Goal: Task Accomplishment & Management: Use online tool/utility

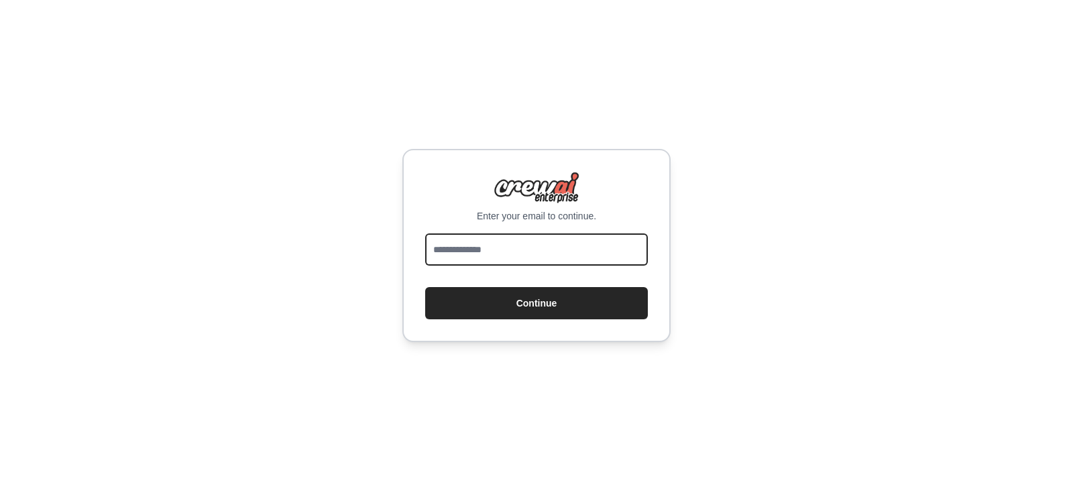
click at [499, 233] on input "email" at bounding box center [536, 249] width 223 height 32
drag, startPoint x: 383, startPoint y: 176, endPoint x: 405, endPoint y: 164, distance: 24.6
click at [383, 176] on div "Enter your email to continue. Continue" at bounding box center [536, 245] width 1073 height 491
click at [510, 233] on input "email" at bounding box center [536, 249] width 223 height 32
click at [584, 149] on div "**********" at bounding box center [536, 245] width 268 height 193
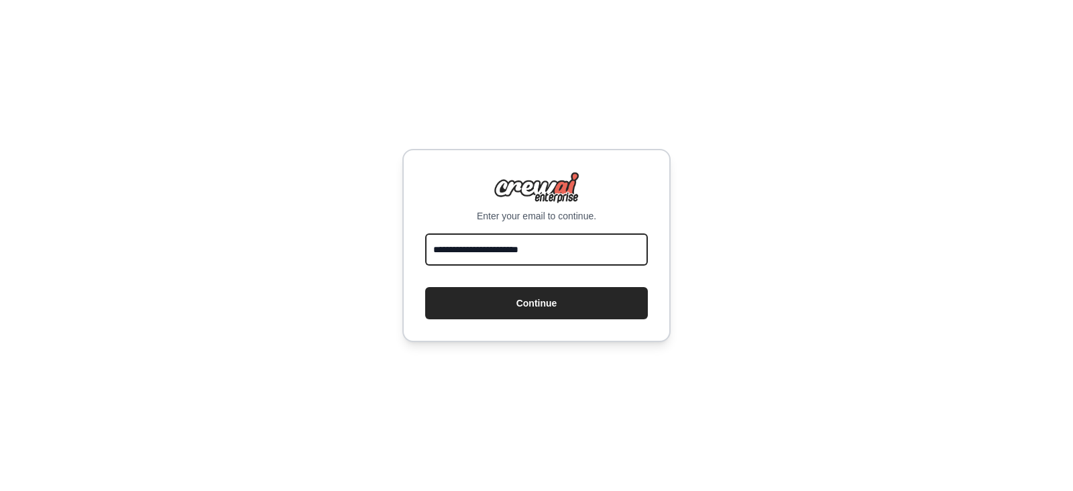
click at [610, 233] on input "**********" at bounding box center [536, 249] width 223 height 32
click at [625, 233] on input "**********" at bounding box center [536, 249] width 223 height 32
click at [627, 233] on input "**********" at bounding box center [536, 249] width 223 height 32
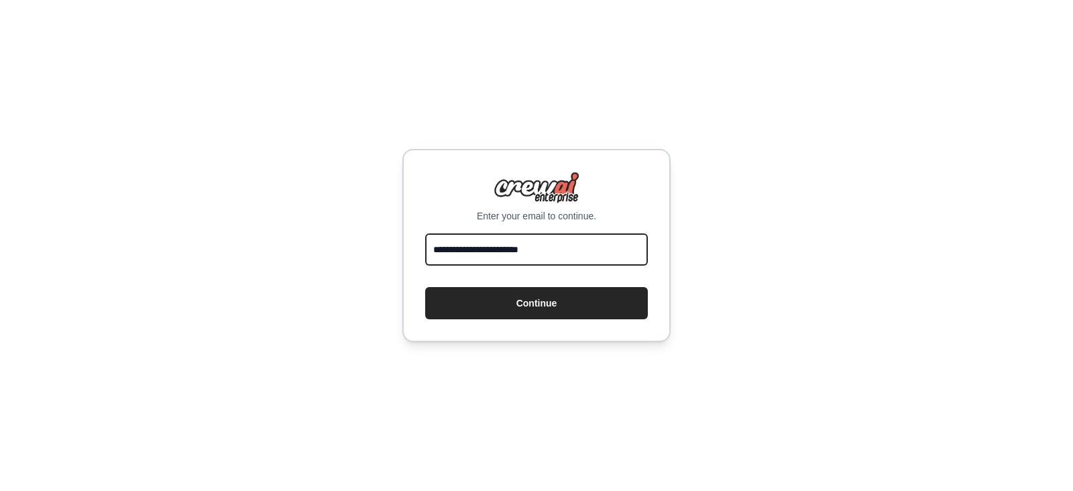
click at [627, 233] on input "**********" at bounding box center [536, 249] width 223 height 32
click at [641, 280] on div "**********" at bounding box center [536, 245] width 1073 height 491
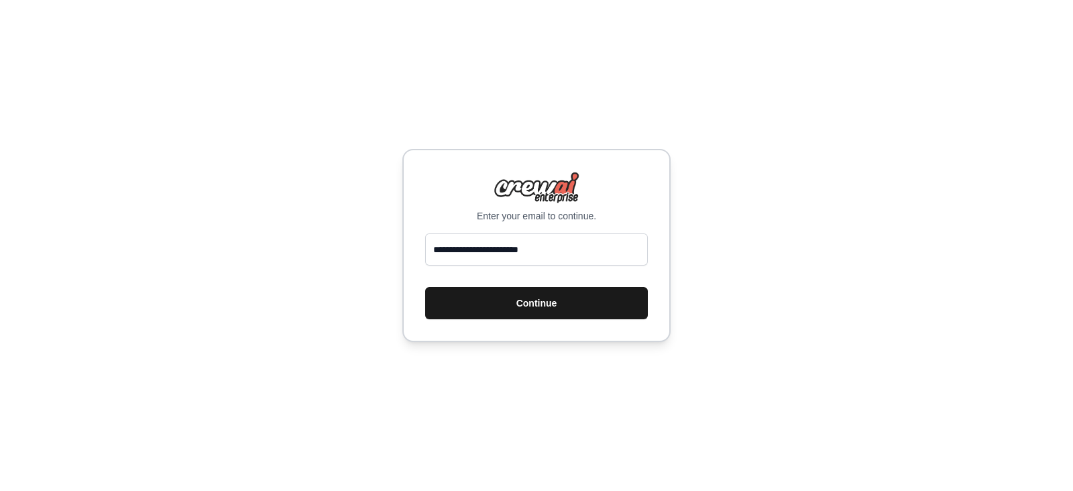
click at [539, 287] on button "Continue" at bounding box center [536, 303] width 223 height 32
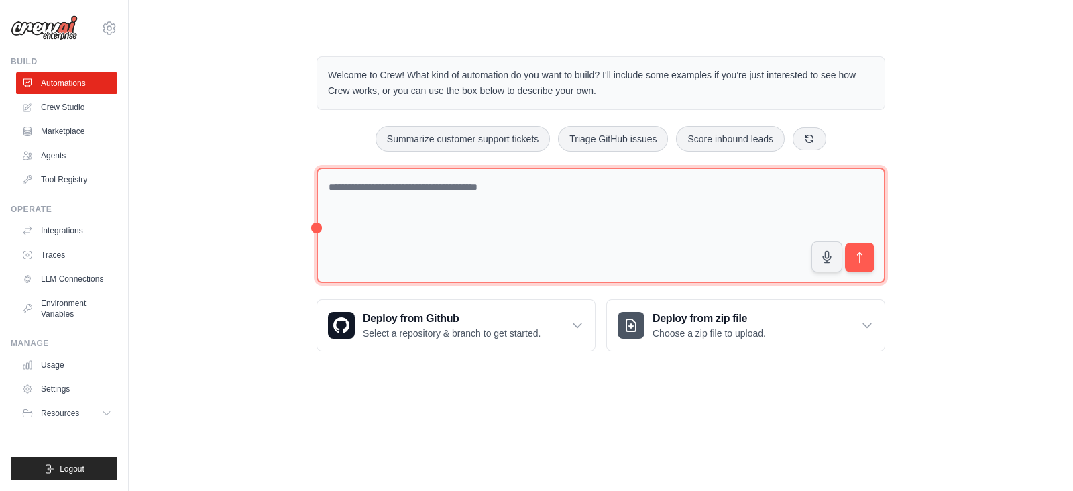
click at [639, 205] on textarea at bounding box center [601, 226] width 569 height 116
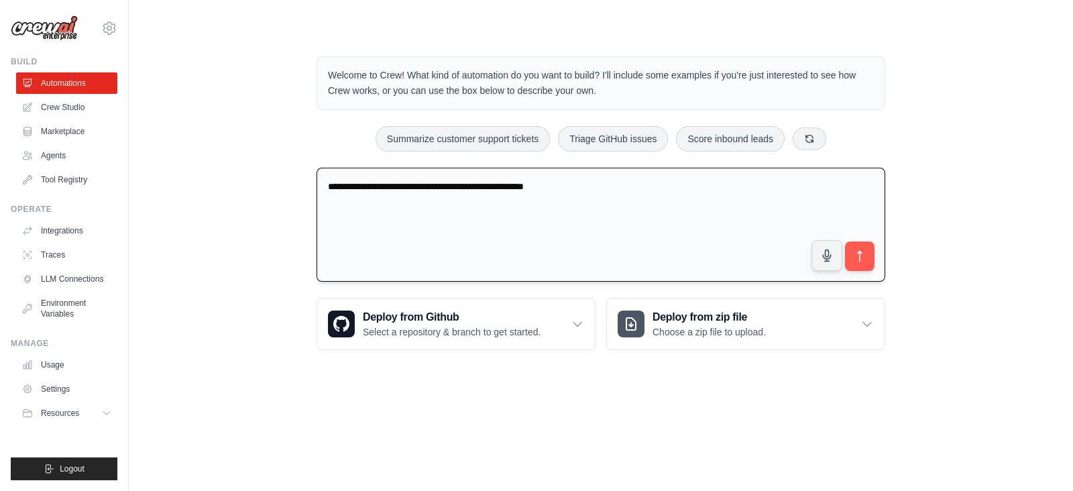
type textarea "**********"
click at [614, 184] on textarea "**********" at bounding box center [601, 225] width 569 height 115
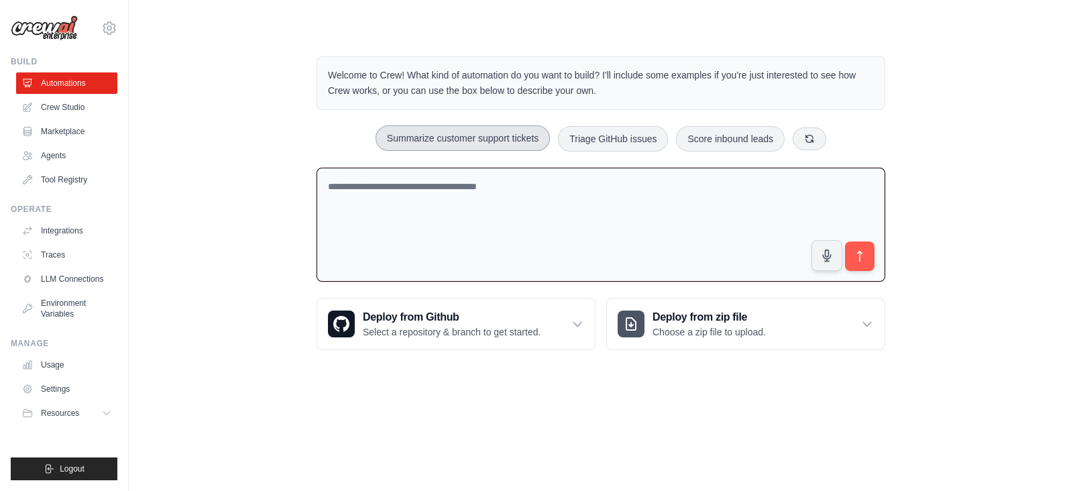
paste textarea "**********"
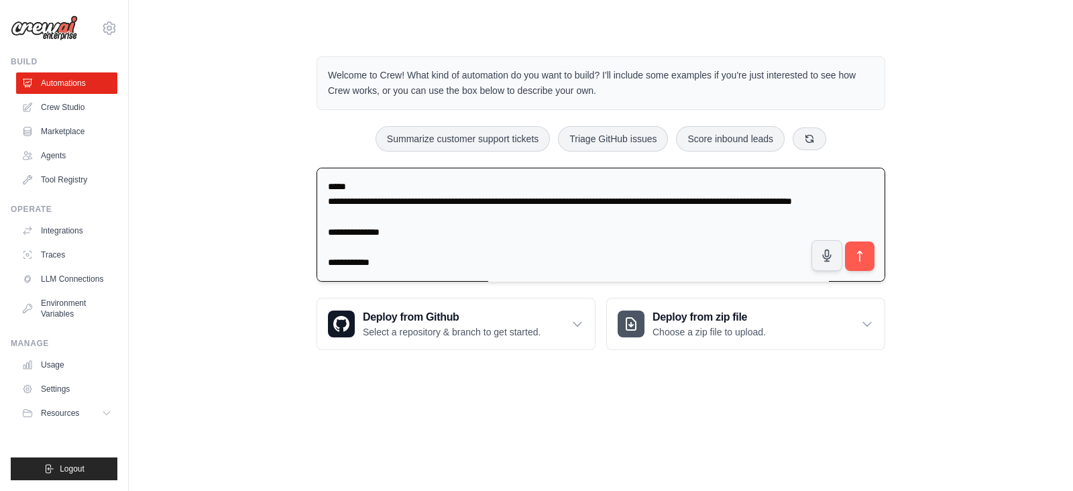
click at [467, 202] on textarea "**********" at bounding box center [601, 225] width 569 height 114
type textarea "**********"
click at [861, 254] on icon "submit" at bounding box center [860, 256] width 14 height 14
click at [476, 213] on textarea "**********" at bounding box center [601, 225] width 569 height 114
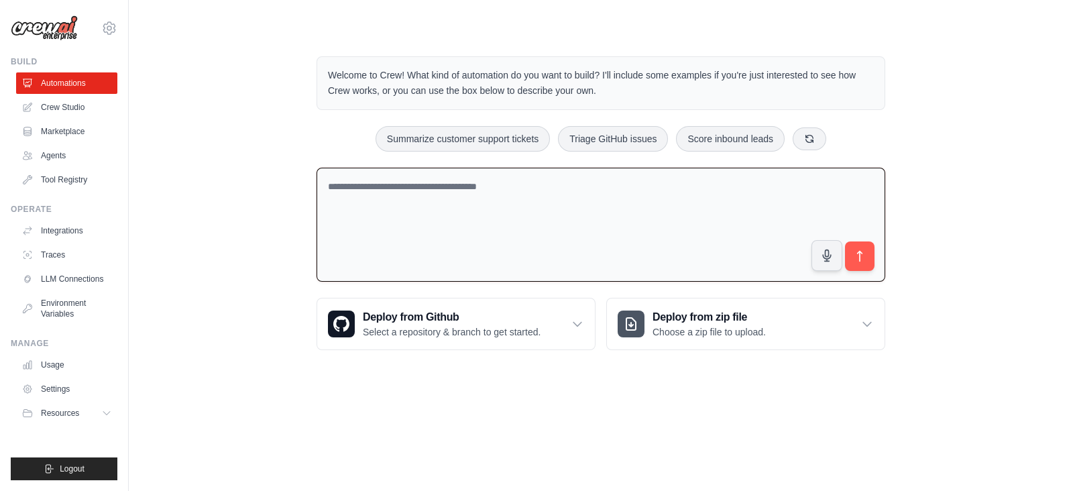
paste textarea "**********"
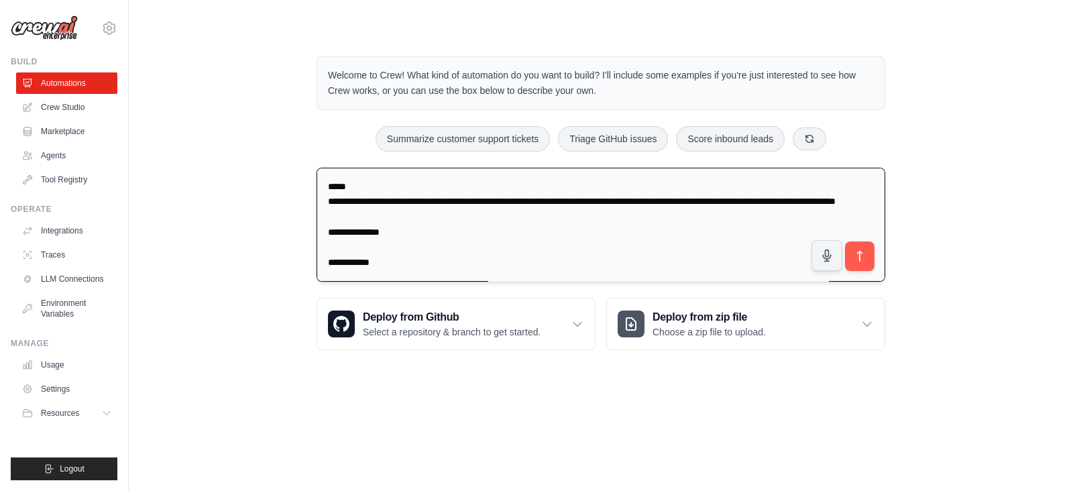
scroll to position [657, 0]
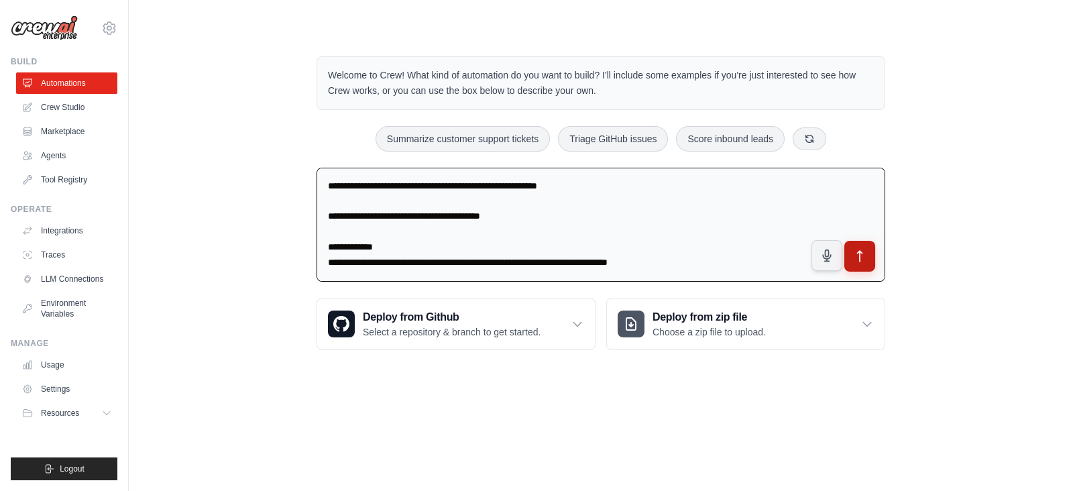
type textarea "**********"
click at [869, 264] on button "submit" at bounding box center [860, 255] width 31 height 31
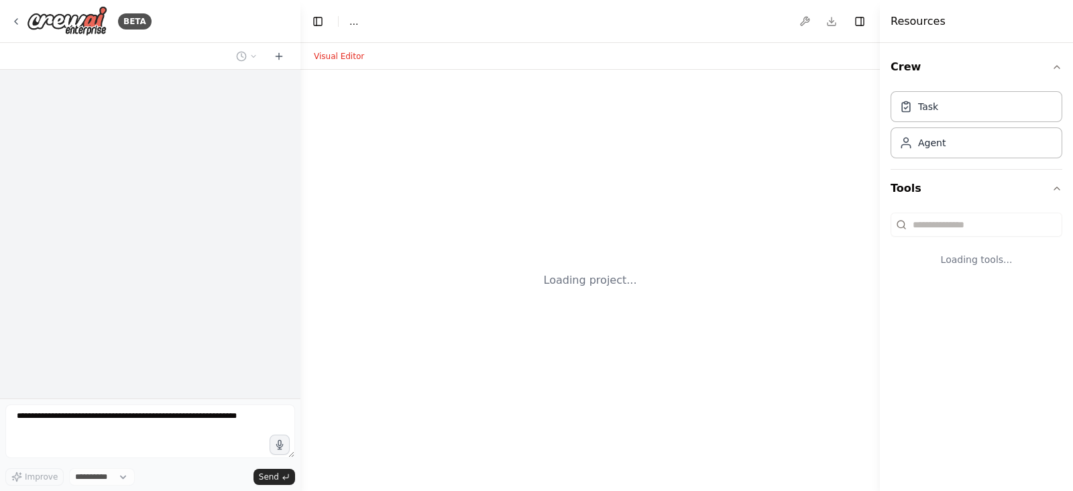
select select "****"
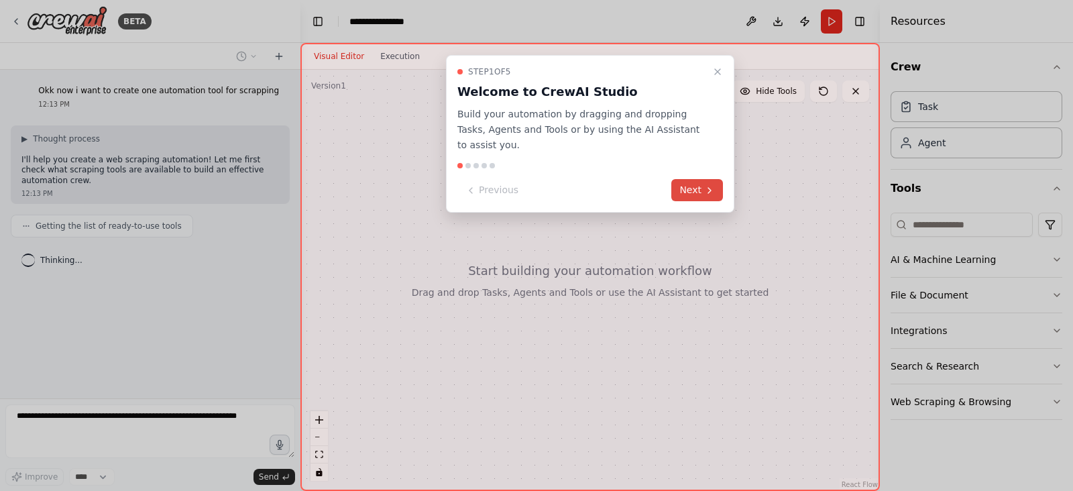
click at [718, 179] on button "Next" at bounding box center [698, 190] width 52 height 22
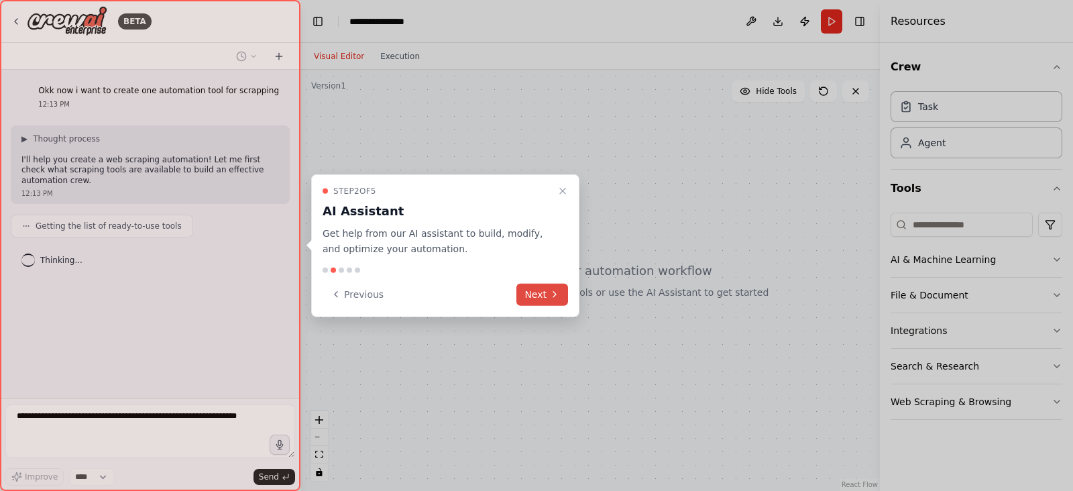
click at [548, 294] on button "Next" at bounding box center [543, 294] width 52 height 22
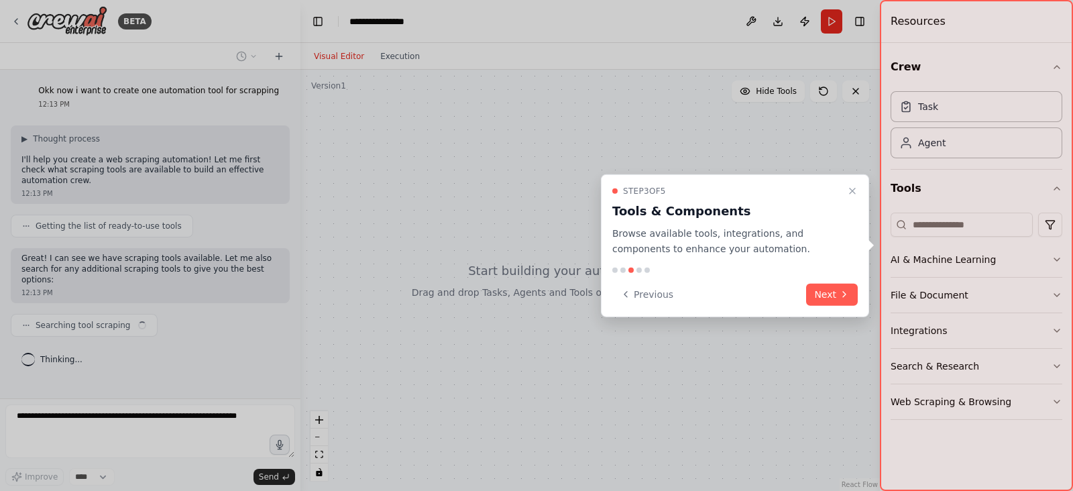
click at [844, 186] on div "Step 3 of 5 Tools & Components Browse available tools, integrations, and compon…" at bounding box center [735, 221] width 246 height 71
click at [849, 189] on icon "Close walkthrough" at bounding box center [852, 191] width 11 height 11
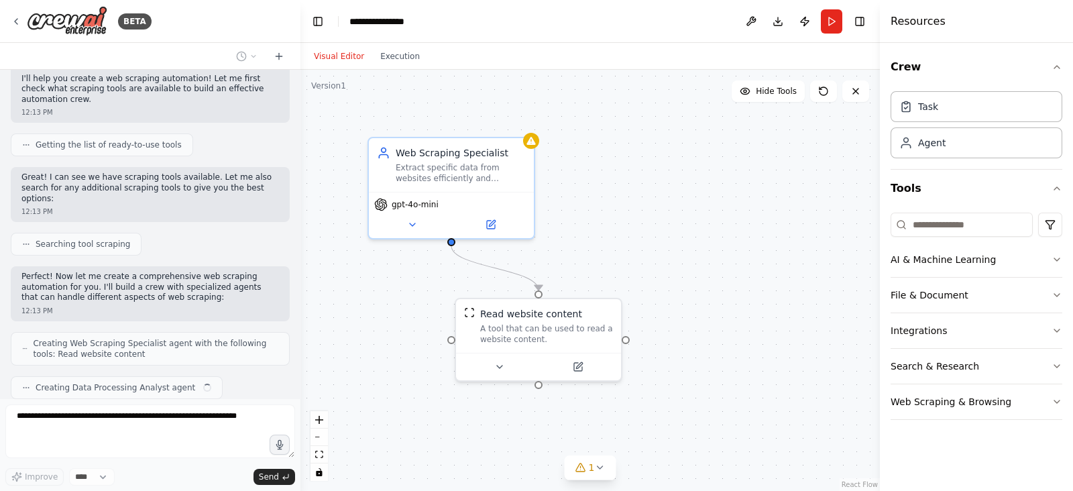
scroll to position [114, 0]
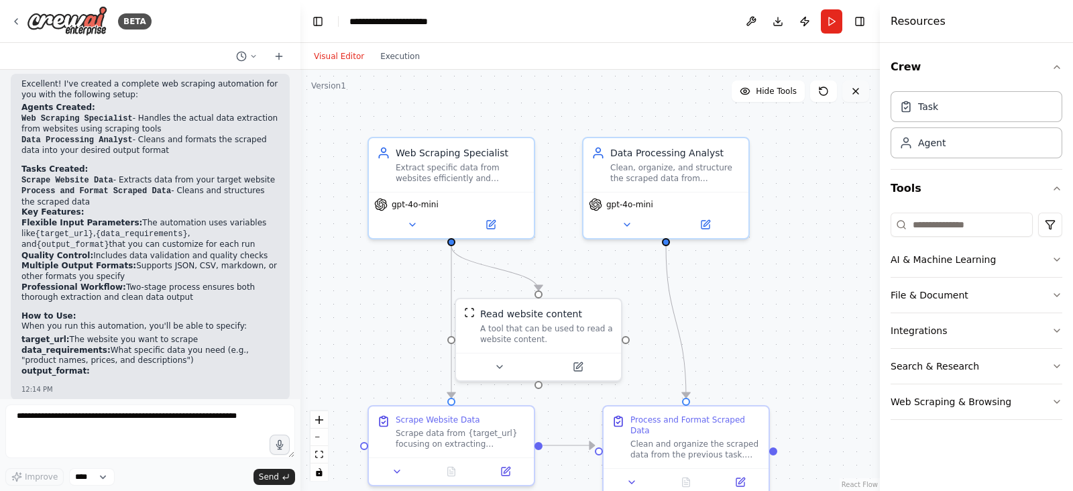
click at [859, 95] on icon at bounding box center [856, 91] width 11 height 11
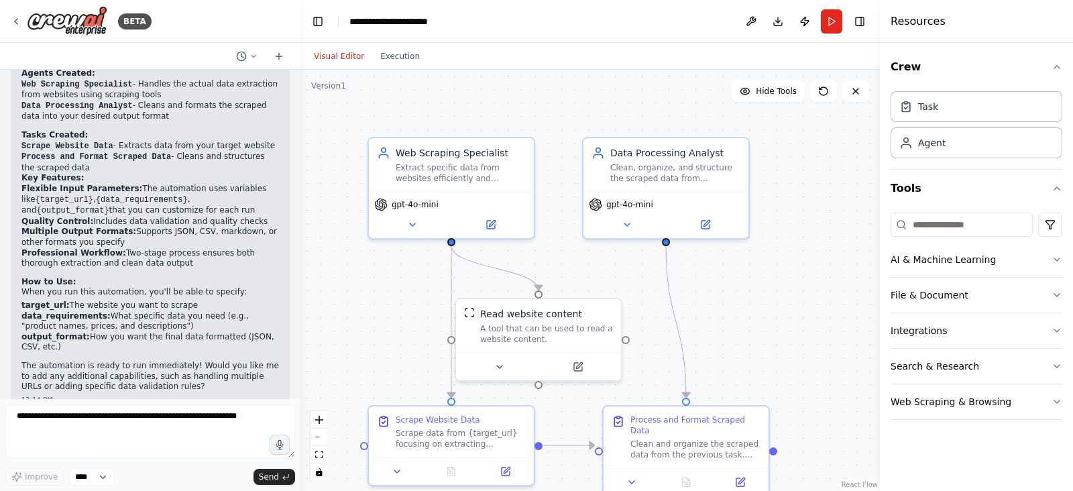
scroll to position [751, 0]
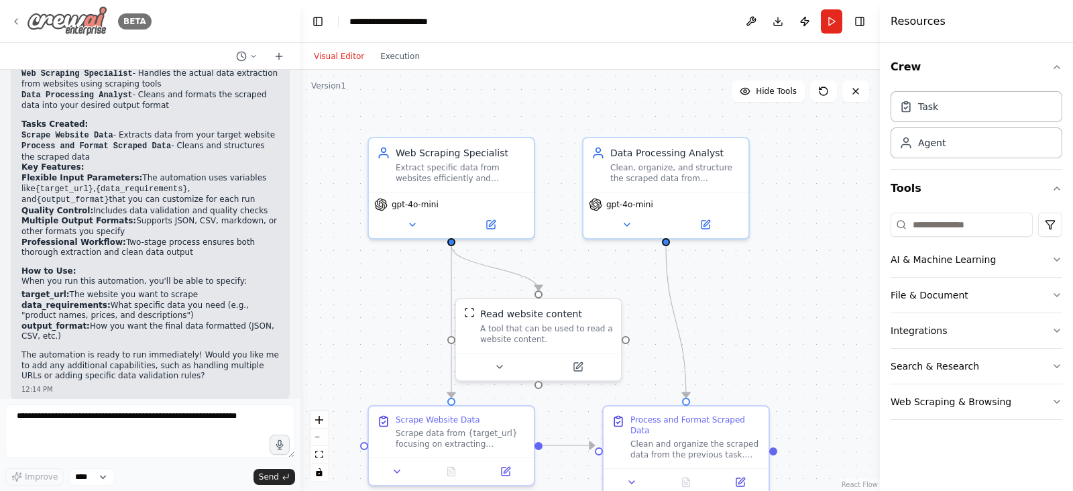
click at [12, 12] on div "BETA" at bounding box center [81, 21] width 141 height 30
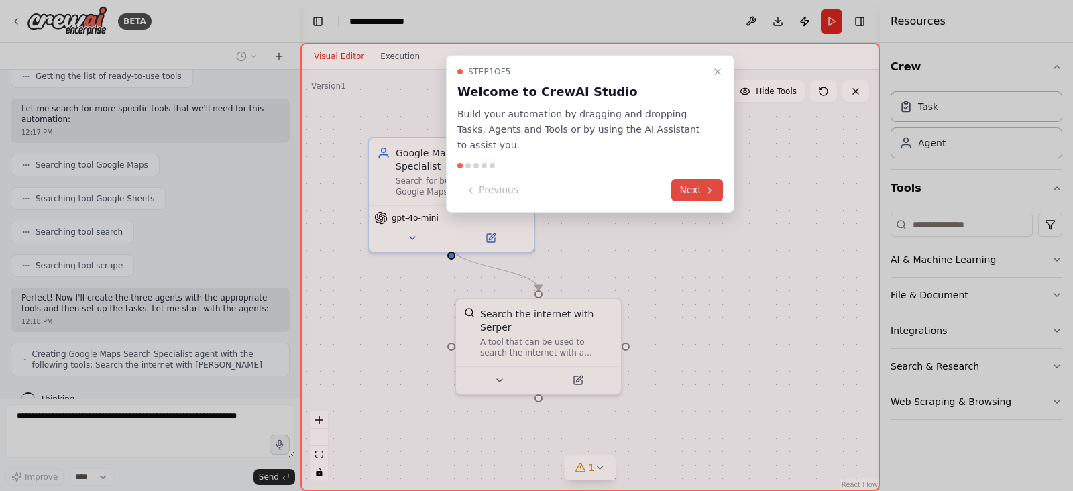
scroll to position [543, 0]
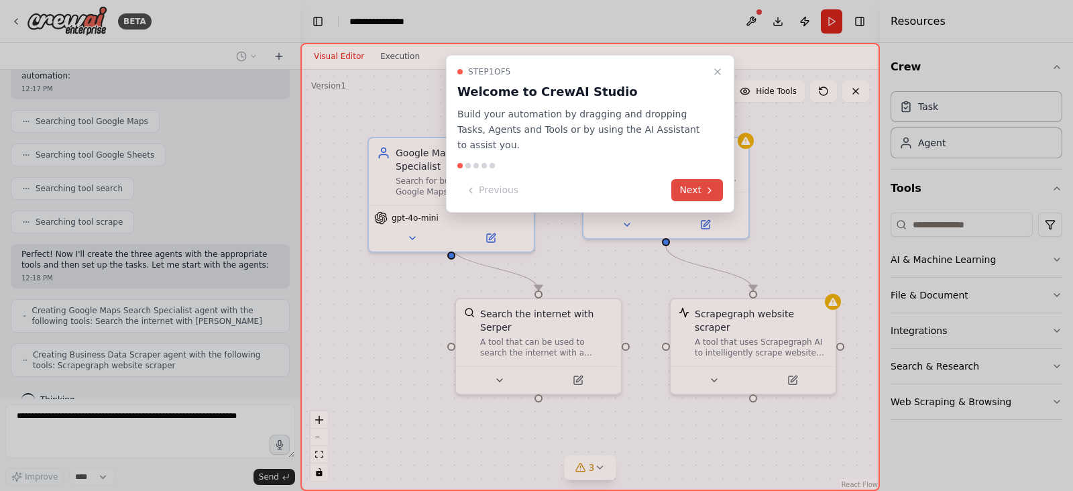
click at [691, 179] on button "Next" at bounding box center [698, 190] width 52 height 22
click at [691, 174] on div at bounding box center [536, 245] width 1073 height 491
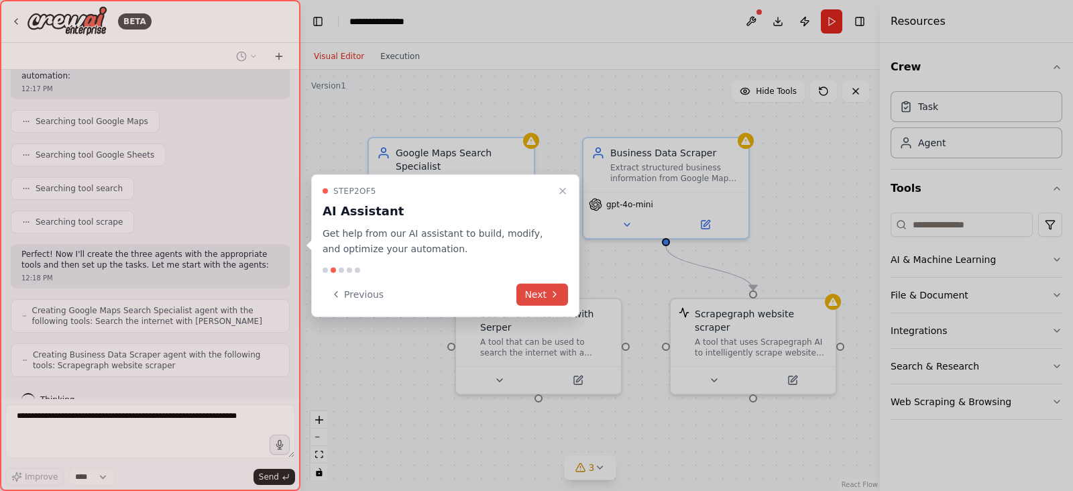
click at [539, 288] on button "Next" at bounding box center [543, 294] width 52 height 22
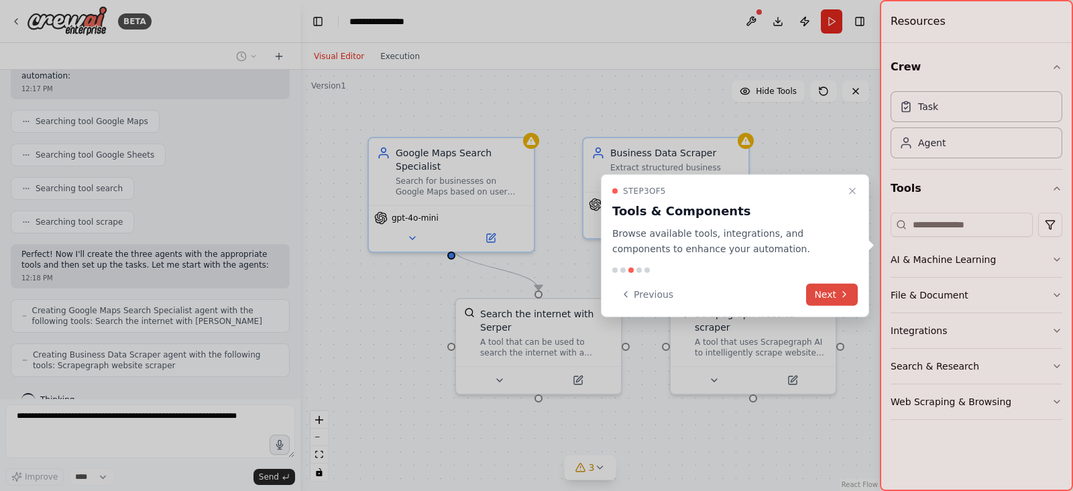
scroll to position [587, 0]
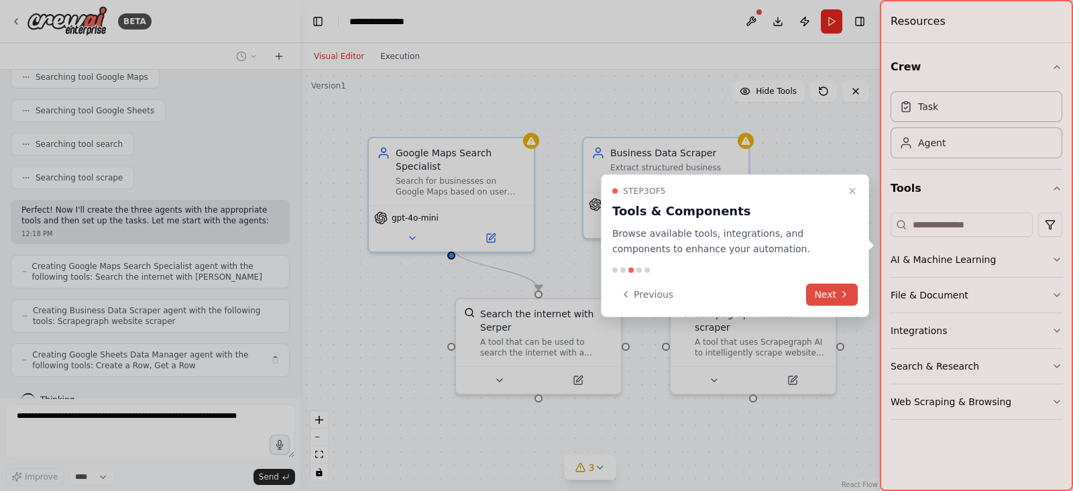
click at [828, 292] on button "Next" at bounding box center [832, 294] width 52 height 22
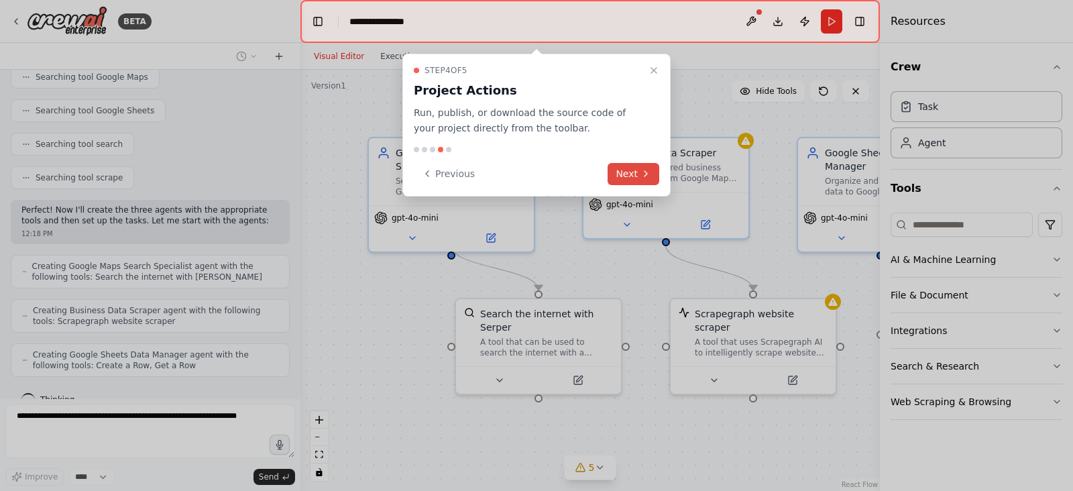
click at [631, 173] on button "Next" at bounding box center [634, 174] width 52 height 22
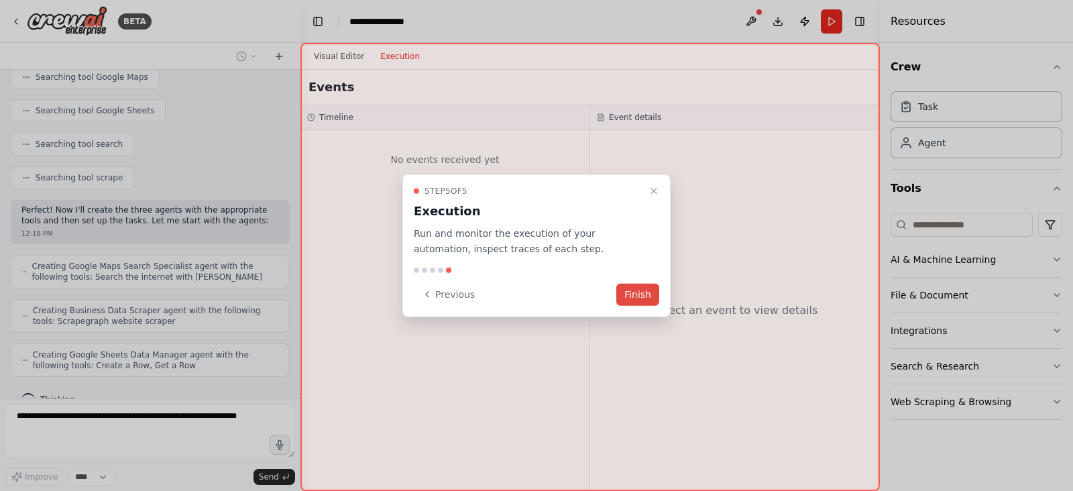
click at [631, 292] on button "Finish" at bounding box center [637, 294] width 43 height 22
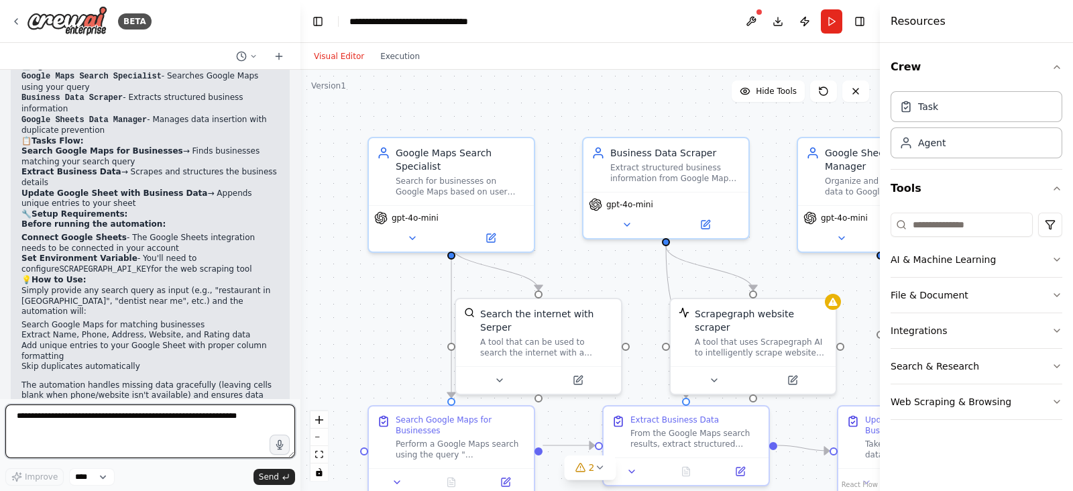
scroll to position [1132, 0]
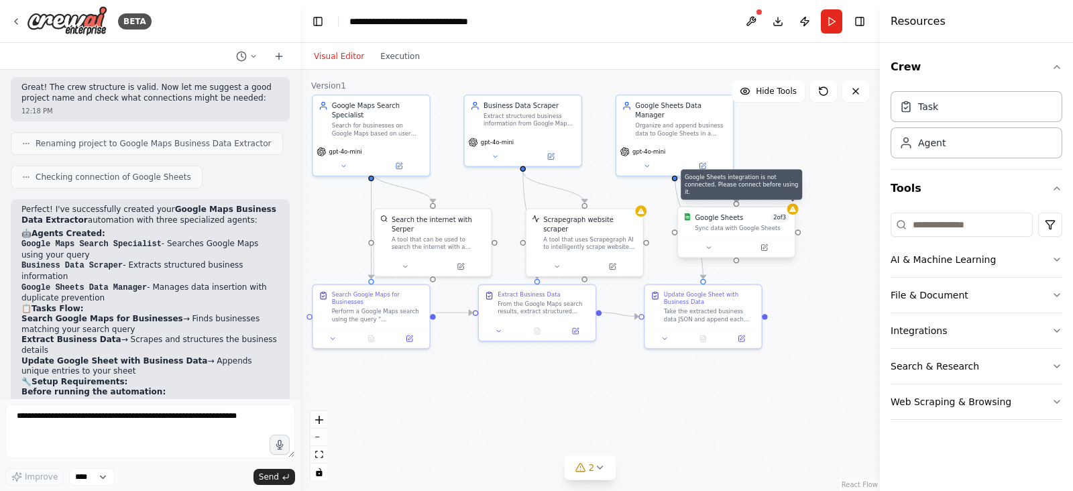
click at [794, 213] on div at bounding box center [793, 208] width 11 height 11
click at [712, 236] on div "Google Sheets 2 of 3 Sync data with Google Sheets" at bounding box center [736, 222] width 117 height 30
click at [711, 236] on div "Google Sheets 2 of 3 Sync data with Google Sheets" at bounding box center [736, 222] width 117 height 30
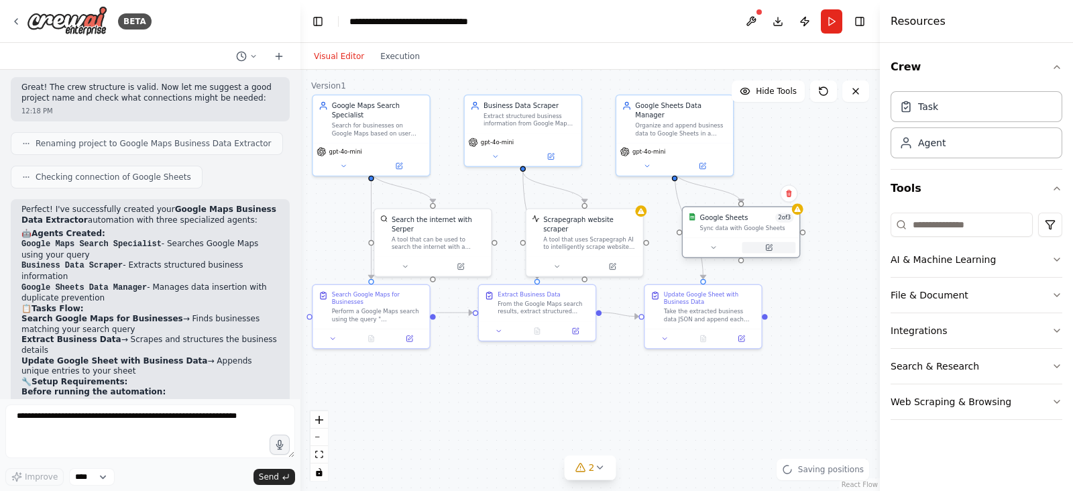
click at [775, 248] on button at bounding box center [769, 247] width 54 height 11
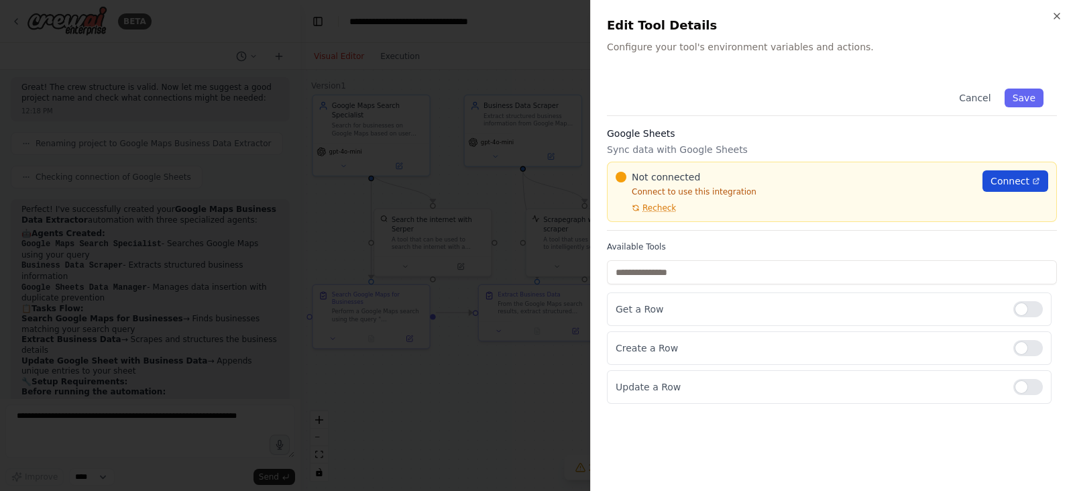
click at [1030, 176] on link "Connect" at bounding box center [1016, 180] width 66 height 21
click at [660, 207] on span "Recheck" at bounding box center [660, 208] width 34 height 11
click at [1010, 182] on span "Connect" at bounding box center [1010, 180] width 39 height 13
click at [1051, 24] on h2 "Edit Tool Details" at bounding box center [832, 25] width 450 height 19
click at [1055, 17] on icon "button" at bounding box center [1057, 16] width 11 height 11
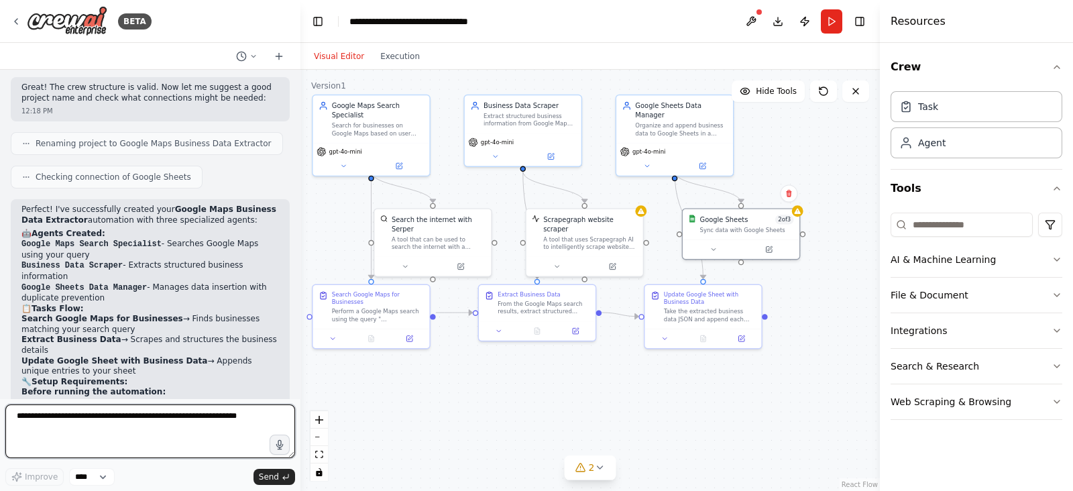
click at [102, 425] on textarea at bounding box center [150, 432] width 290 height 54
type textarea "**********"
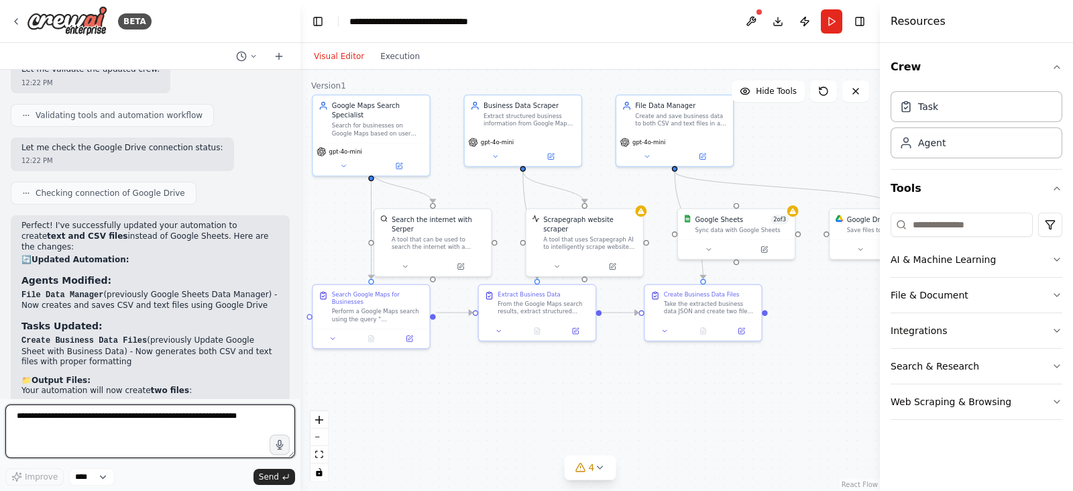
scroll to position [2497, 0]
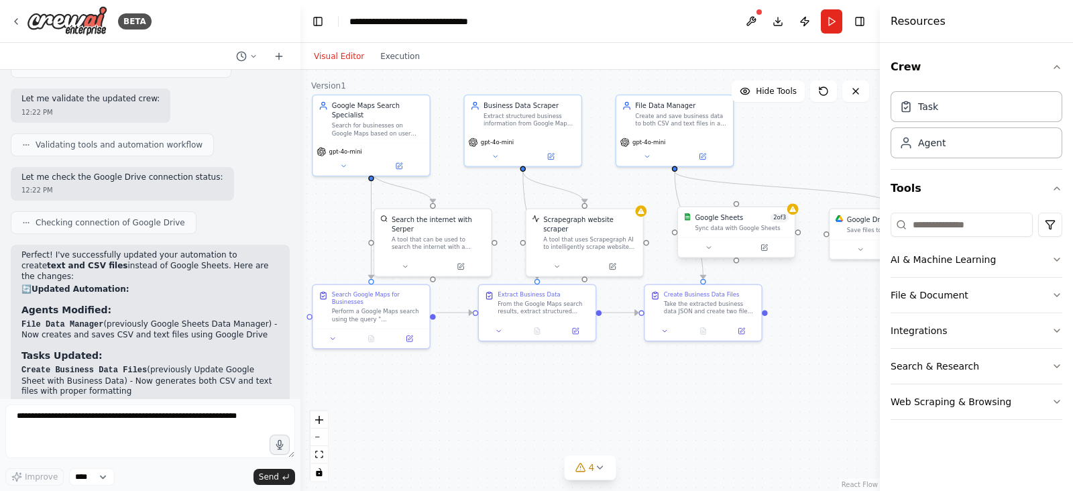
click at [757, 224] on div "Sync data with Google Sheets" at bounding box center [742, 227] width 94 height 7
click at [784, 191] on icon at bounding box center [784, 193] width 8 height 8
click at [747, 195] on button "Confirm" at bounding box center [746, 193] width 48 height 16
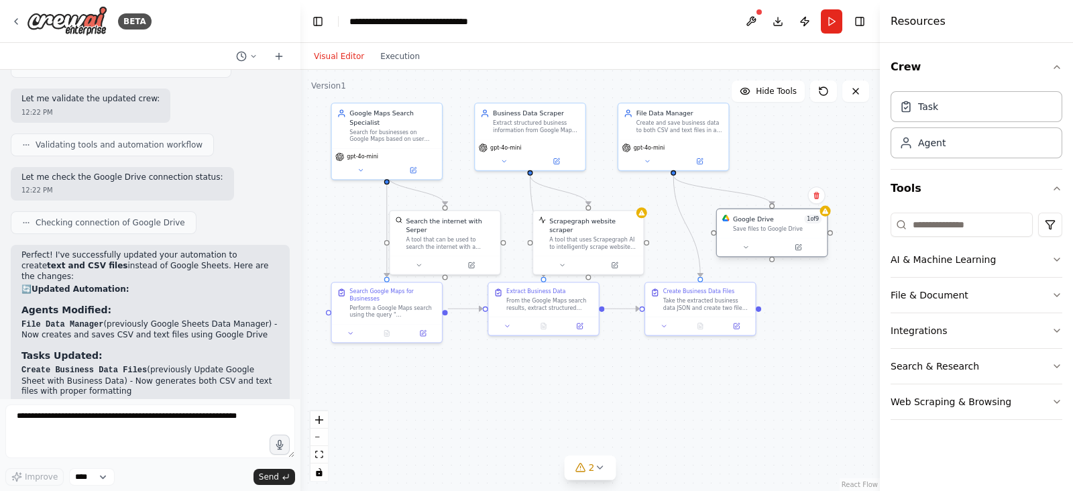
drag, startPoint x: 854, startPoint y: 226, endPoint x: 753, endPoint y: 225, distance: 100.6
click at [753, 225] on div "Save files to Google Drive" at bounding box center [777, 228] width 89 height 7
click at [798, 247] on icon at bounding box center [799, 246] width 4 height 4
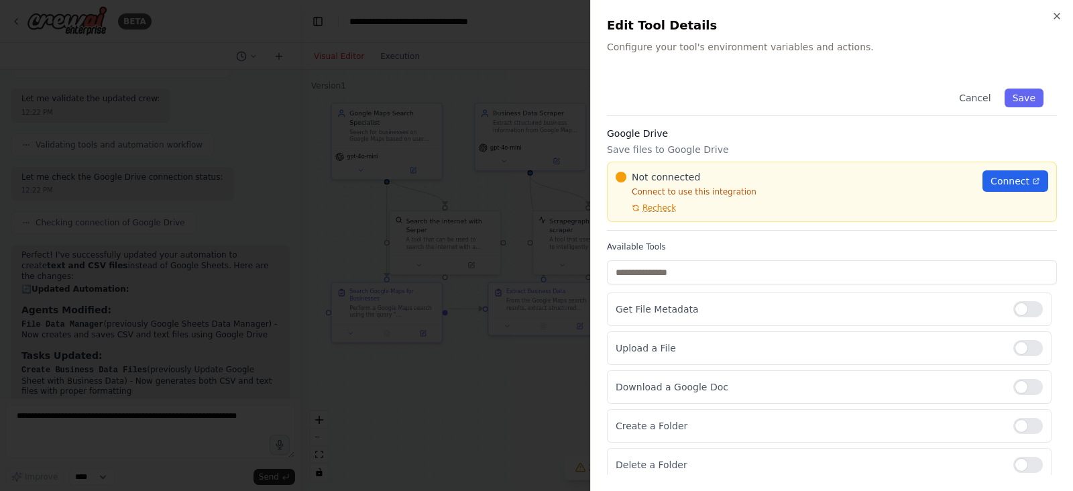
click at [649, 137] on h3 "Google Drive" at bounding box center [832, 133] width 450 height 13
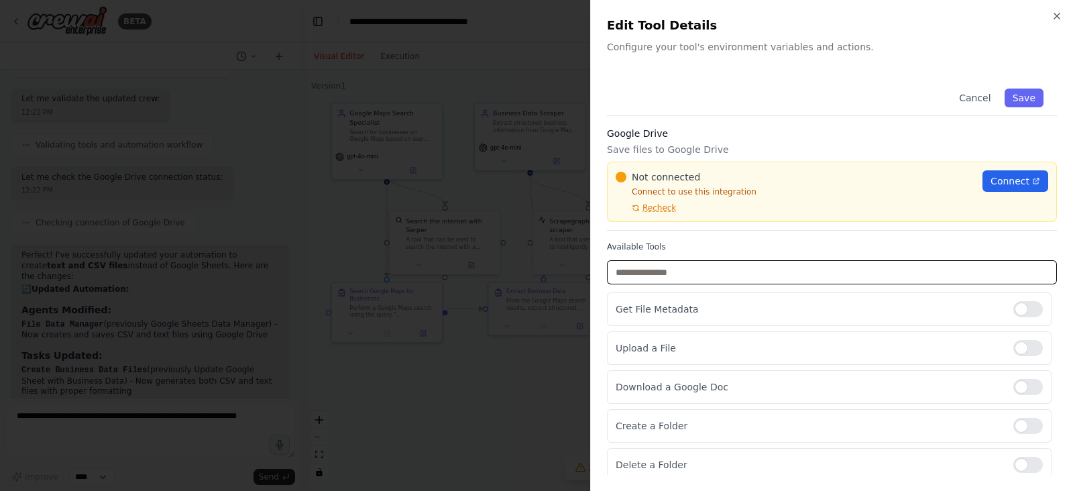
click at [684, 265] on input "text" at bounding box center [832, 272] width 450 height 24
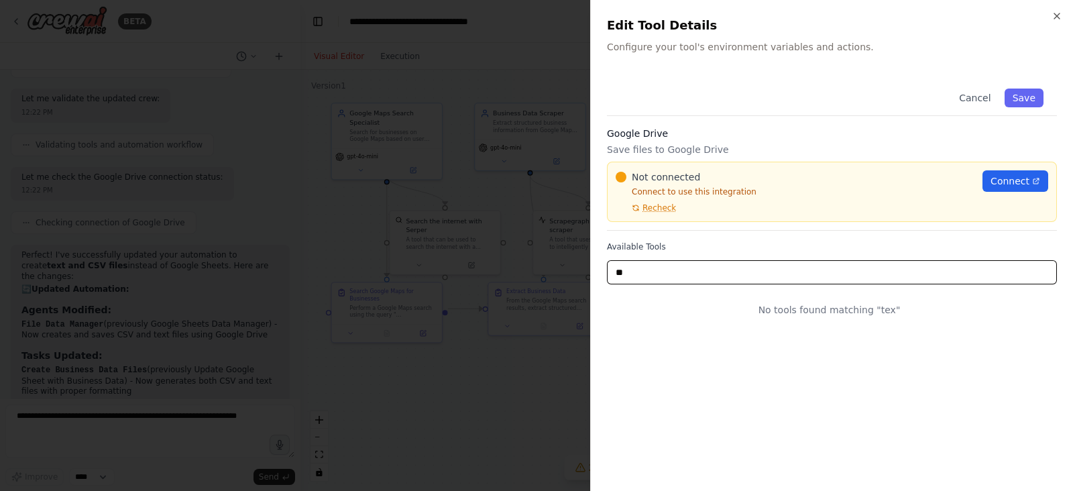
type input "*"
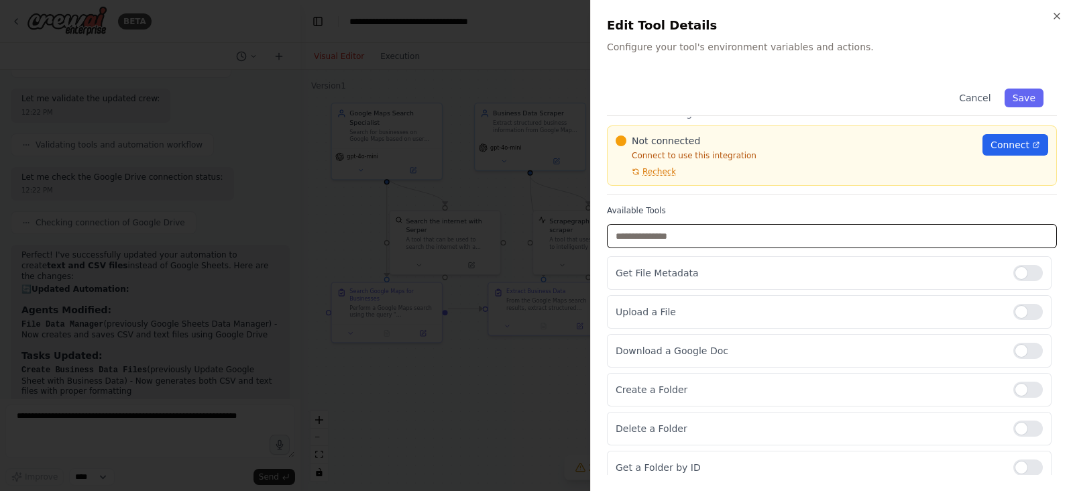
scroll to position [0, 0]
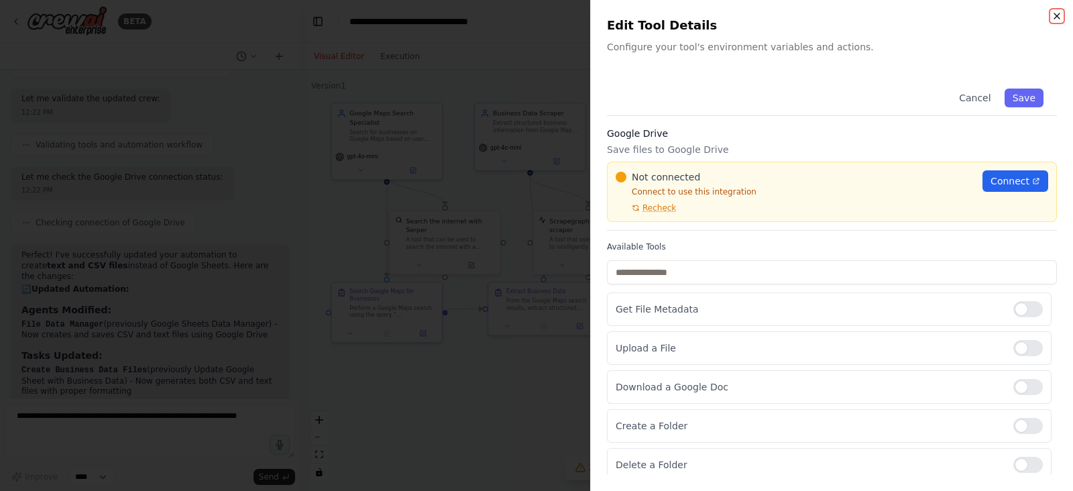
click at [1060, 17] on icon "button" at bounding box center [1057, 16] width 11 height 11
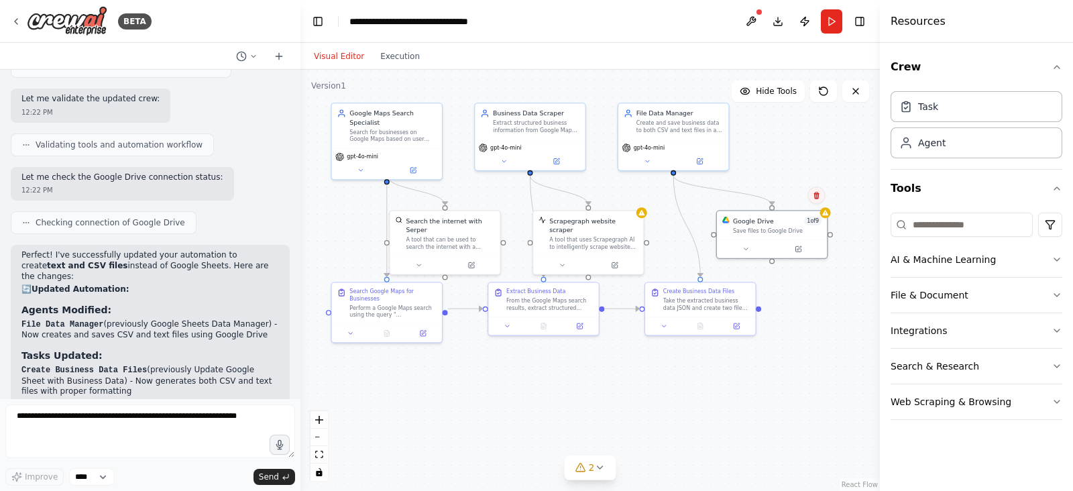
click at [814, 197] on icon at bounding box center [817, 195] width 8 height 8
click at [795, 200] on button "Confirm" at bounding box center [779, 195] width 48 height 16
click at [685, 175] on div ".deletable-edge-delete-btn { width: 20px; height: 20px; border: 0px solid #ffff…" at bounding box center [591, 280] width 580 height 421
click at [686, 176] on div ".deletable-edge-delete-btn { width: 20px; height: 20px; border: 0px solid #ffff…" at bounding box center [591, 280] width 580 height 421
click at [713, 199] on div ".deletable-edge-delete-btn { width: 20px; height: 20px; border: 0px solid #ffff…" at bounding box center [591, 280] width 580 height 421
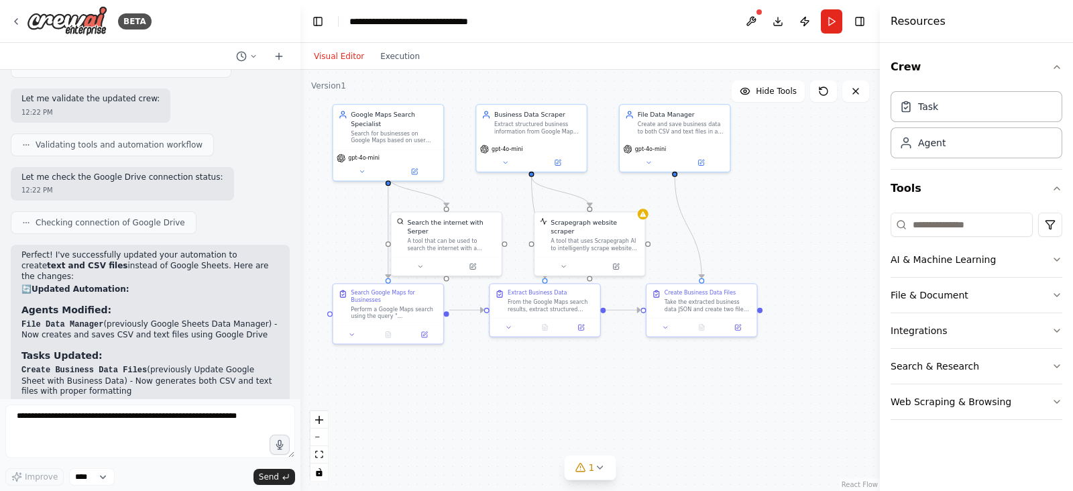
drag, startPoint x: 712, startPoint y: 199, endPoint x: 723, endPoint y: 216, distance: 20.5
click at [713, 199] on div ".deletable-edge-delete-btn { width: 20px; height: 20px; border: 0px solid #ffff…" at bounding box center [591, 280] width 580 height 421
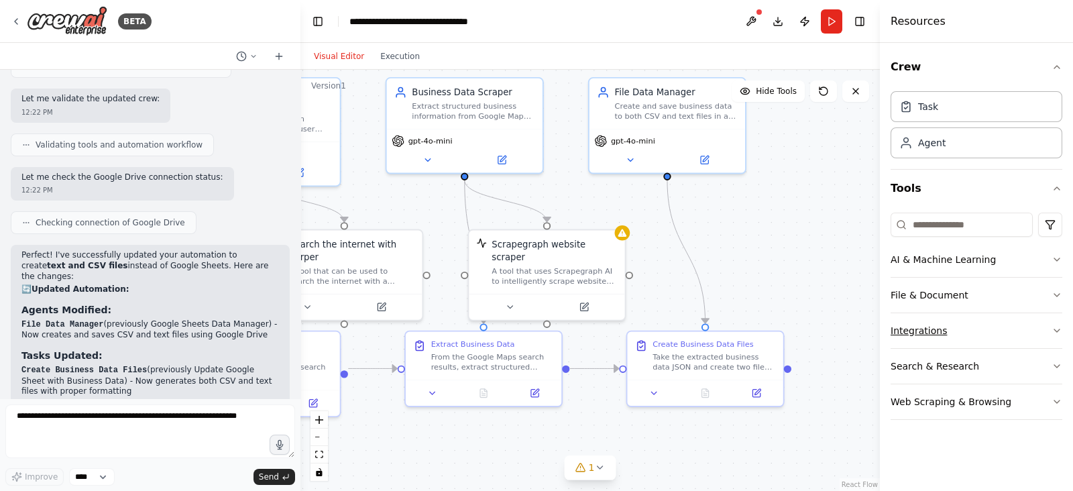
click at [995, 328] on button "Integrations" at bounding box center [977, 330] width 172 height 35
click at [991, 315] on button "Integrations" at bounding box center [977, 330] width 172 height 35
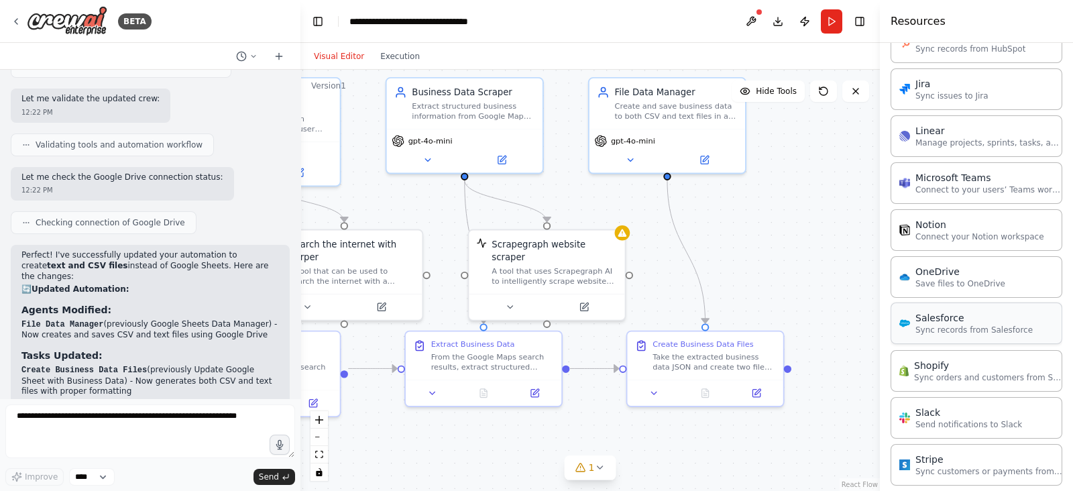
scroll to position [894, 0]
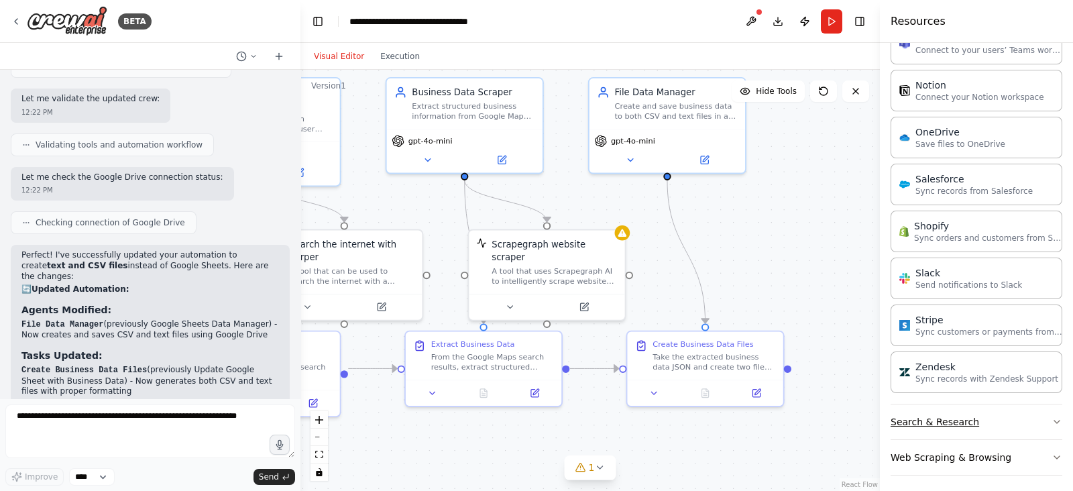
click at [970, 413] on button "Search & Research" at bounding box center [977, 422] width 172 height 35
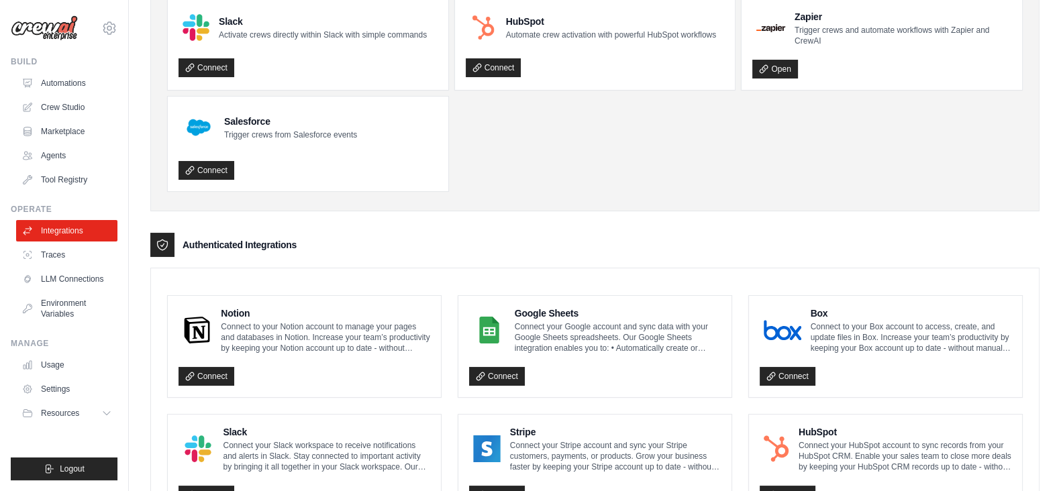
scroll to position [167, 0]
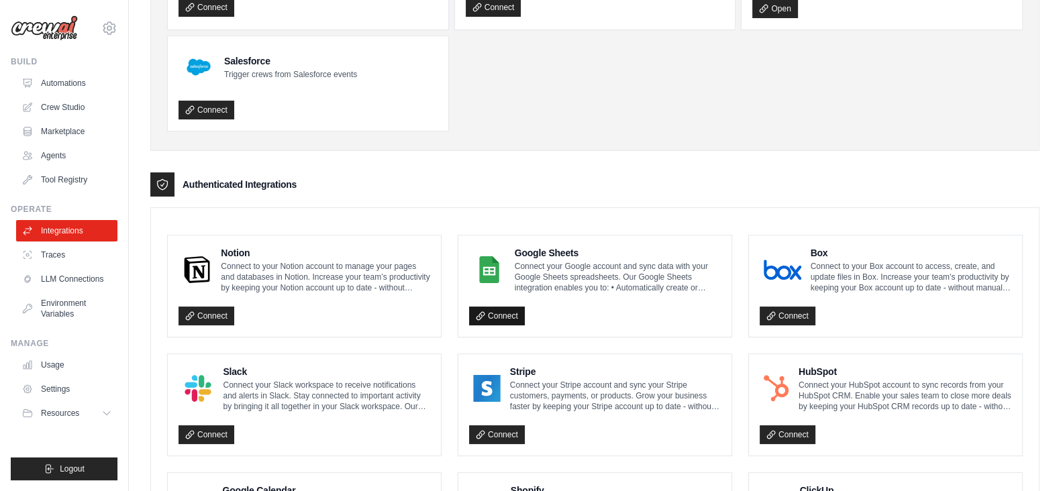
click at [477, 313] on icon at bounding box center [480, 315] width 9 height 9
click at [480, 313] on icon at bounding box center [480, 315] width 9 height 9
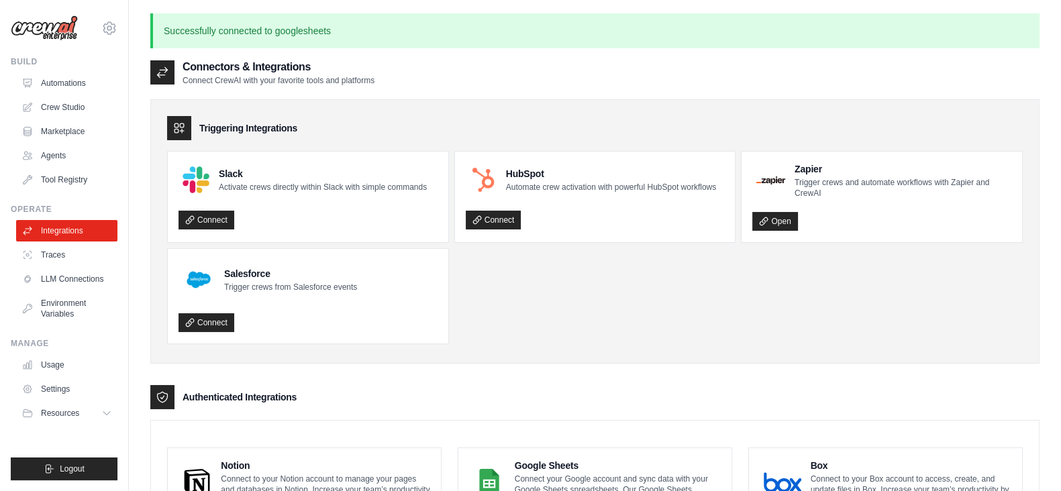
scroll to position [252, 0]
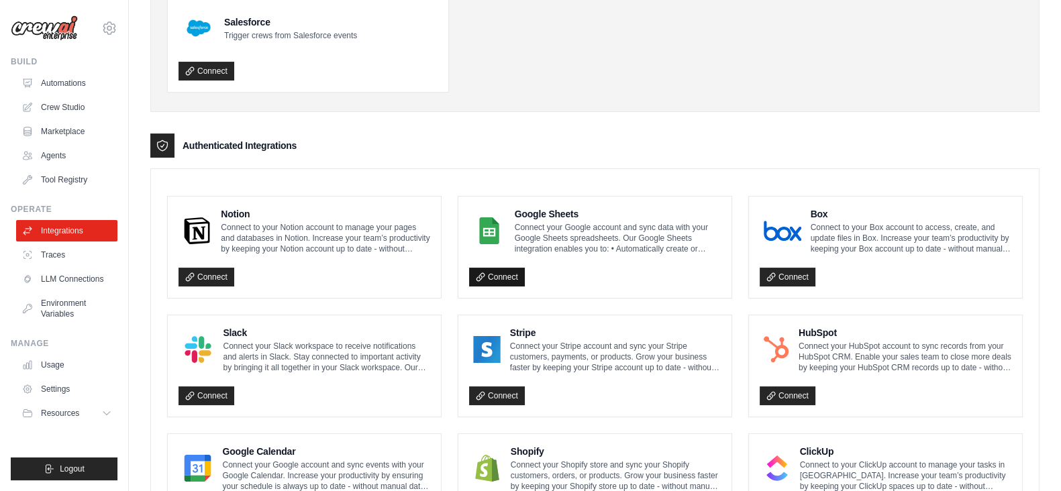
click at [498, 277] on link "Connect" at bounding box center [497, 277] width 56 height 19
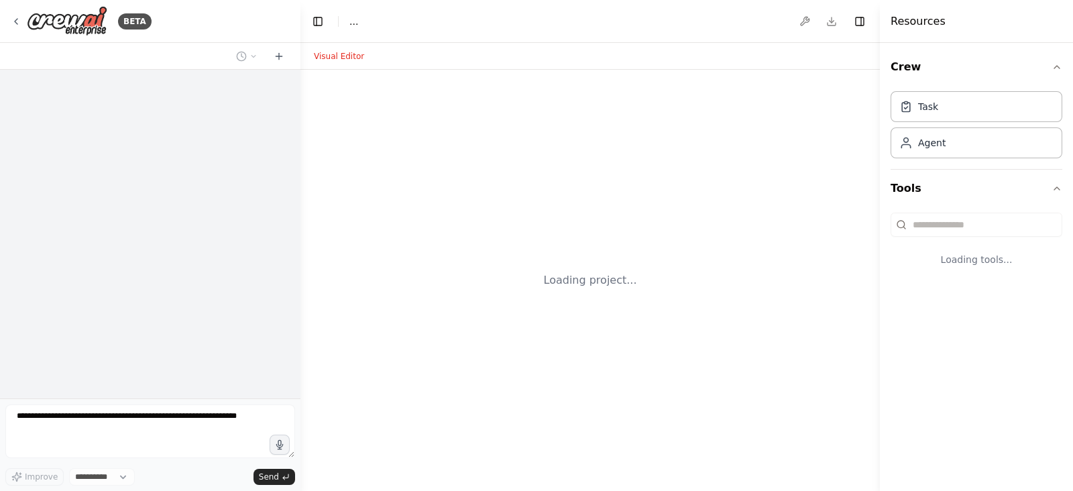
select select "****"
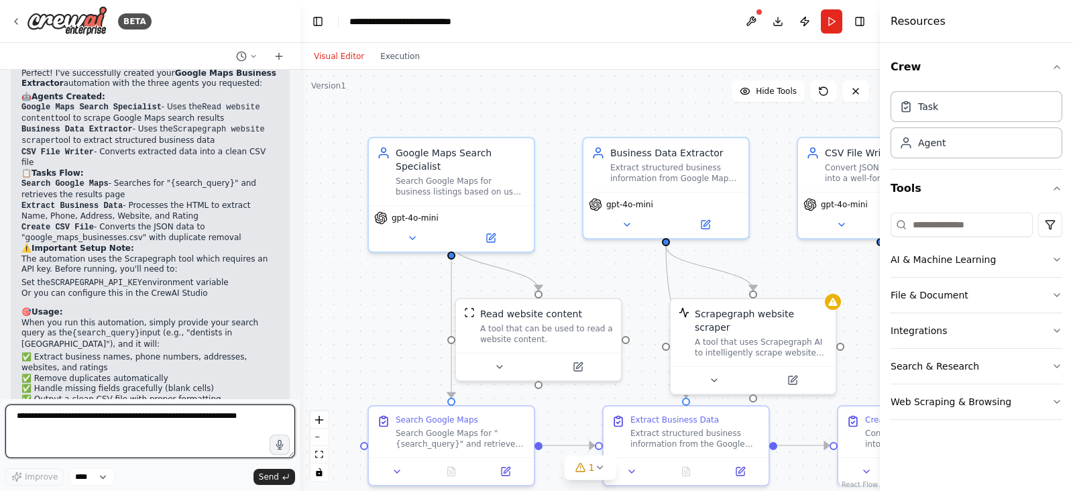
scroll to position [1557, 0]
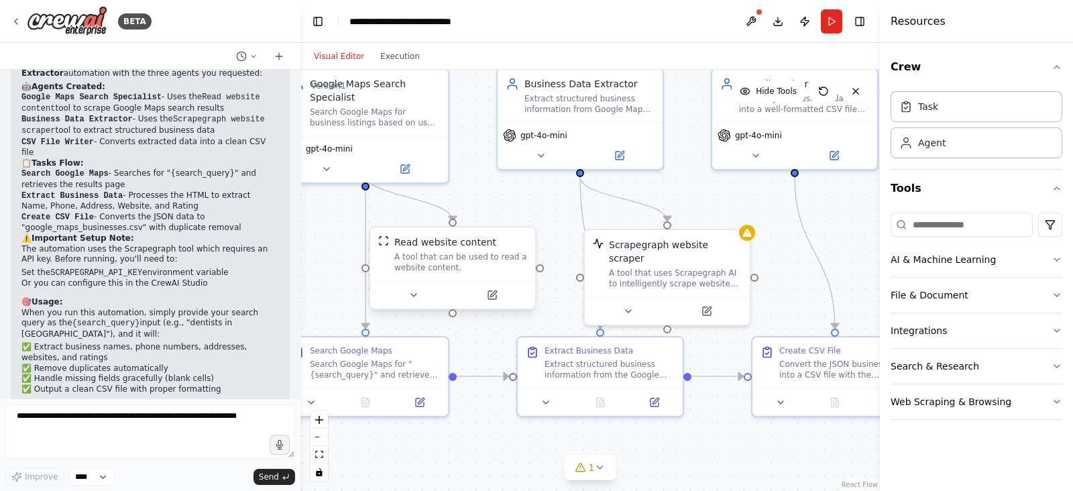
drag, startPoint x: 614, startPoint y: 282, endPoint x: 522, endPoint y: 229, distance: 106.1
click at [527, 214] on div ".deletable-edge-delete-btn { width: 20px; height: 20px; border: 0px solid #ffff…" at bounding box center [591, 280] width 580 height 421
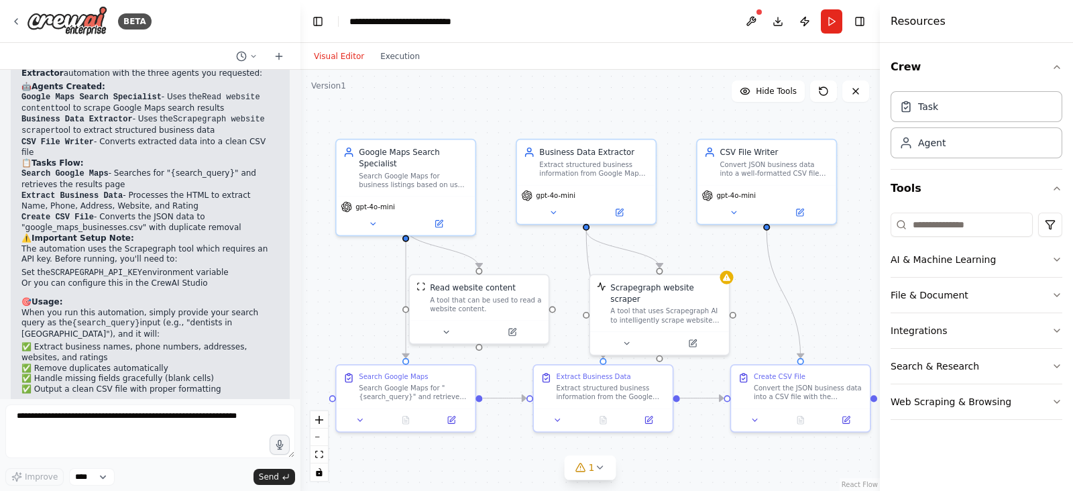
drag, startPoint x: 497, startPoint y: 199, endPoint x: 535, endPoint y: 240, distance: 56.0
click at [535, 240] on div ".deletable-edge-delete-btn { width: 20px; height: 20px; border: 0px solid #ffff…" at bounding box center [591, 280] width 580 height 421
click at [706, 335] on button at bounding box center [693, 341] width 64 height 13
click at [697, 341] on div "Scrapegraph website scraper A tool that uses Scrapegraph AI to intelligently sc…" at bounding box center [654, 313] width 141 height 82
click at [688, 338] on icon at bounding box center [687, 341] width 7 height 7
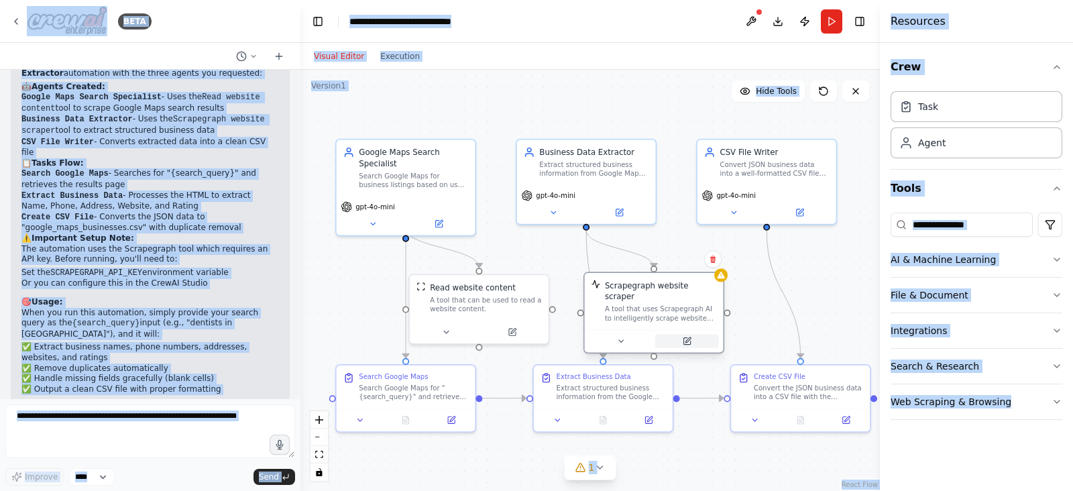
click at [688, 333] on body "BETA Goal: Given any search query (e.g., “dentists in [GEOGRAPHIC_DATA]”), extr…" at bounding box center [536, 245] width 1073 height 491
click at [688, 337] on icon at bounding box center [688, 339] width 5 height 5
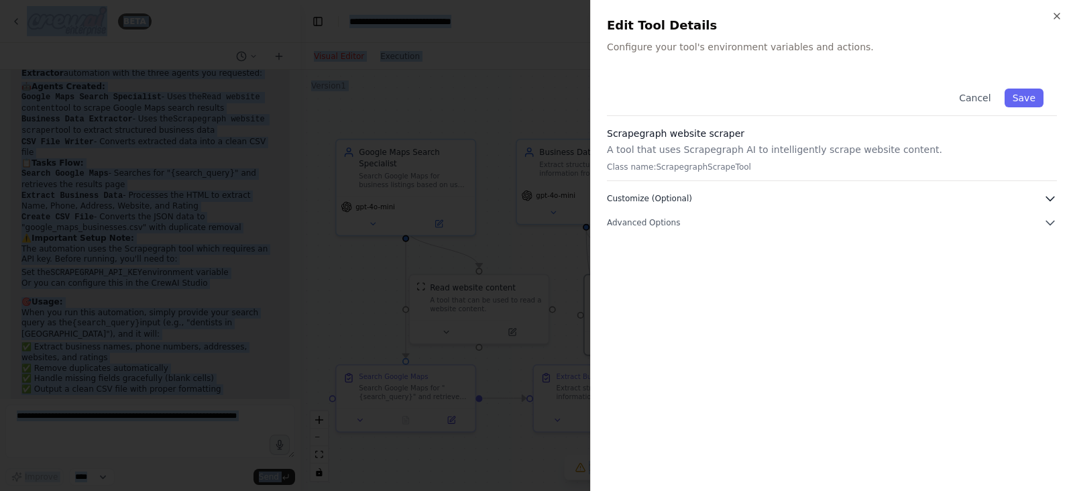
click at [1043, 199] on button "Customize (Optional)" at bounding box center [832, 198] width 450 height 13
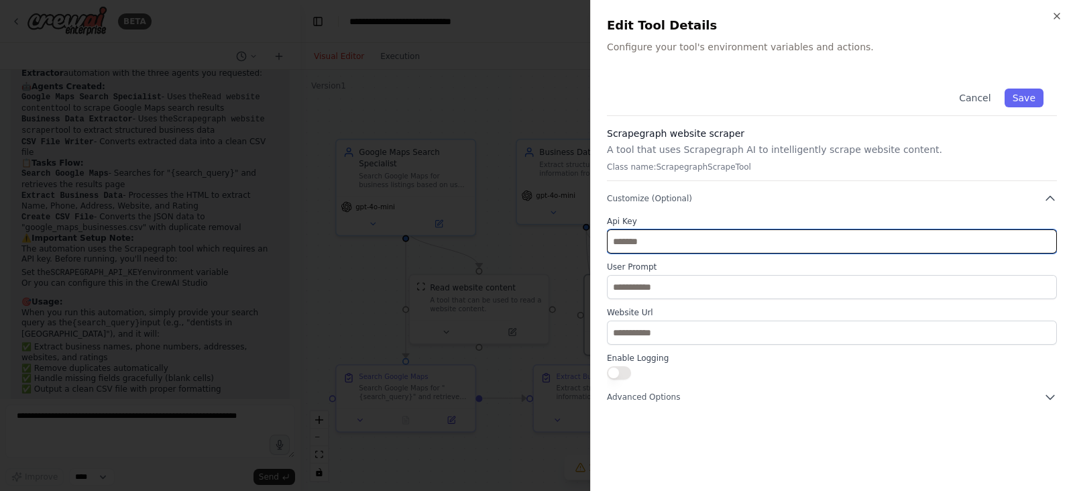
click at [675, 233] on input "text" at bounding box center [832, 241] width 450 height 24
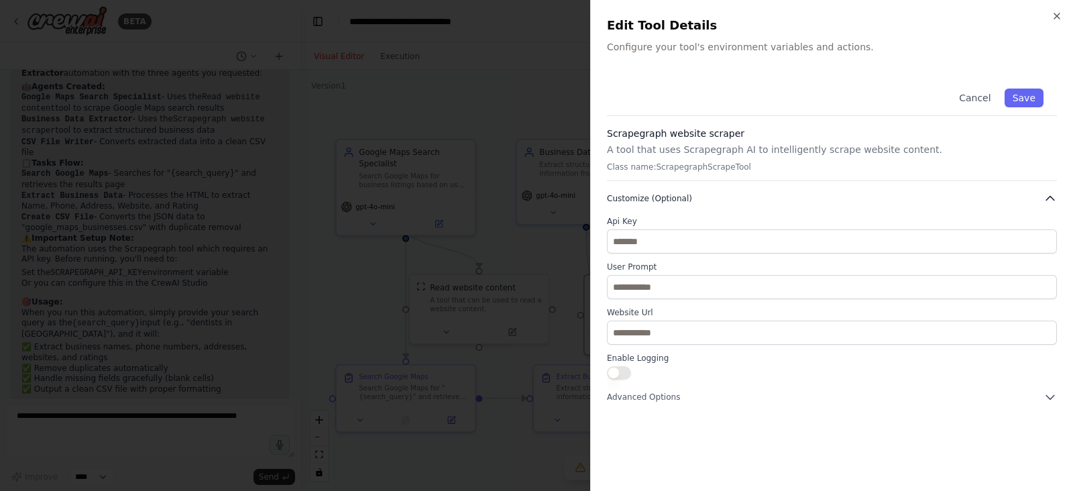
click at [706, 203] on button "Customize (Optional)" at bounding box center [832, 198] width 450 height 13
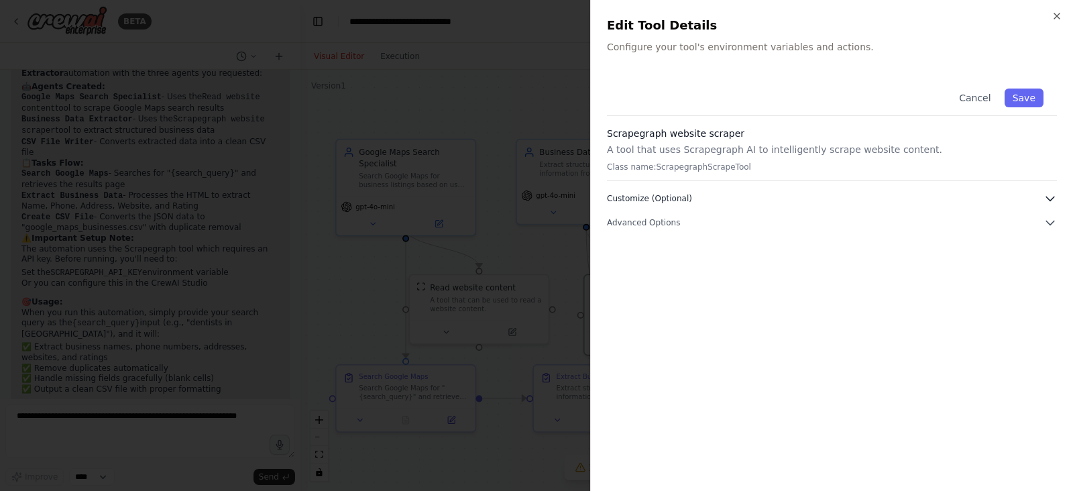
click at [706, 203] on button "Customize (Optional)" at bounding box center [832, 198] width 450 height 13
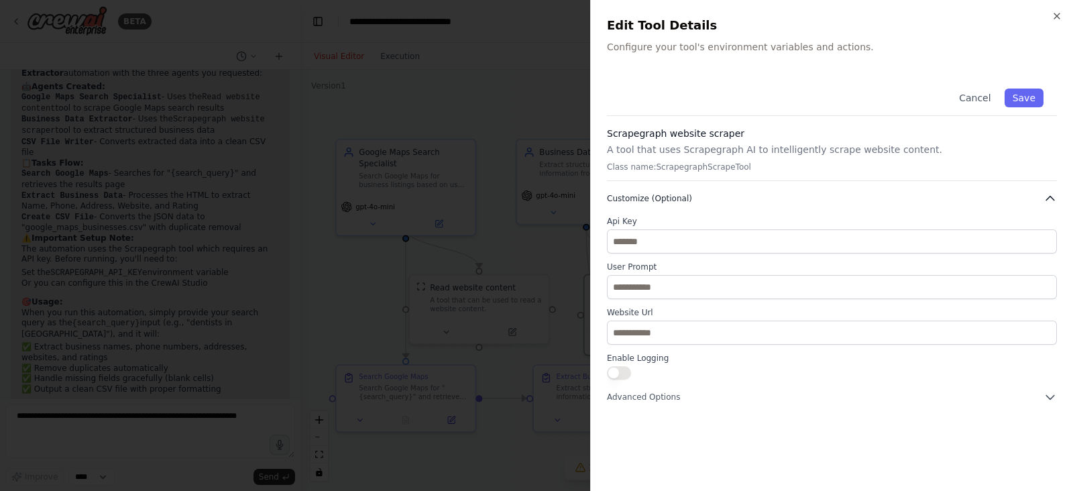
click at [1018, 195] on button "Customize (Optional)" at bounding box center [832, 198] width 450 height 13
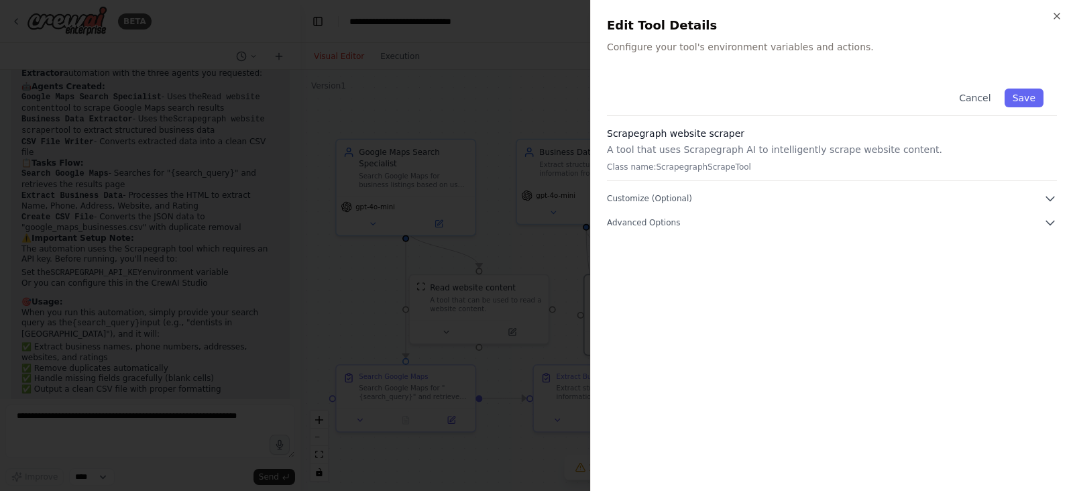
click at [759, 236] on div "Cancel Save Scrapegraph website scraper A tool that uses Scrapegraph AI to inte…" at bounding box center [832, 275] width 450 height 400
click at [758, 224] on button "Advanced Options" at bounding box center [832, 222] width 450 height 13
click at [758, 222] on button "Advanced Options" at bounding box center [832, 222] width 450 height 13
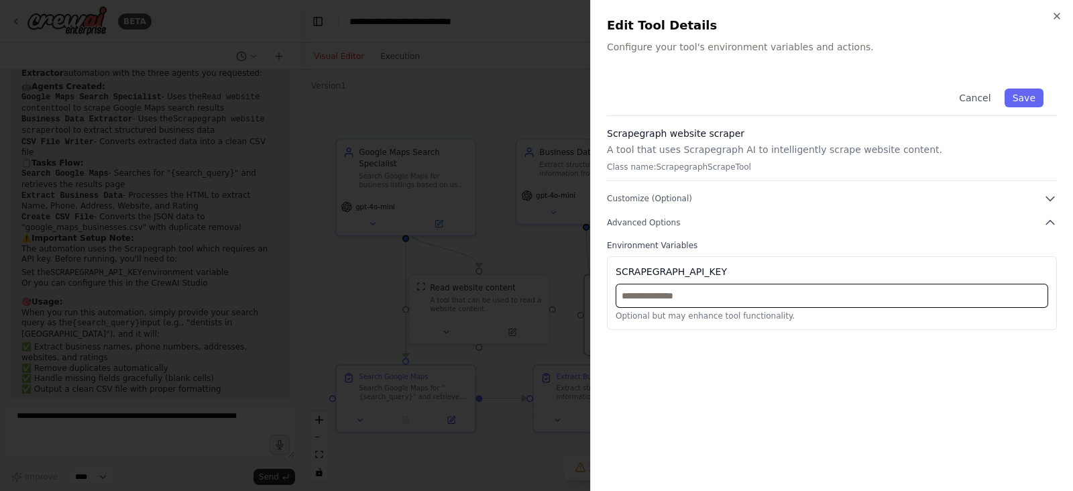
click at [678, 292] on input "text" at bounding box center [832, 296] width 433 height 24
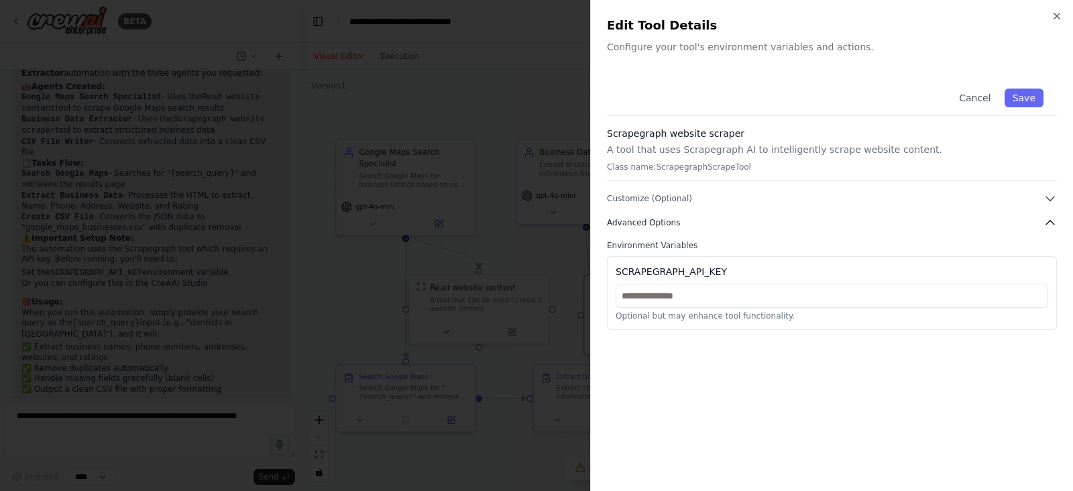
click at [1053, 223] on icon "button" at bounding box center [1050, 223] width 8 height 4
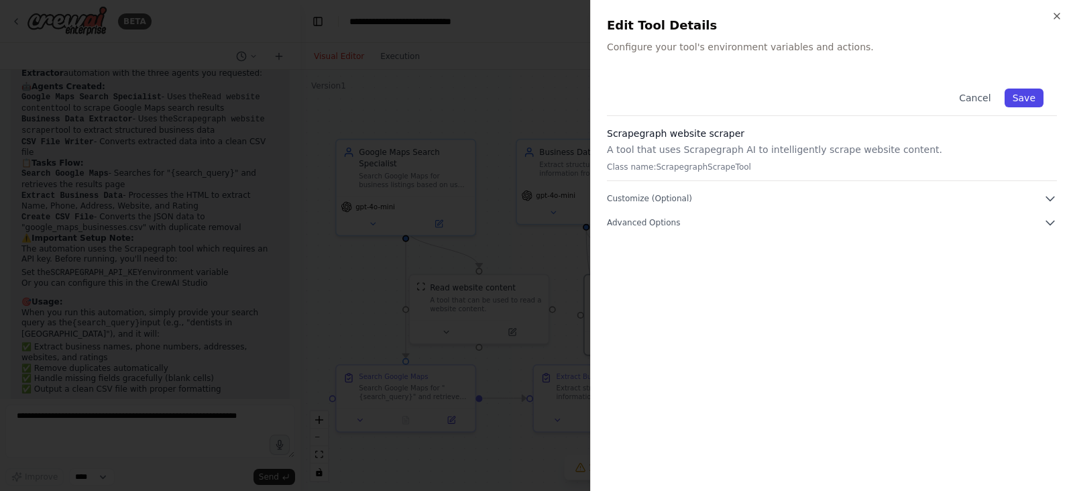
click at [1040, 101] on button "Save" at bounding box center [1024, 98] width 39 height 19
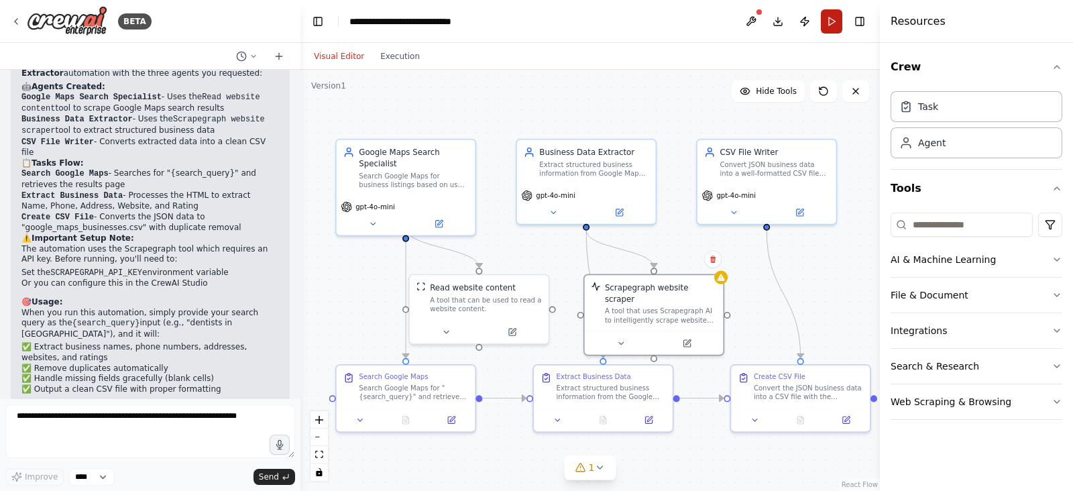
click at [830, 18] on button "Run" at bounding box center [831, 21] width 21 height 24
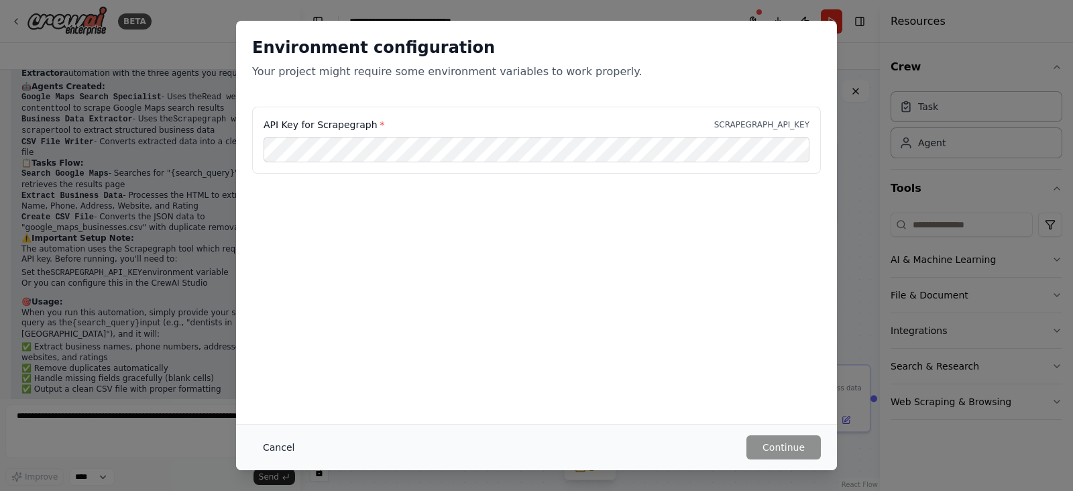
click at [280, 441] on button "Cancel" at bounding box center [278, 447] width 53 height 24
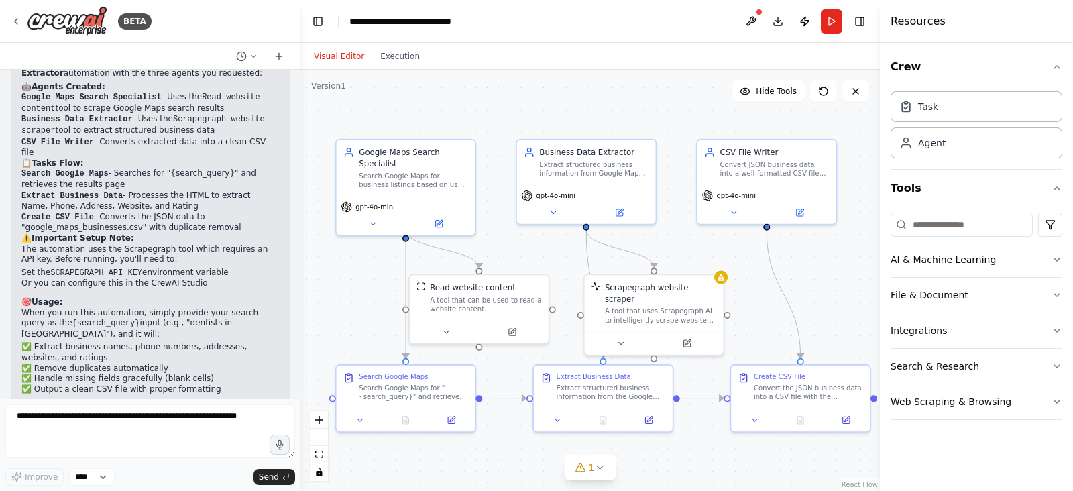
click at [280, 441] on icon "button" at bounding box center [279, 444] width 11 height 11
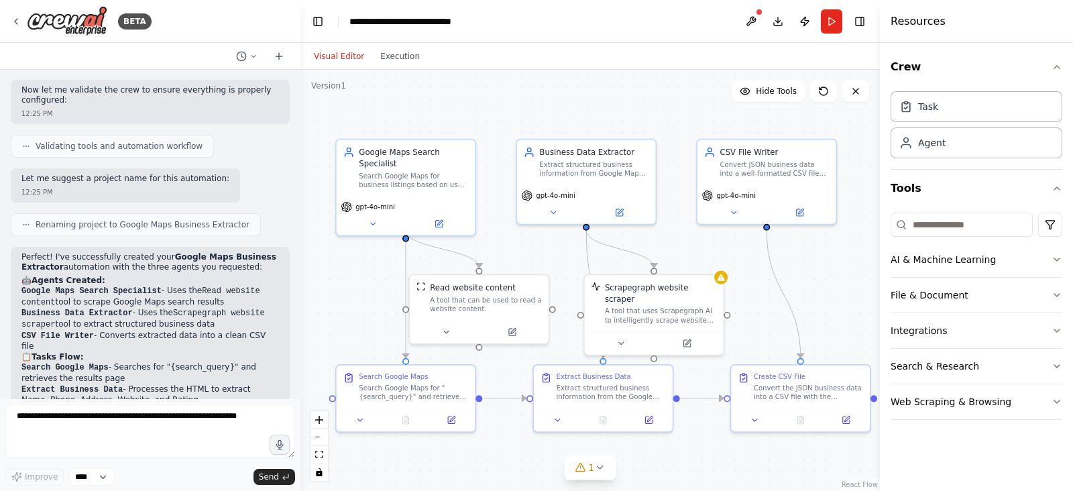
scroll to position [1389, 0]
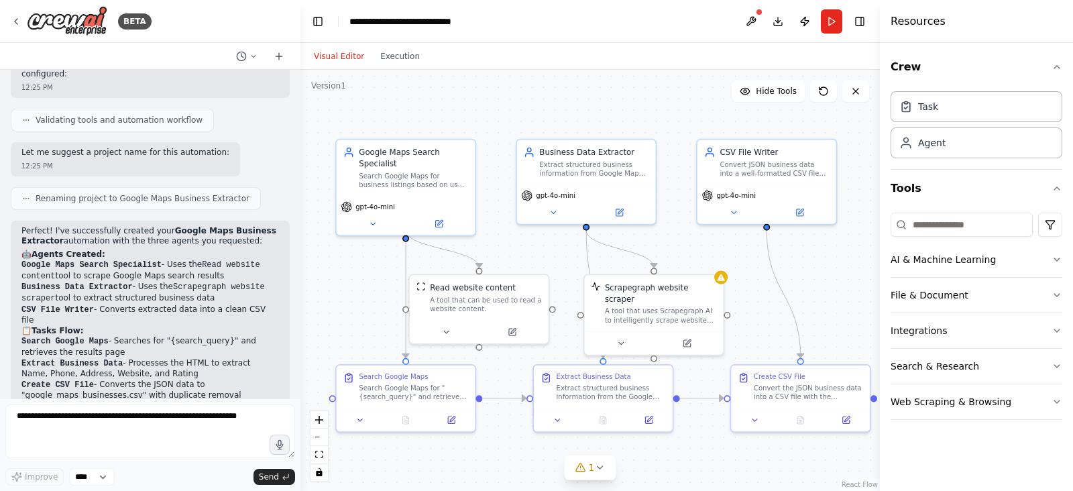
drag, startPoint x: 178, startPoint y: 217, endPoint x: 184, endPoint y: 205, distance: 13.5
click at [179, 250] on h2 "🤖 Agents Created:" at bounding box center [150, 255] width 258 height 11
drag, startPoint x: 124, startPoint y: 203, endPoint x: 68, endPoint y: 203, distance: 55.7
click at [123, 226] on p "Perfect! I've successfully created your Google Maps Business Extractor automati…" at bounding box center [150, 236] width 258 height 21
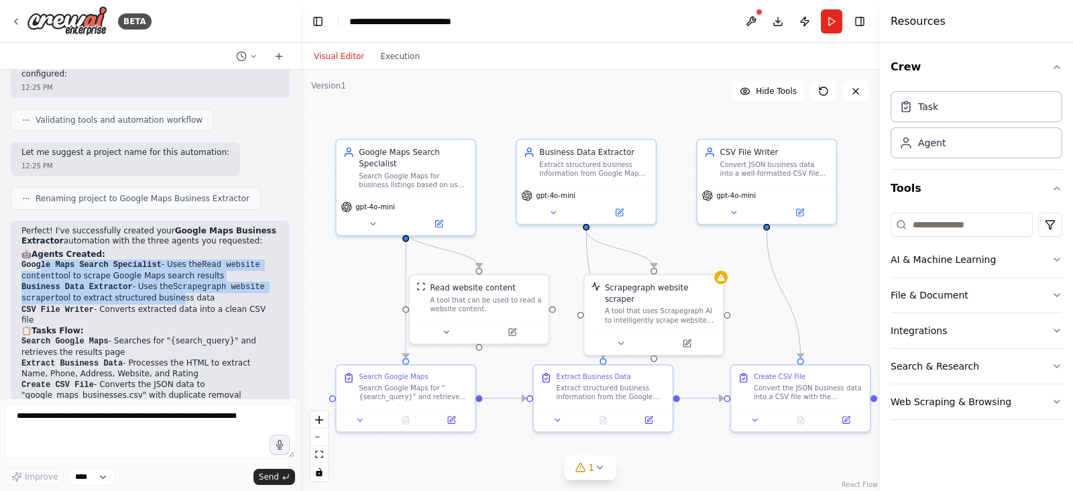
drag, startPoint x: 38, startPoint y: 226, endPoint x: 162, endPoint y: 271, distance: 131.4
click at [165, 268] on ol "Google Maps Search Specialist - Uses the Read website content tool to scrape Go…" at bounding box center [150, 293] width 258 height 66
drag, startPoint x: 30, startPoint y: 301, endPoint x: 97, endPoint y: 303, distance: 67.8
click at [87, 336] on li "Search Google Maps - Searches for "{search_query}" and retrieves the results pa…" at bounding box center [150, 346] width 258 height 21
click at [156, 336] on li "Search Google Maps - Searches for "{search_query}" and retrieves the results pa…" at bounding box center [150, 346] width 258 height 21
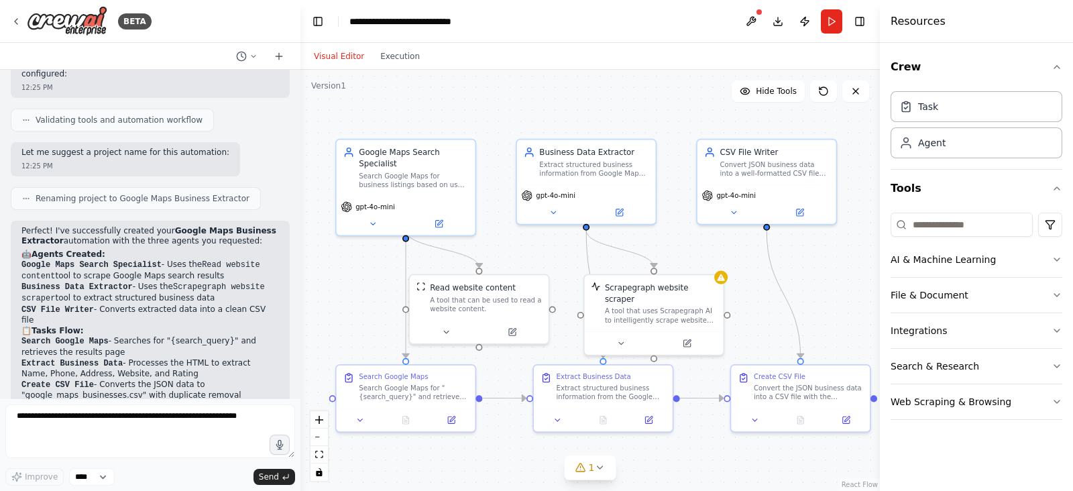
scroll to position [1473, 0]
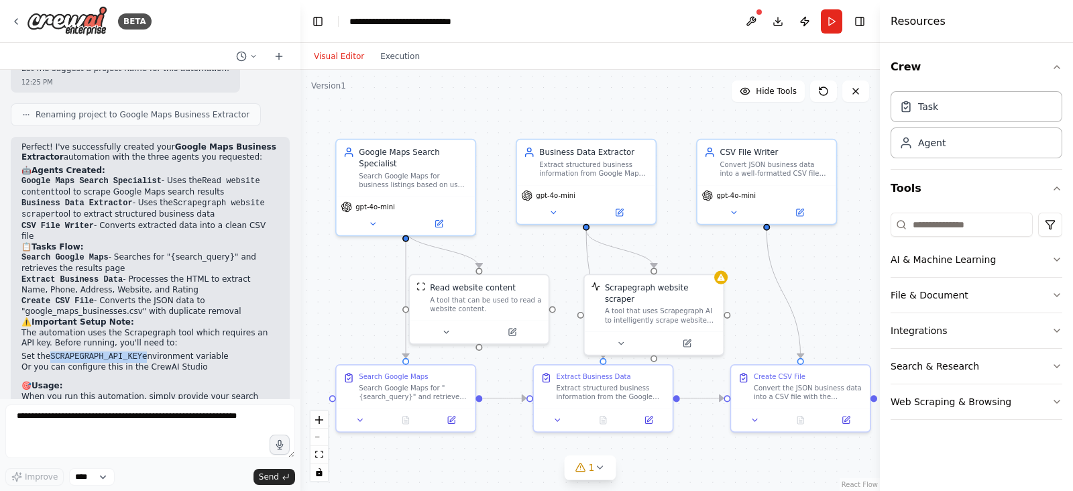
drag, startPoint x: 50, startPoint y: 313, endPoint x: 136, endPoint y: 312, distance: 85.9
click at [136, 352] on li "Set the SCRAPEGRAPH_API_KEY environment variable" at bounding box center [150, 357] width 258 height 11
drag, startPoint x: 48, startPoint y: 315, endPoint x: 134, endPoint y: 317, distance: 86.6
click at [134, 352] on li "Set the SCRAPEGRAPH_API_KEY environment variable" at bounding box center [150, 357] width 258 height 11
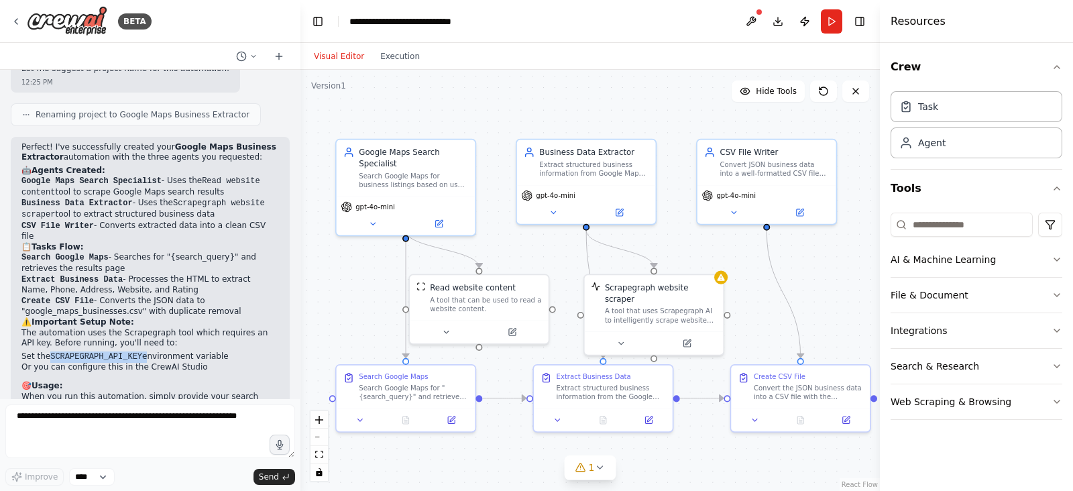
drag, startPoint x: 134, startPoint y: 317, endPoint x: 132, endPoint y: 337, distance: 20.2
click at [134, 352] on li "Set the SCRAPEGRAPH_API_KEY environment variable" at bounding box center [150, 357] width 258 height 11
click at [68, 352] on code "SCRAPEGRAPH_API_KEY" at bounding box center [96, 356] width 92 height 9
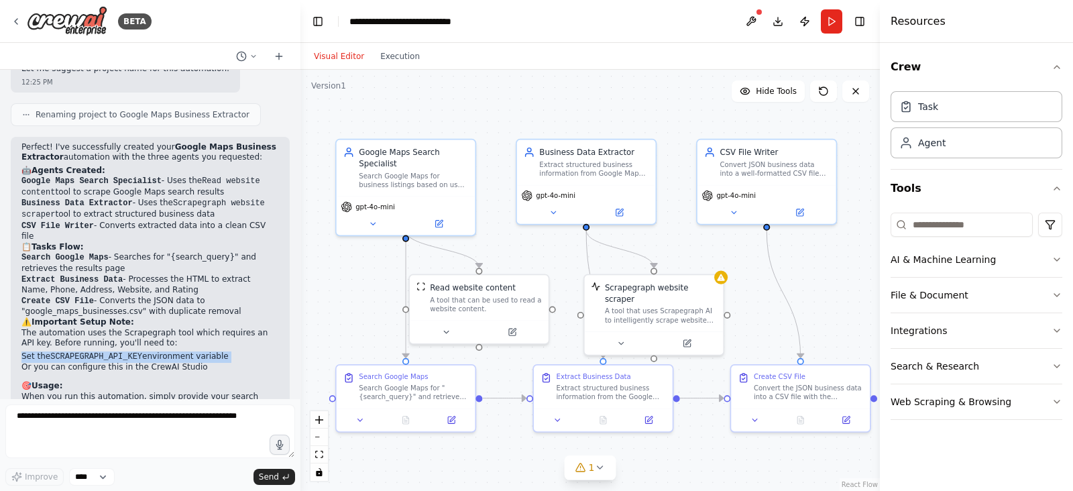
click at [68, 352] on code "SCRAPEGRAPH_API_KEY" at bounding box center [96, 356] width 92 height 9
click at [113, 352] on code "SCRAPEGRAPH_API_KEY" at bounding box center [96, 356] width 92 height 9
drag, startPoint x: 133, startPoint y: 315, endPoint x: 49, endPoint y: 317, distance: 83.9
click at [49, 352] on li "Set the SCRAPEGRAPH_API_KEY environment variable" at bounding box center [150, 357] width 258 height 11
copy code "SCRAPEGRAPH_API_KEY"
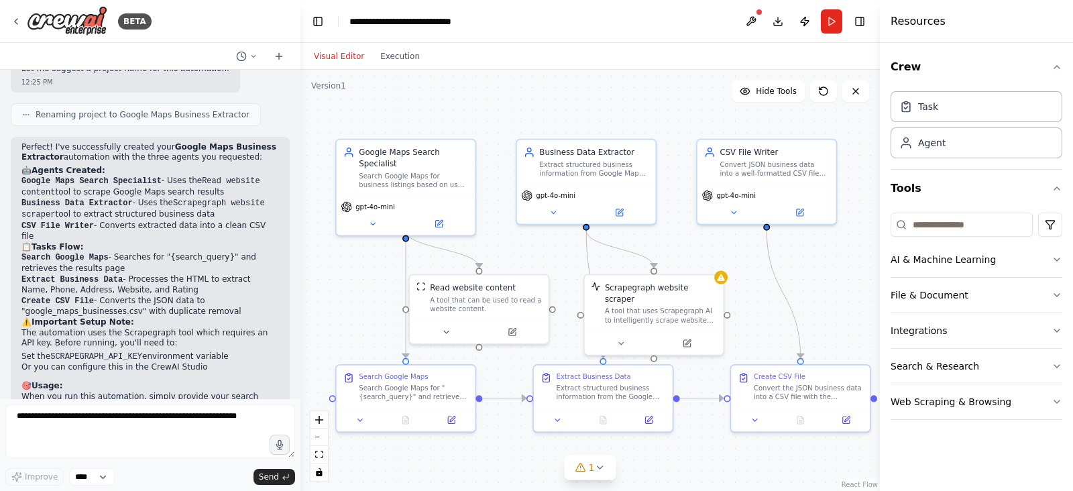
click at [221, 362] on li "Or you can configure this in the CrewAI Studio" at bounding box center [150, 367] width 258 height 11
click at [680, 335] on button at bounding box center [687, 341] width 64 height 13
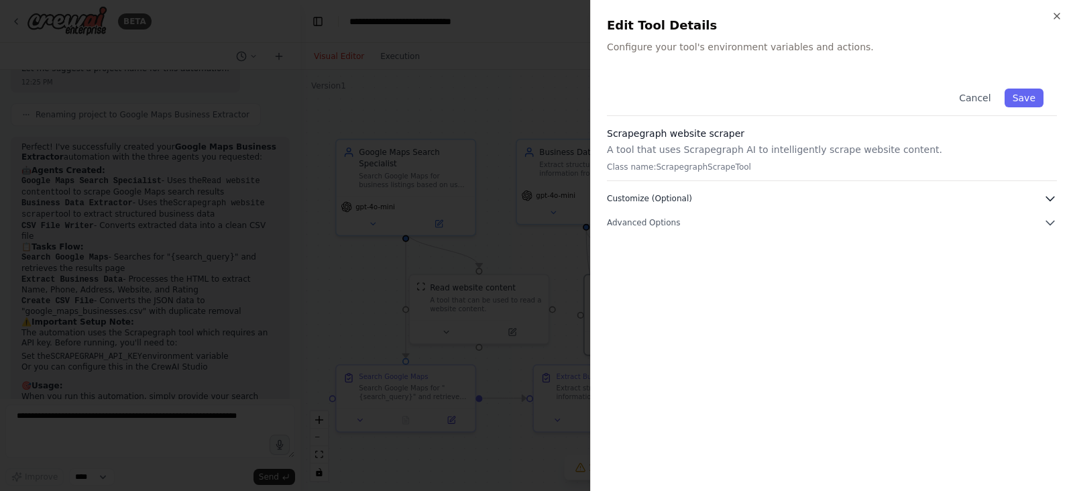
click at [694, 194] on button "Customize (Optional)" at bounding box center [832, 198] width 450 height 13
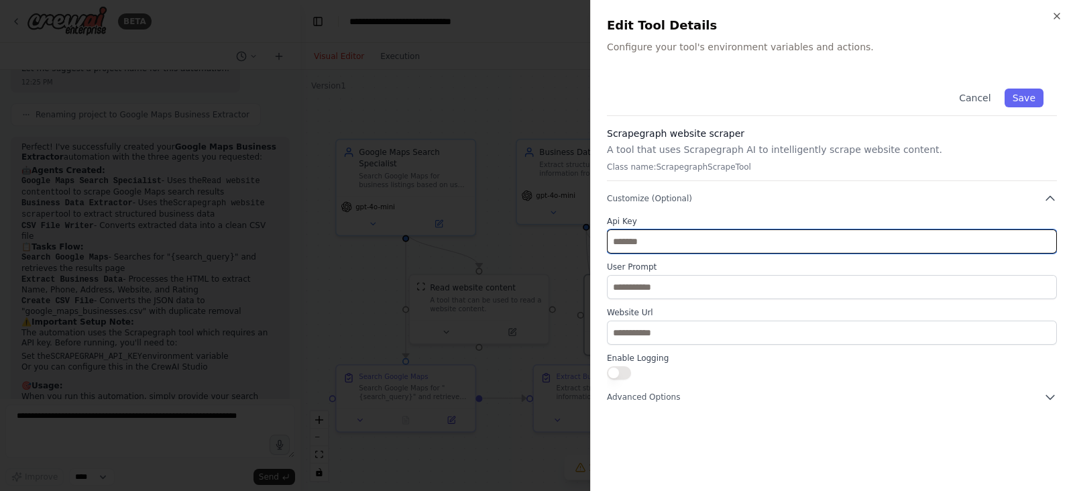
click at [684, 237] on input "text" at bounding box center [832, 241] width 450 height 24
paste input "**********"
type input "**********"
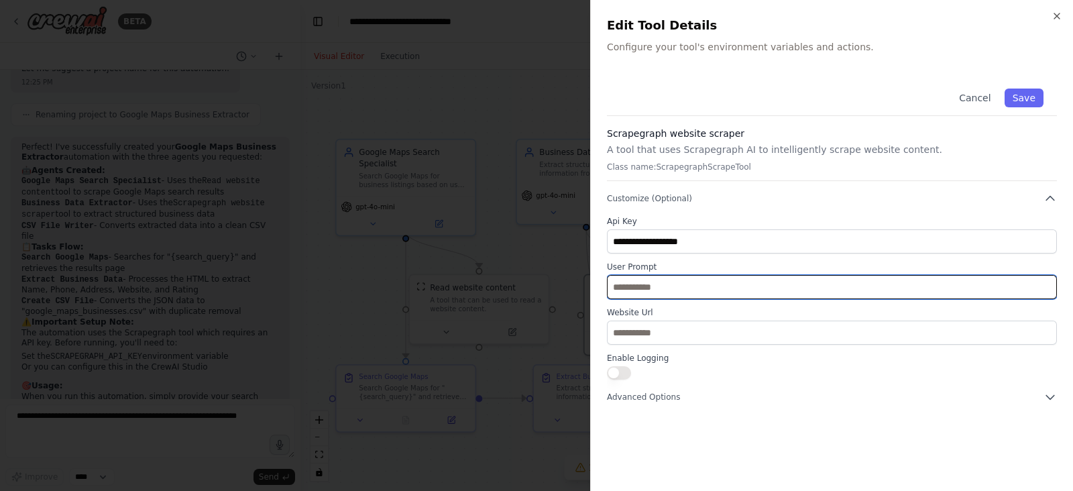
click at [663, 280] on input "text" at bounding box center [832, 287] width 450 height 24
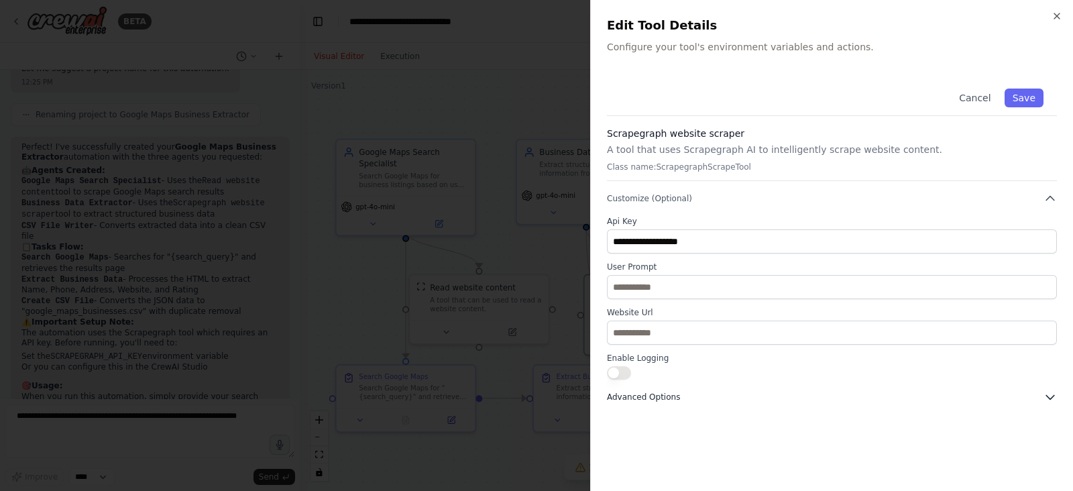
click at [638, 392] on span "Advanced Options" at bounding box center [643, 397] width 73 height 11
drag, startPoint x: 612, startPoint y: 367, endPoint x: 818, endPoint y: 294, distance: 217.7
click at [611, 366] on button "button" at bounding box center [619, 372] width 24 height 13
click at [1008, 105] on button "Save" at bounding box center [1024, 98] width 39 height 19
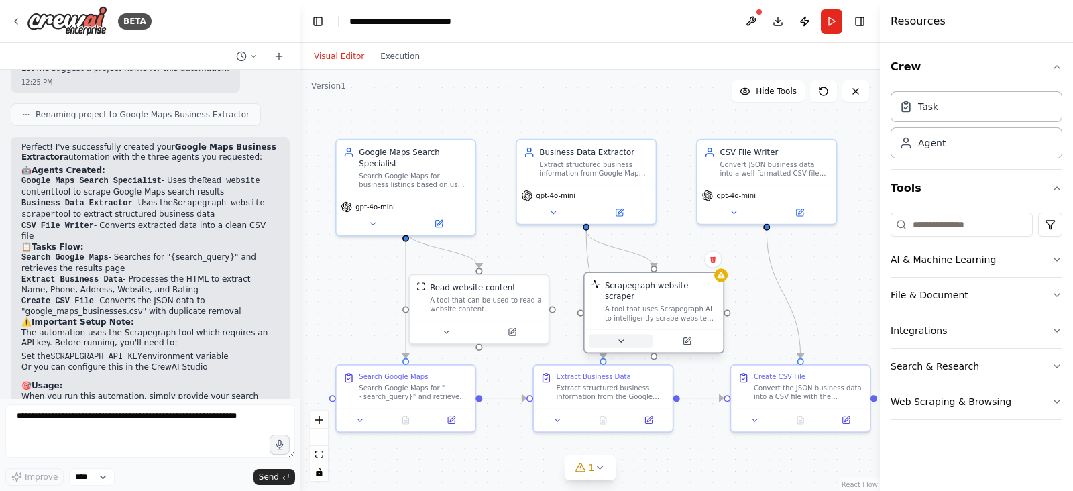
click at [605, 335] on button at bounding box center [621, 341] width 64 height 13
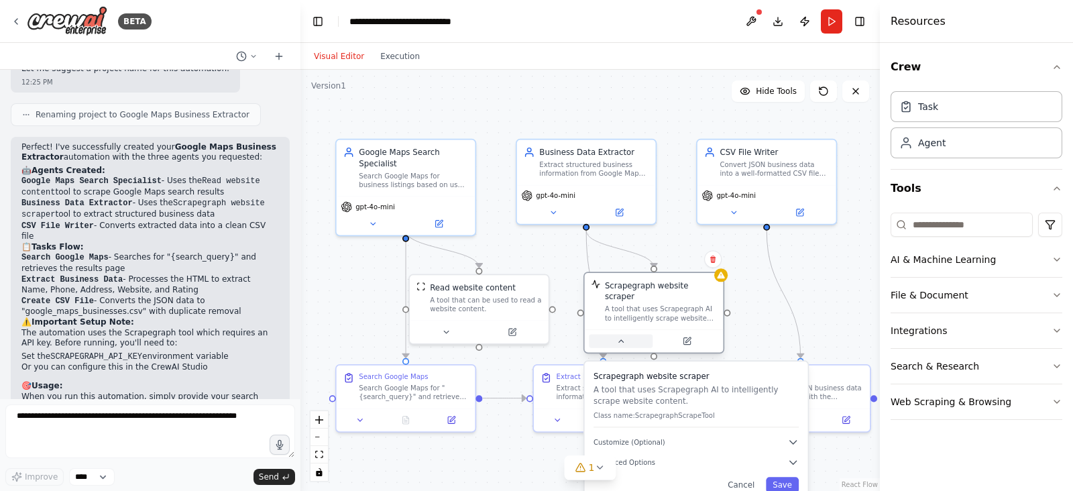
click at [612, 335] on button at bounding box center [621, 341] width 64 height 13
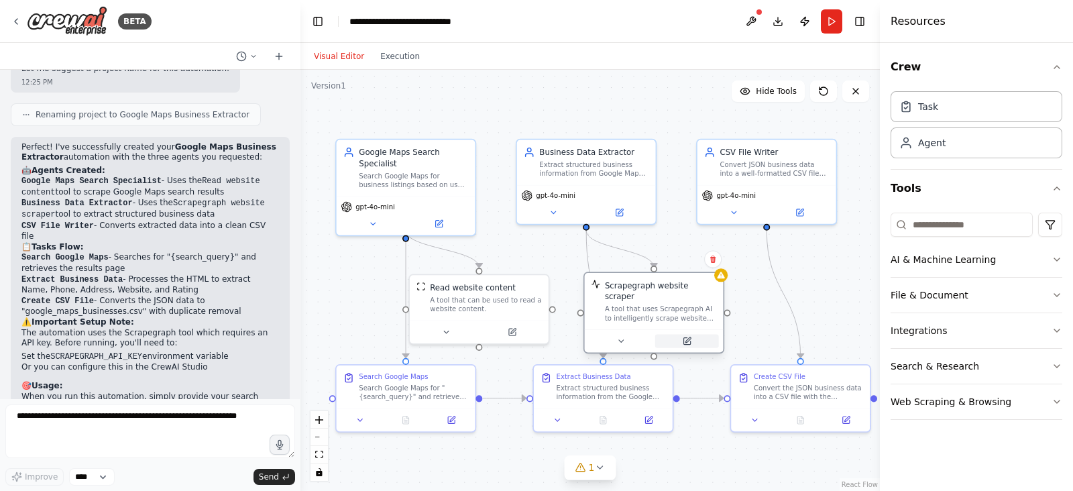
click at [686, 338] on icon at bounding box center [687, 341] width 7 height 7
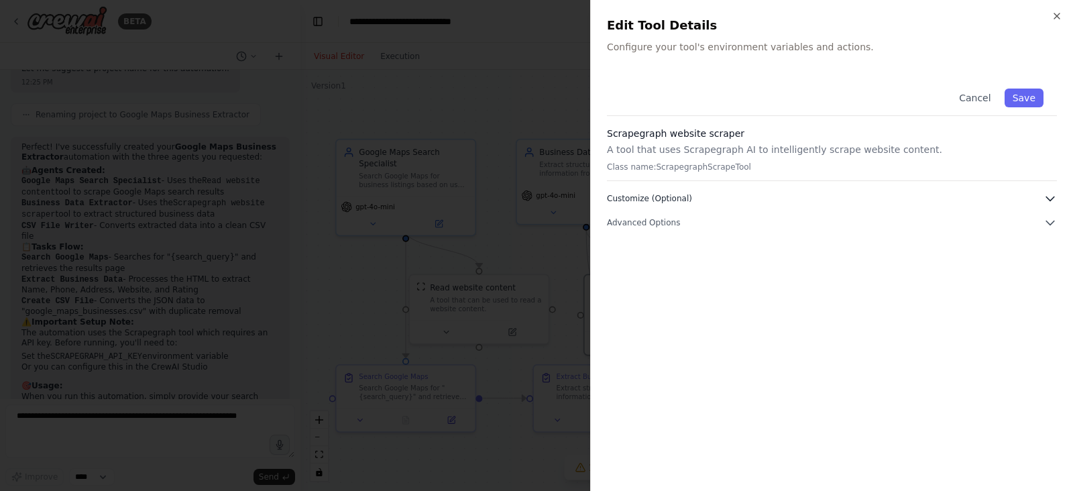
click at [653, 194] on span "Customize (Optional)" at bounding box center [649, 198] width 85 height 11
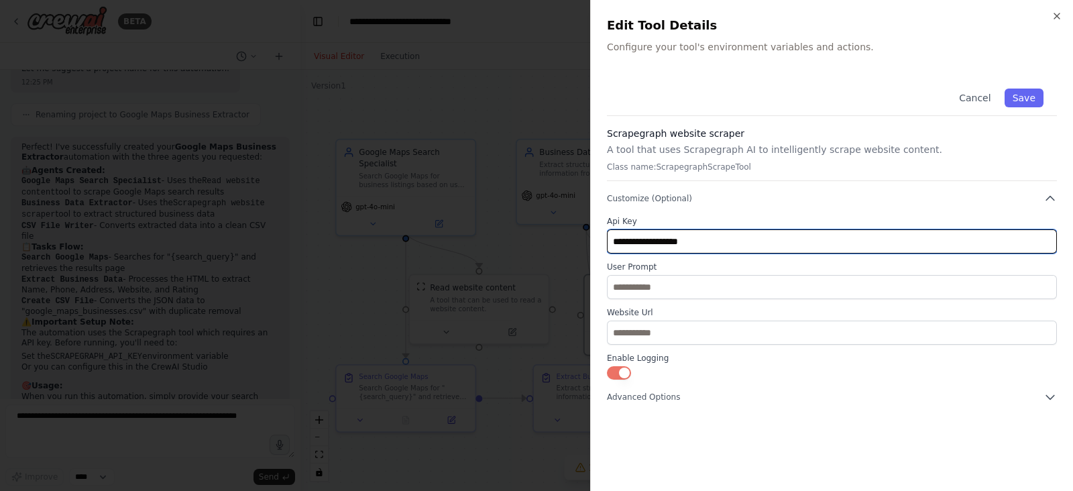
click at [774, 245] on input "**********" at bounding box center [832, 241] width 450 height 24
paste input "**********"
type input "**********"
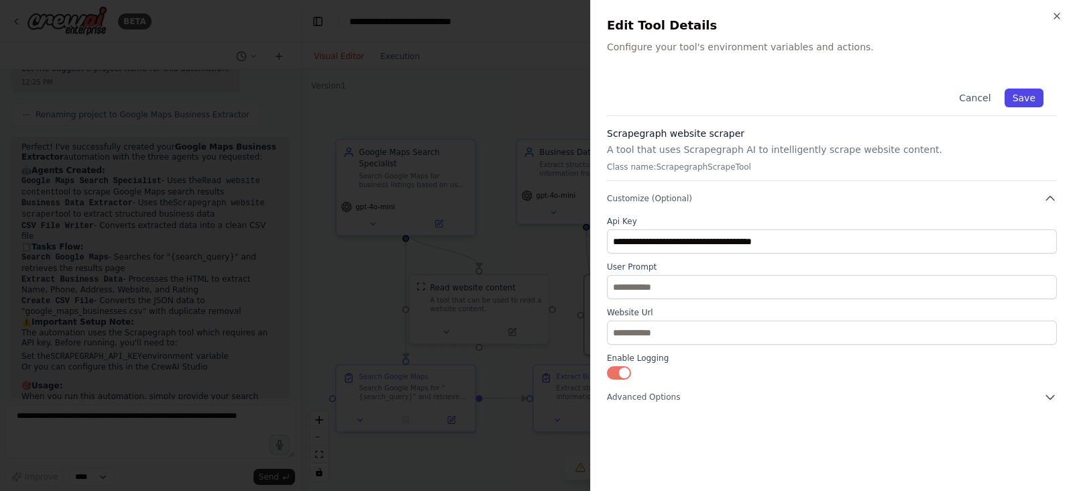
click at [1023, 102] on button "Save" at bounding box center [1024, 98] width 39 height 19
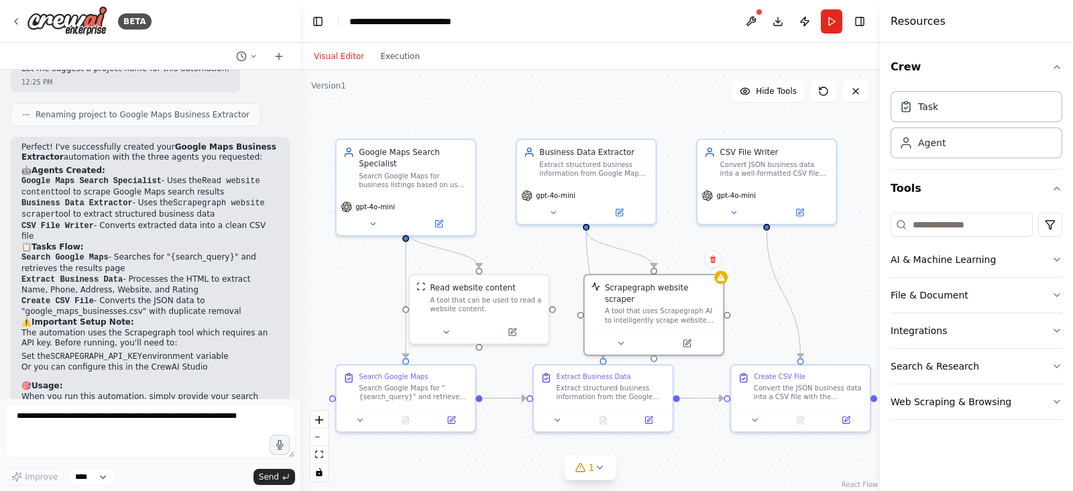
click at [820, 27] on header "**********" at bounding box center [591, 21] width 580 height 43
click at [834, 21] on button "Run" at bounding box center [831, 21] width 21 height 24
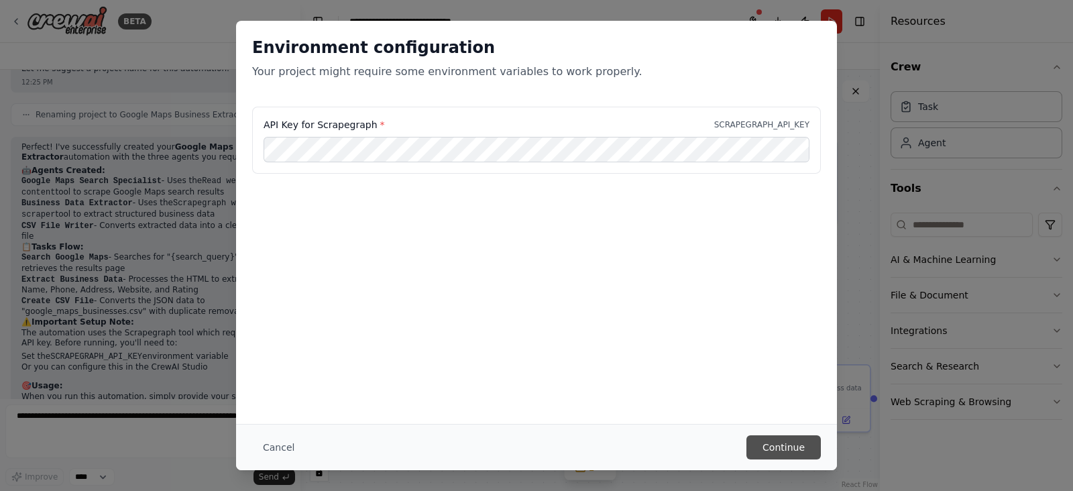
click at [775, 446] on button "Continue" at bounding box center [784, 447] width 74 height 24
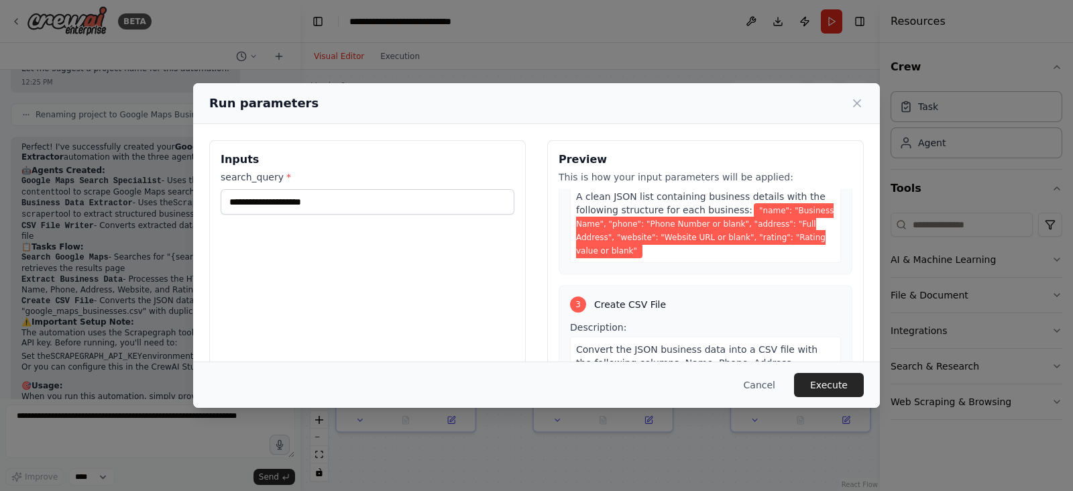
scroll to position [484, 0]
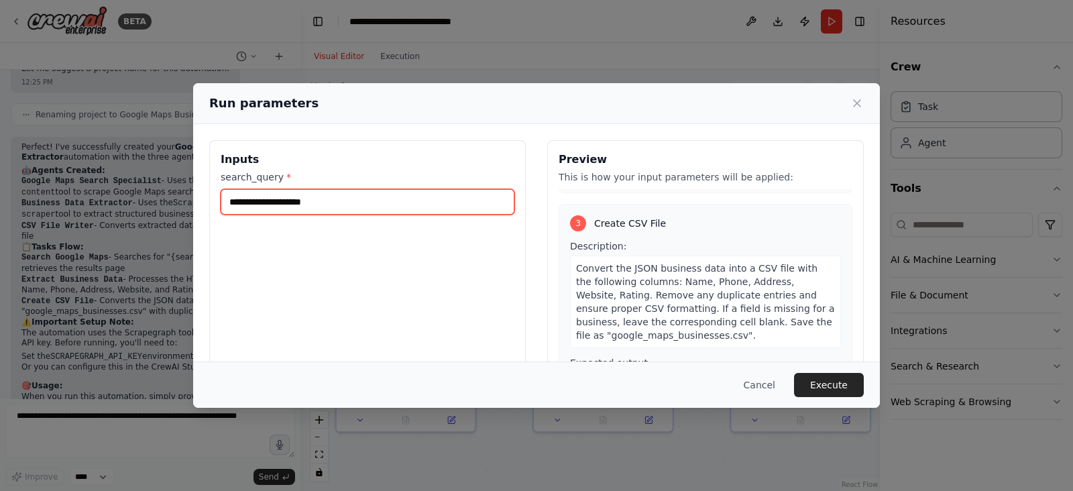
click at [342, 206] on input "search_query *" at bounding box center [368, 201] width 294 height 25
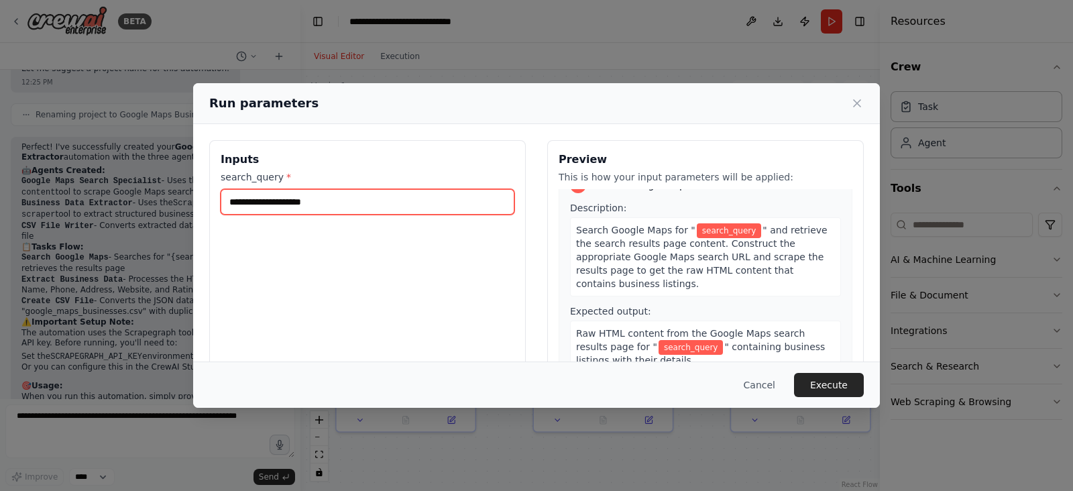
scroll to position [0, 0]
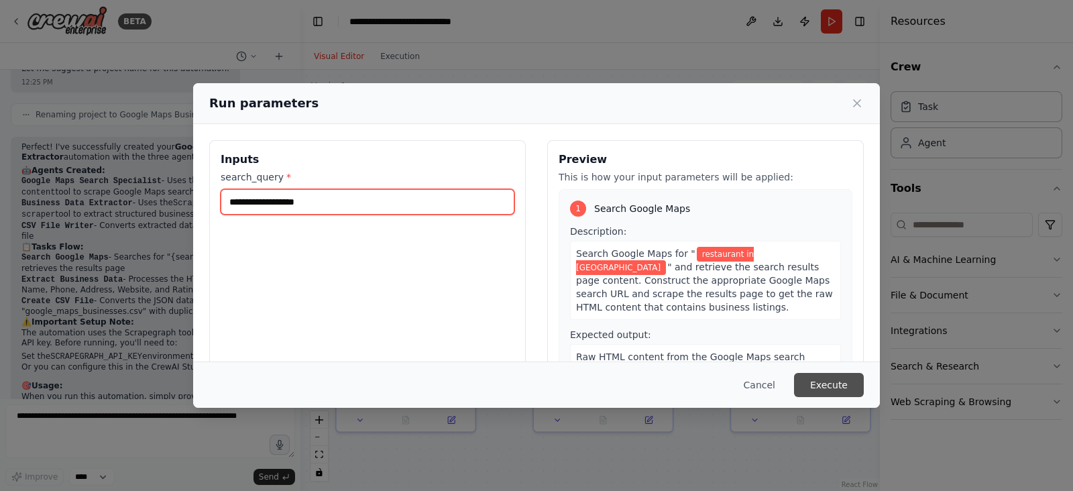
type input "**********"
click at [825, 390] on button "Execute" at bounding box center [829, 385] width 70 height 24
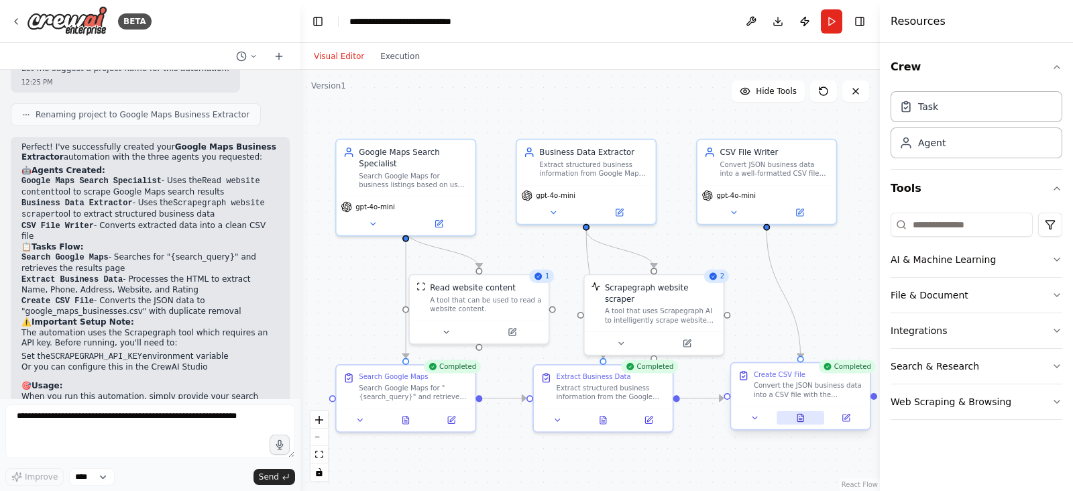
click at [807, 419] on button at bounding box center [801, 417] width 48 height 13
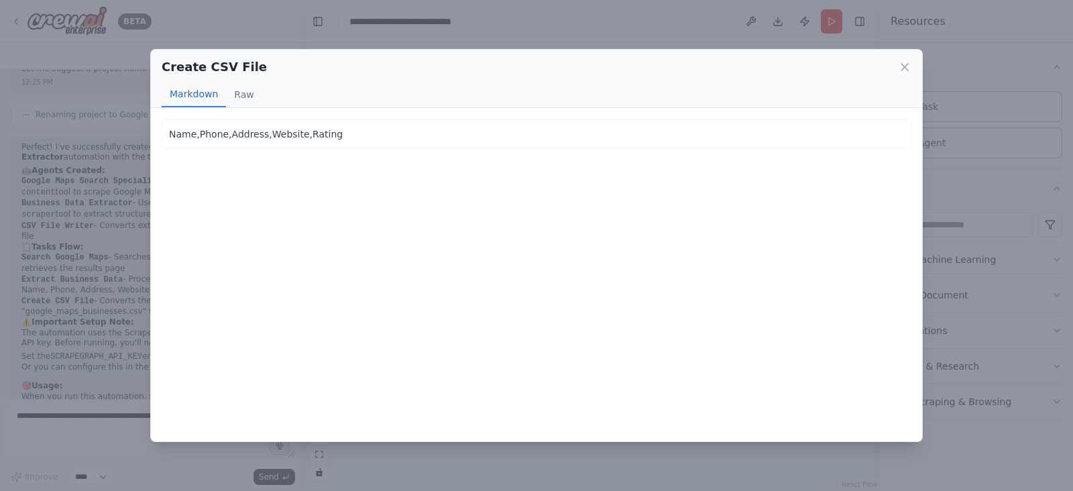
click at [268, 131] on p "Name,Phone,Address,Website,Rating" at bounding box center [536, 134] width 735 height 16
click at [237, 97] on button "Raw" at bounding box center [244, 94] width 36 height 25
click at [201, 93] on button "Markdown" at bounding box center [194, 94] width 64 height 25
click at [196, 65] on h2 "Create CSV File" at bounding box center [214, 67] width 105 height 19
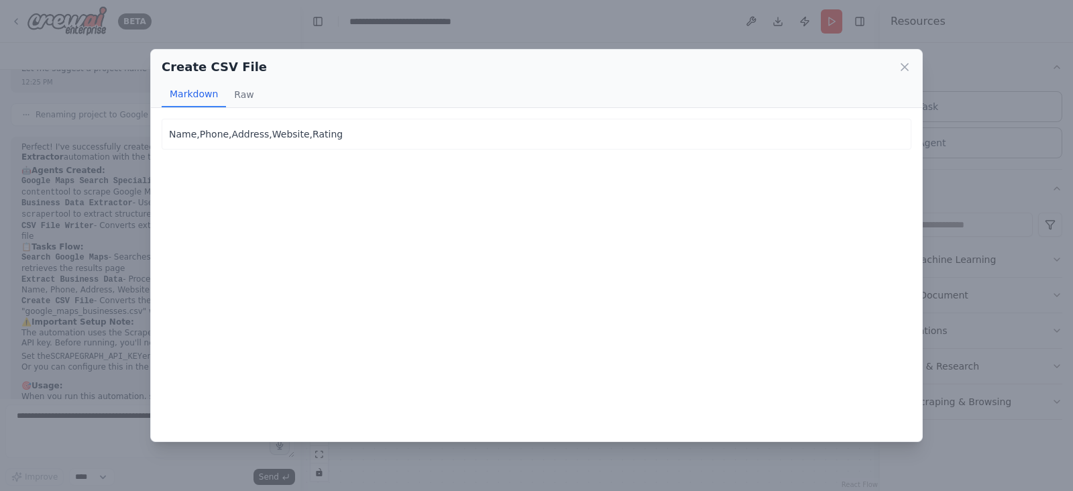
click at [262, 76] on div "Create CSV File" at bounding box center [537, 67] width 750 height 19
click at [241, 86] on button "Raw" at bounding box center [244, 94] width 36 height 25
click at [413, 129] on div "Name,Phone,Address,Website,Rating" at bounding box center [536, 132] width 735 height 13
click at [546, 144] on div "Name,Phone,Address,Website,Rating" at bounding box center [537, 133] width 750 height 28
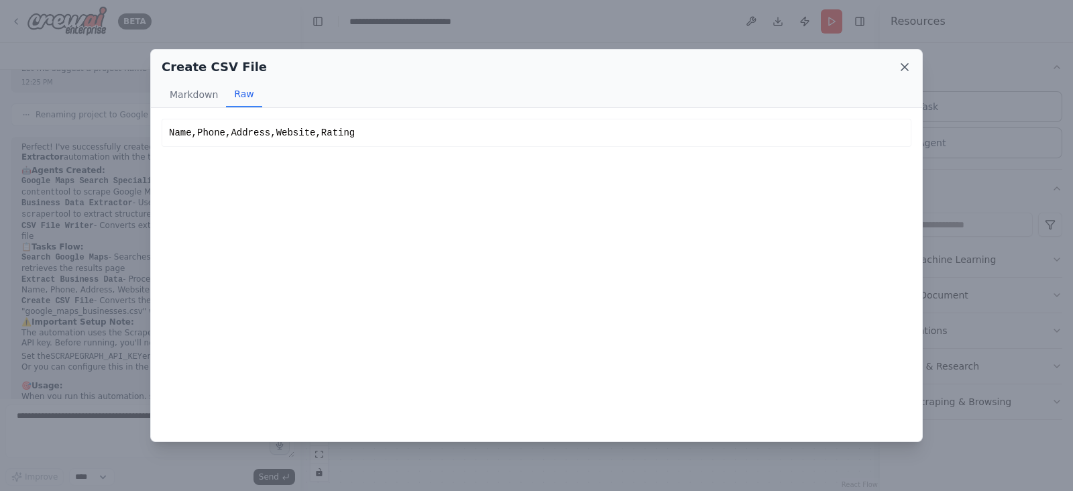
click at [904, 66] on icon at bounding box center [904, 66] width 13 height 13
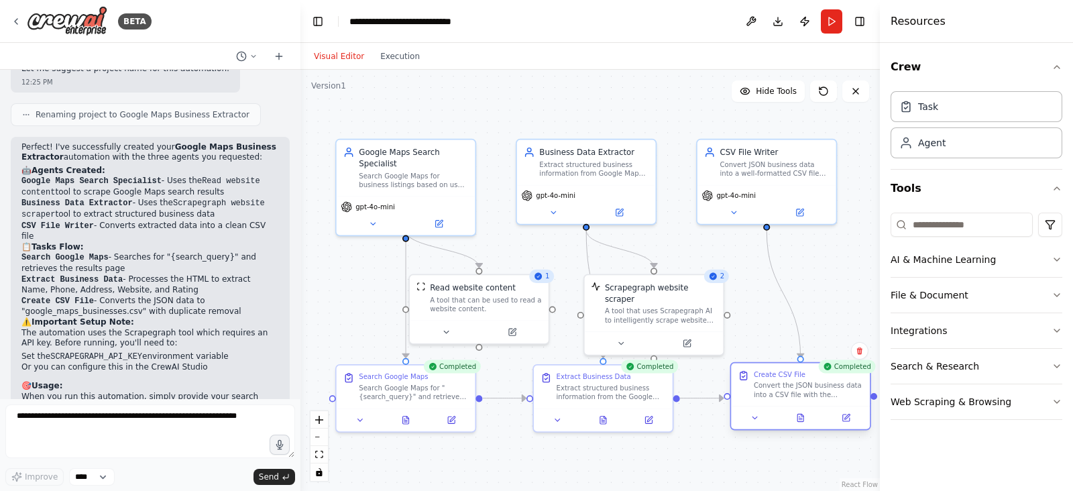
click at [835, 386] on div "Convert the JSON business data into a CSV file with the following columns: Name…" at bounding box center [808, 390] width 109 height 18
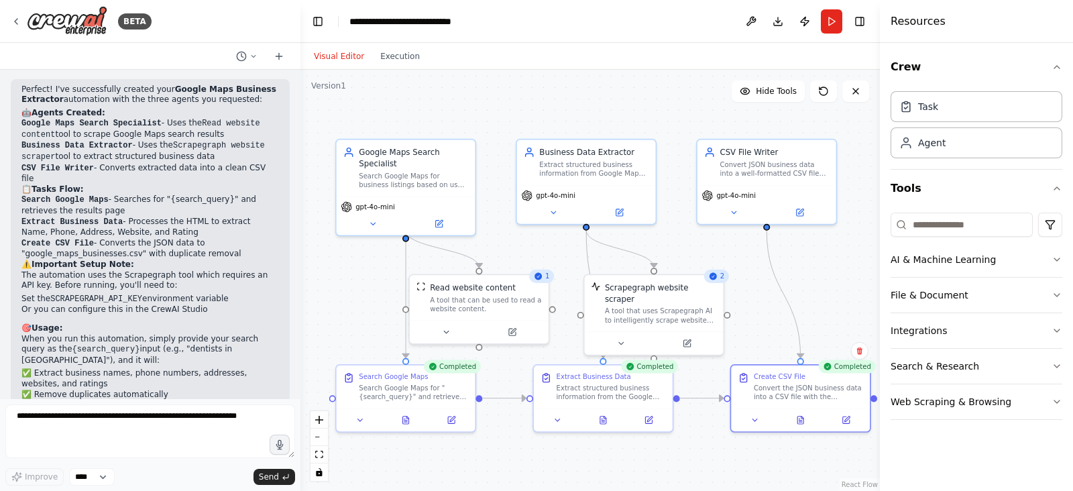
scroll to position [1557, 0]
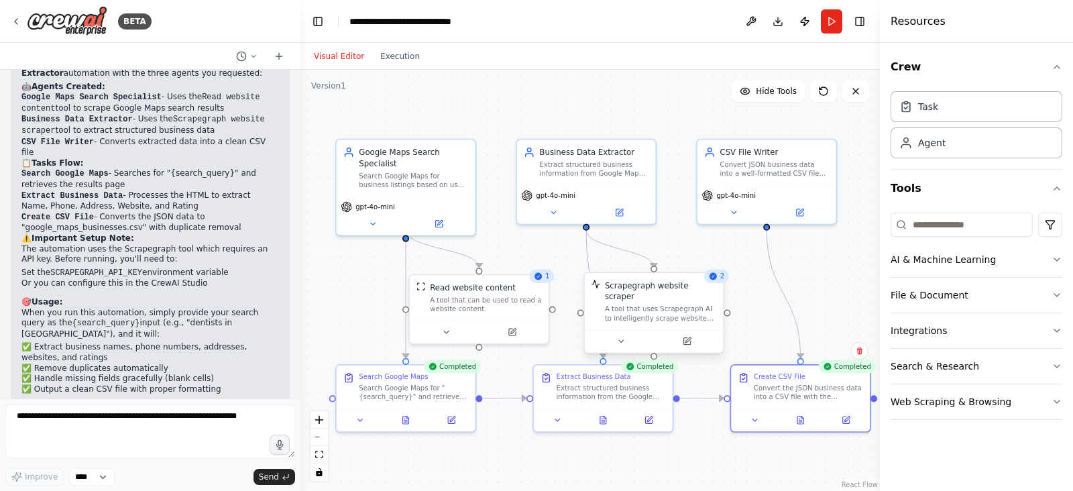
click at [704, 289] on div "Scrapegraph website scraper" at bounding box center [660, 291] width 111 height 23
click at [732, 269] on div ".deletable-edge-delete-btn { width: 20px; height: 20px; border: 0px solid #ffff…" at bounding box center [591, 280] width 580 height 421
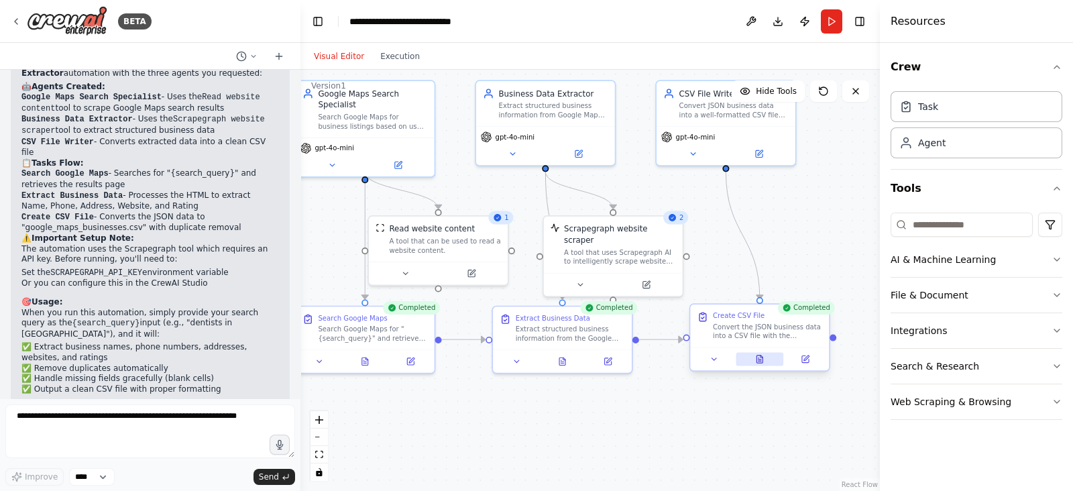
click at [763, 362] on icon at bounding box center [760, 359] width 6 height 7
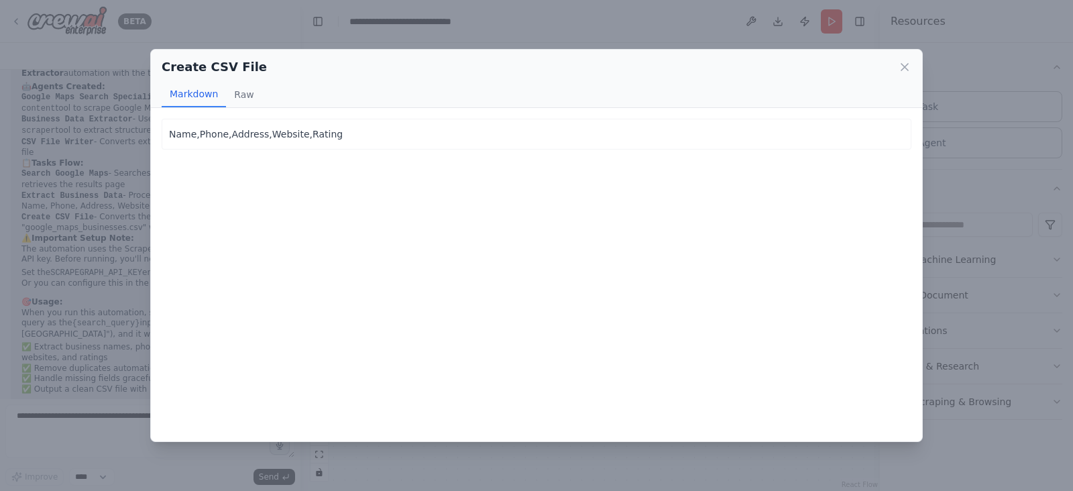
click at [236, 140] on p "Name,Phone,Address,Website,Rating" at bounding box center [536, 134] width 735 height 16
click at [236, 137] on p "Name,Phone,Address,Website,Rating" at bounding box center [536, 134] width 735 height 16
click at [254, 95] on button "Raw" at bounding box center [244, 94] width 36 height 25
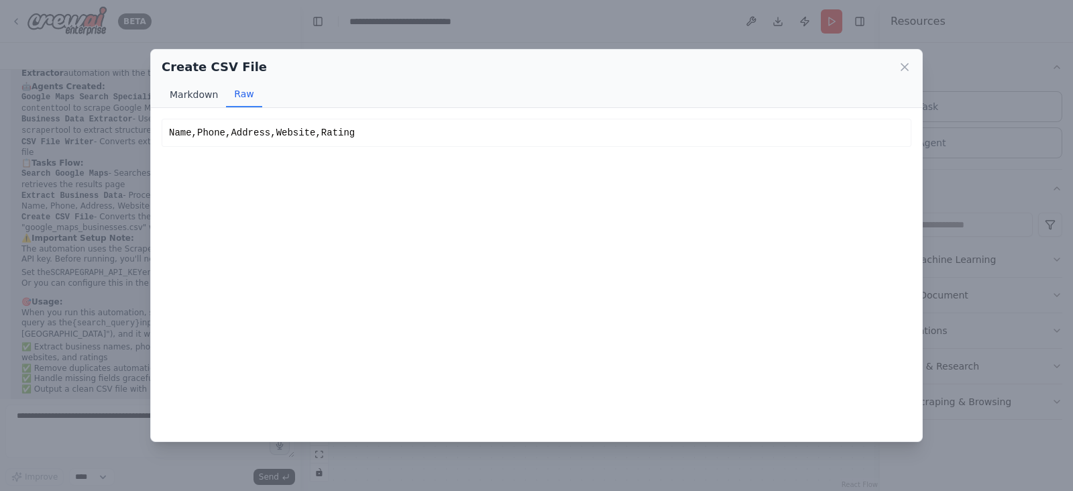
click at [197, 91] on button "Markdown" at bounding box center [194, 94] width 64 height 25
click at [215, 91] on button "Markdown" at bounding box center [194, 94] width 64 height 25
click at [230, 91] on button "Raw" at bounding box center [244, 94] width 36 height 25
click at [160, 87] on div "Create CSV File Markdown Raw" at bounding box center [536, 79] width 771 height 58
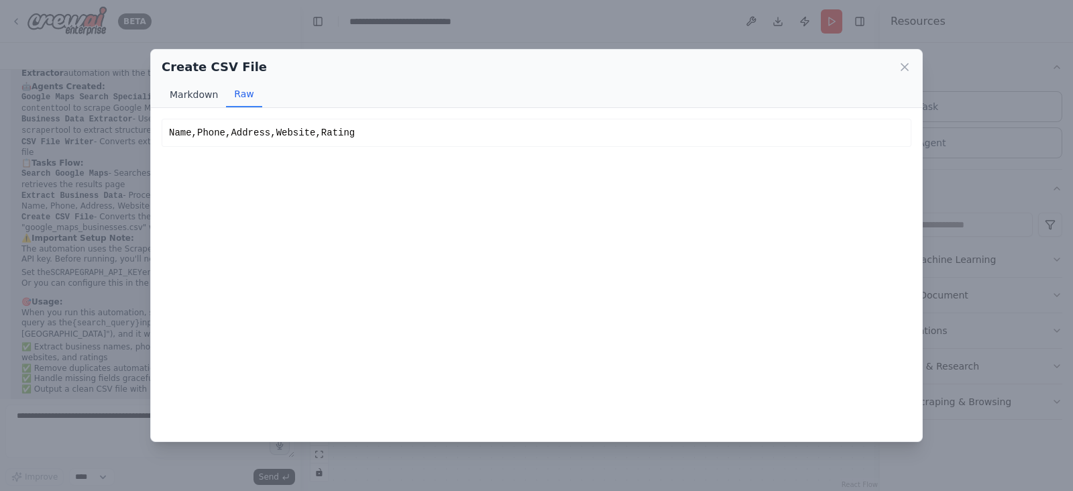
click at [188, 87] on button "Markdown" at bounding box center [194, 94] width 64 height 25
click at [901, 65] on icon at bounding box center [904, 66] width 13 height 13
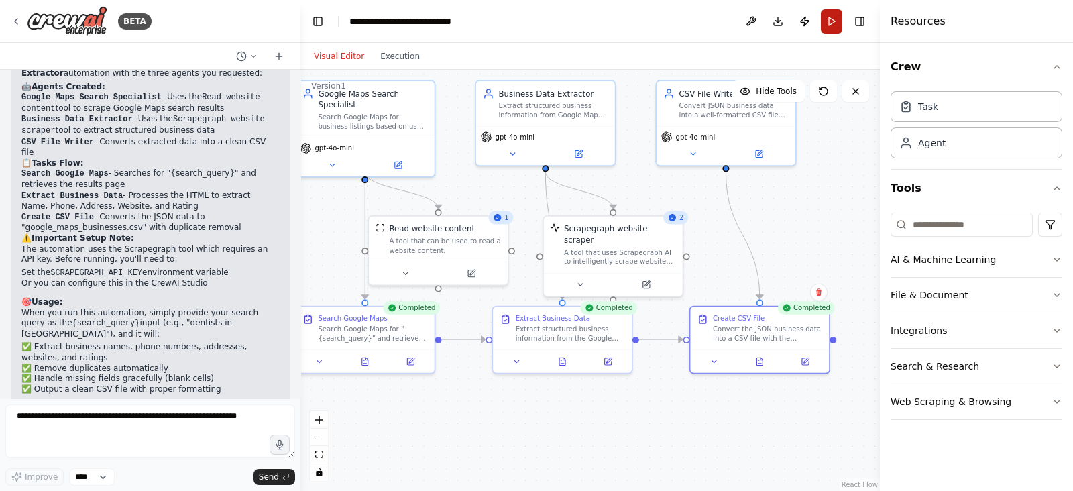
click at [835, 19] on button "Run" at bounding box center [831, 21] width 21 height 24
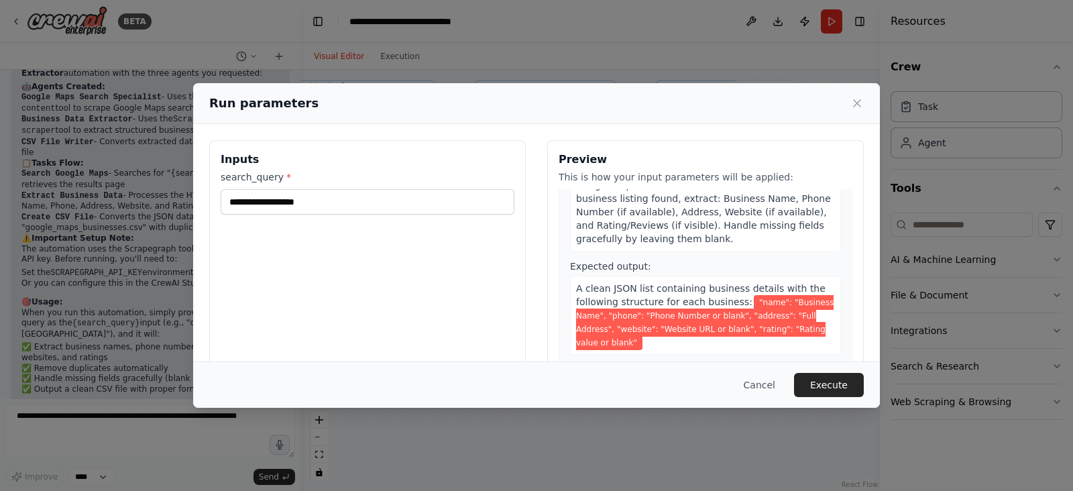
scroll to position [335, 0]
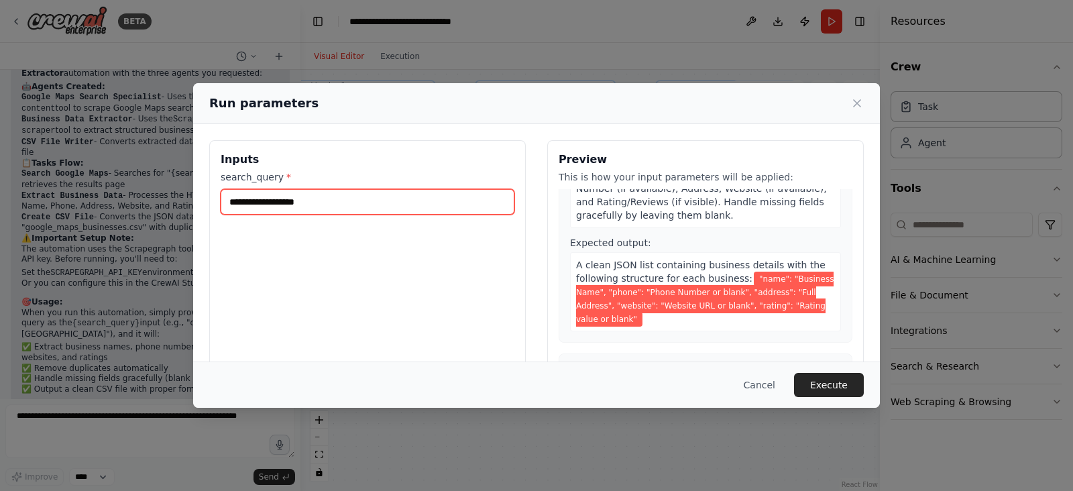
click at [323, 203] on input "**********" at bounding box center [368, 201] width 294 height 25
click at [325, 203] on input "**********" at bounding box center [368, 201] width 294 height 25
type input "**********"
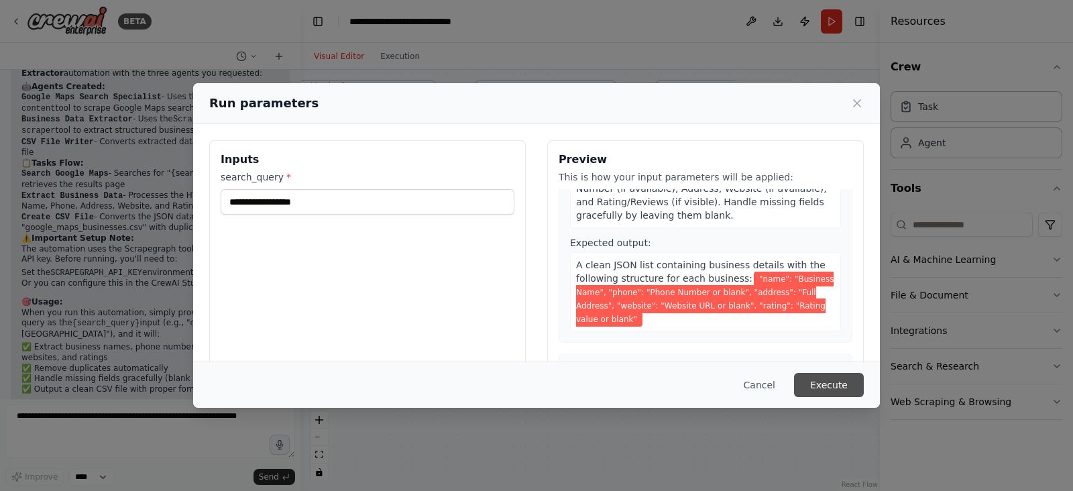
click at [825, 380] on button "Execute" at bounding box center [829, 385] width 70 height 24
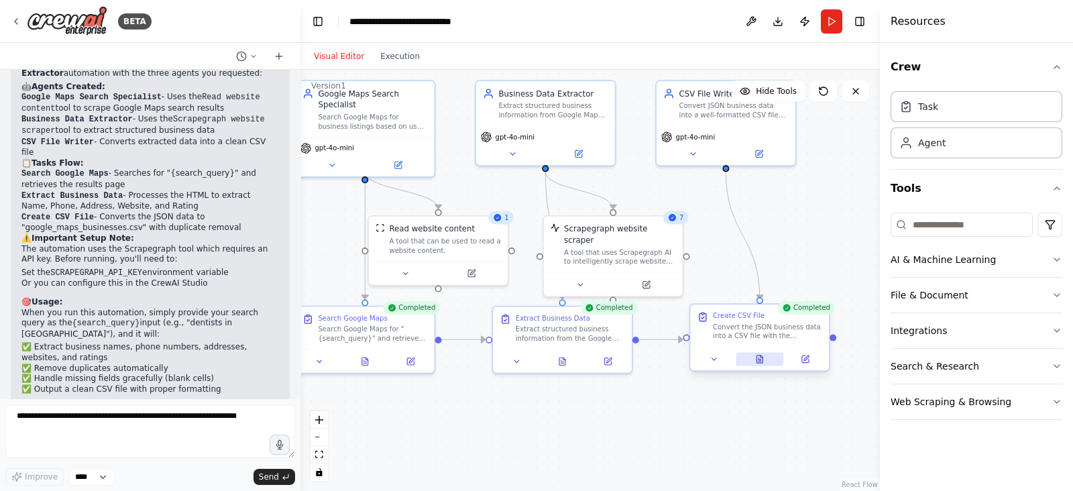
click at [759, 360] on icon at bounding box center [760, 360] width 3 height 0
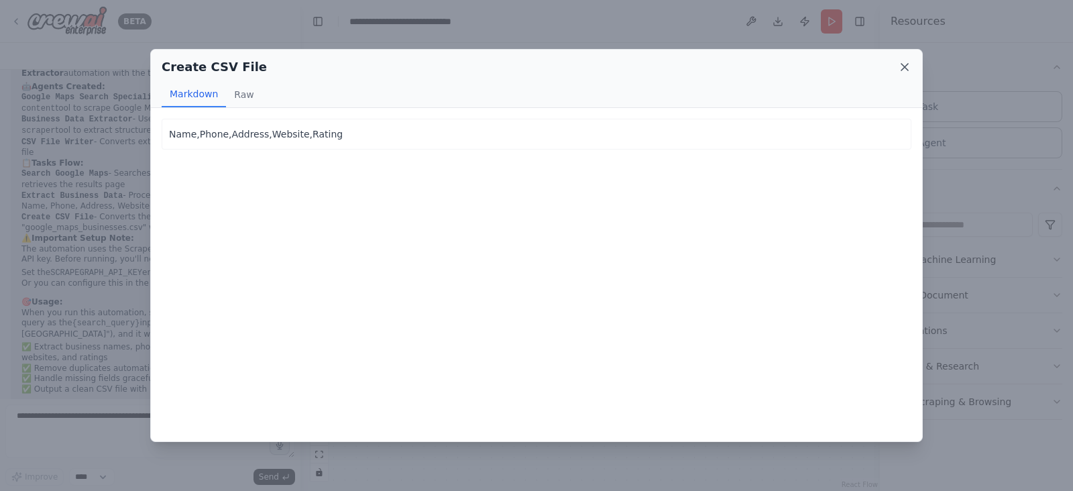
click at [905, 62] on icon at bounding box center [904, 66] width 13 height 13
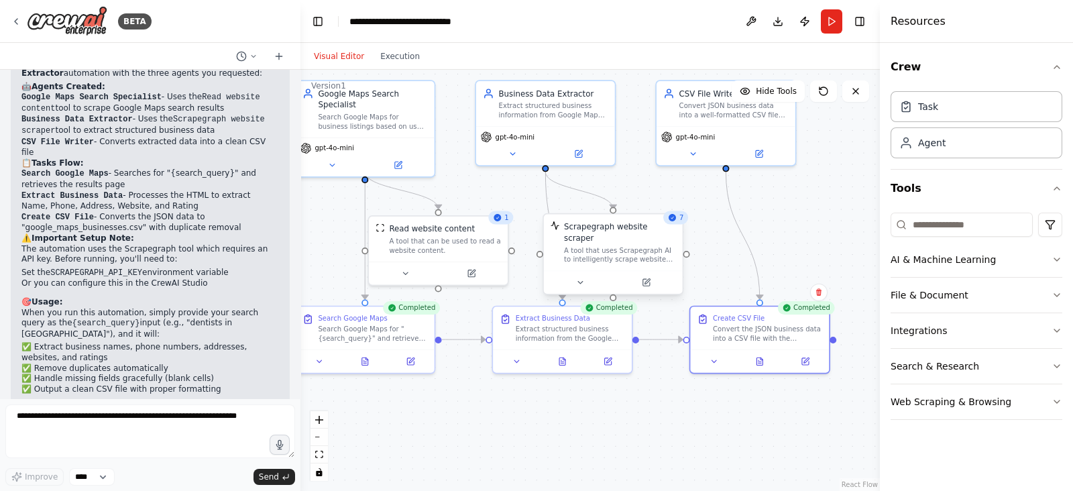
click at [649, 280] on div at bounding box center [613, 282] width 139 height 23
click at [647, 279] on icon at bounding box center [646, 282] width 7 height 7
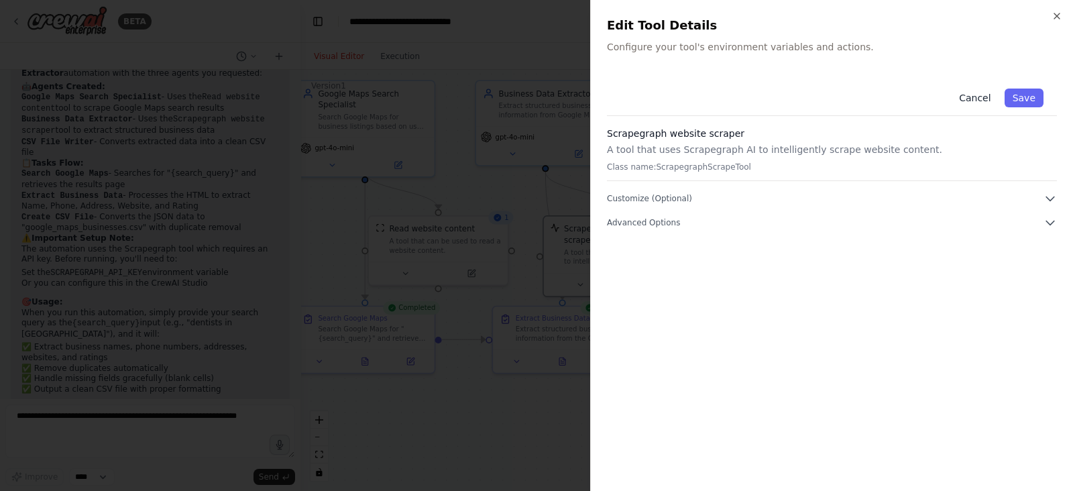
click at [978, 105] on button "Cancel" at bounding box center [975, 98] width 48 height 19
click at [978, 105] on div "Cancel Save" at bounding box center [832, 95] width 450 height 41
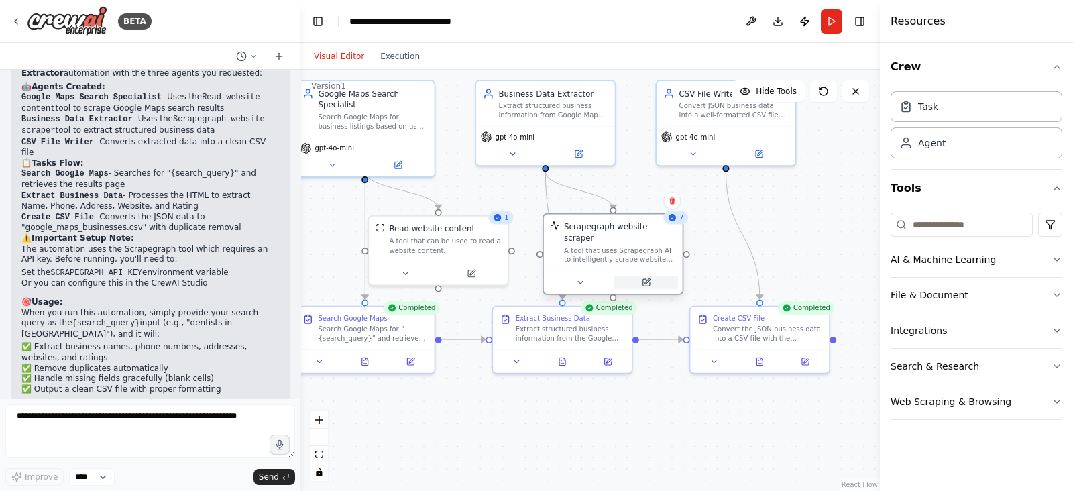
click at [651, 276] on button at bounding box center [646, 282] width 64 height 13
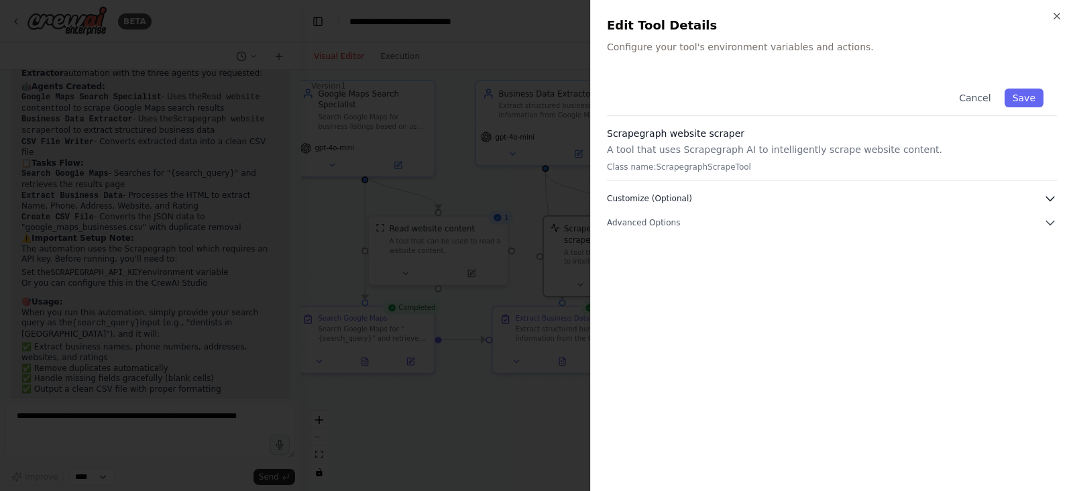
click at [661, 205] on button "Customize (Optional)" at bounding box center [832, 198] width 450 height 13
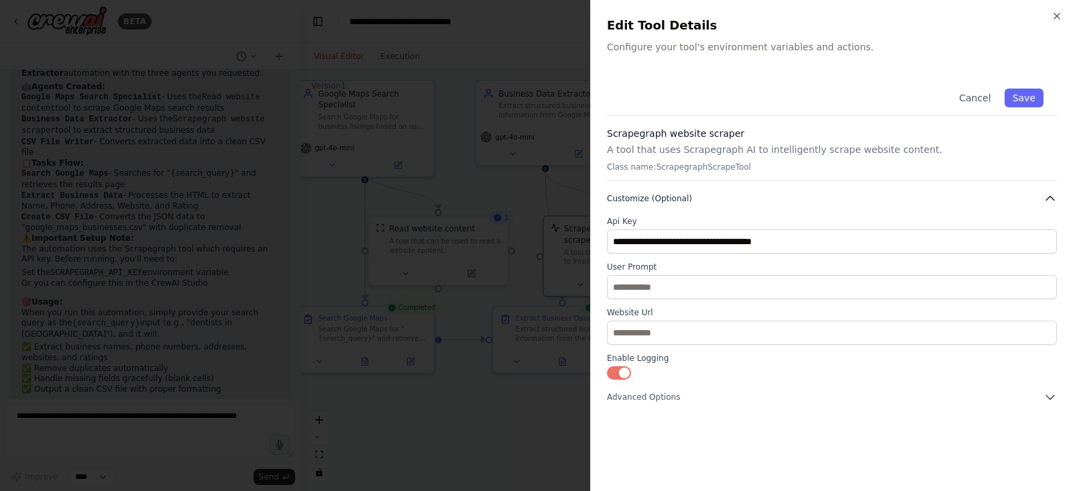
click at [661, 205] on button "Customize (Optional)" at bounding box center [832, 198] width 450 height 13
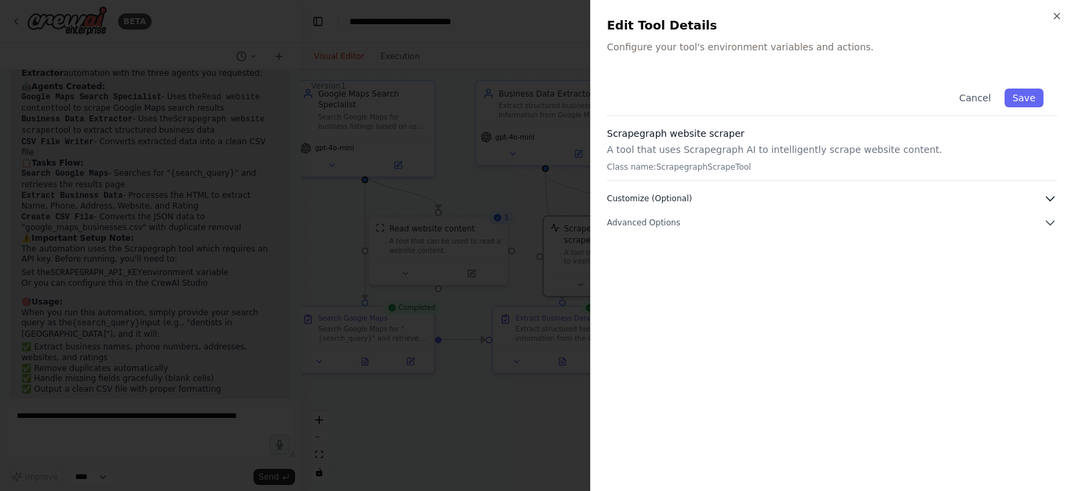
click at [661, 204] on button "Customize (Optional)" at bounding box center [832, 198] width 450 height 13
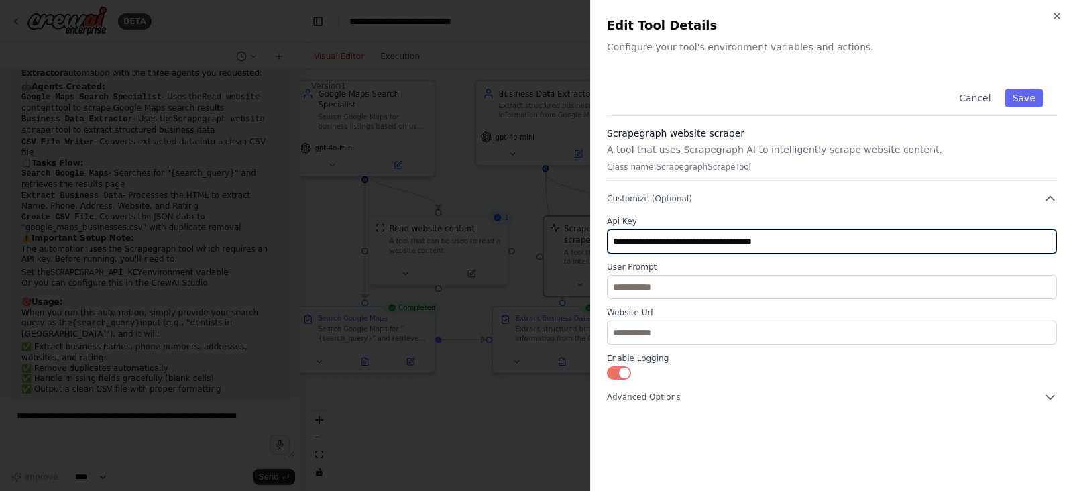
click at [855, 246] on input "**********" at bounding box center [832, 241] width 450 height 24
paste input "text"
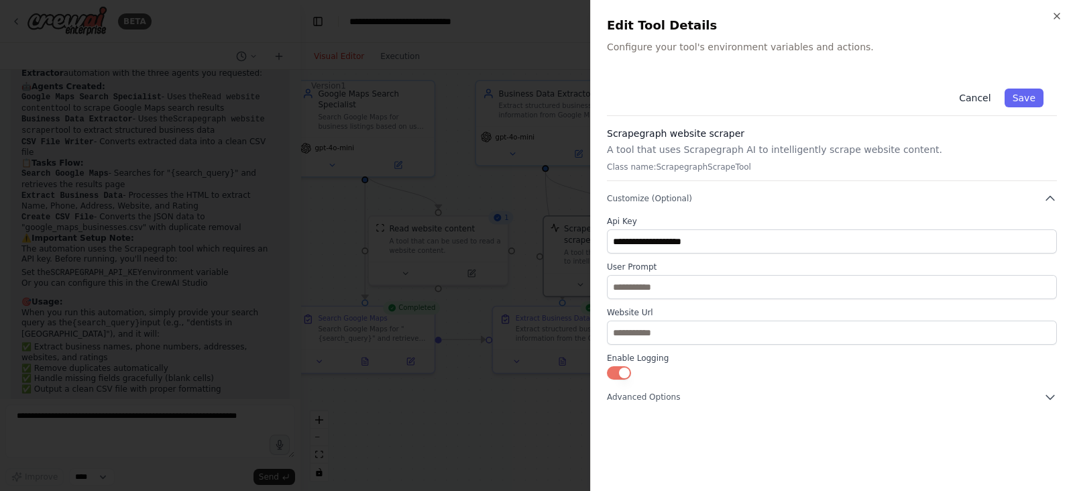
click at [983, 105] on button "Cancel" at bounding box center [975, 98] width 48 height 19
type input "**********"
click at [983, 105] on body "BETA Goal: Given any search query (e.g., “dentists in Delhi”), extract business…" at bounding box center [536, 245] width 1073 height 491
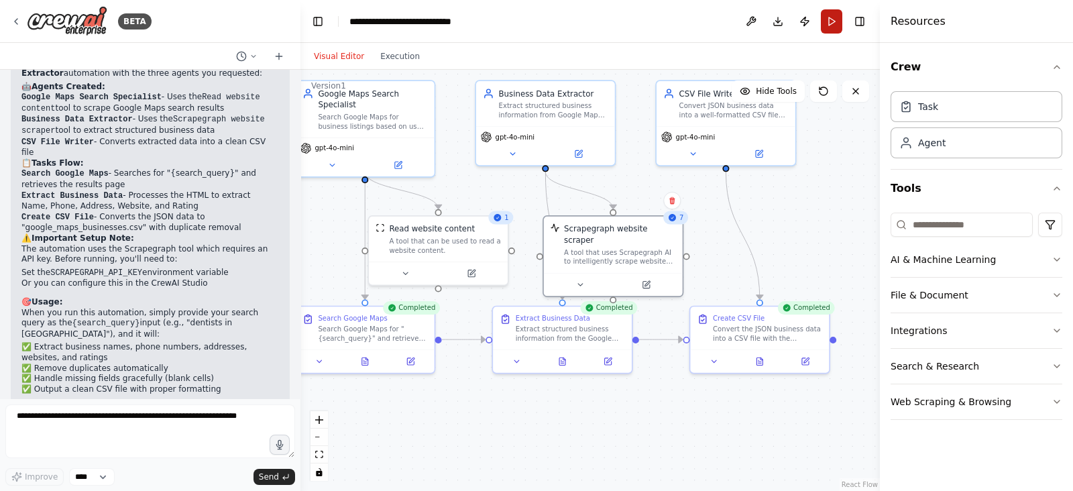
click at [832, 26] on button "Run" at bounding box center [831, 21] width 21 height 24
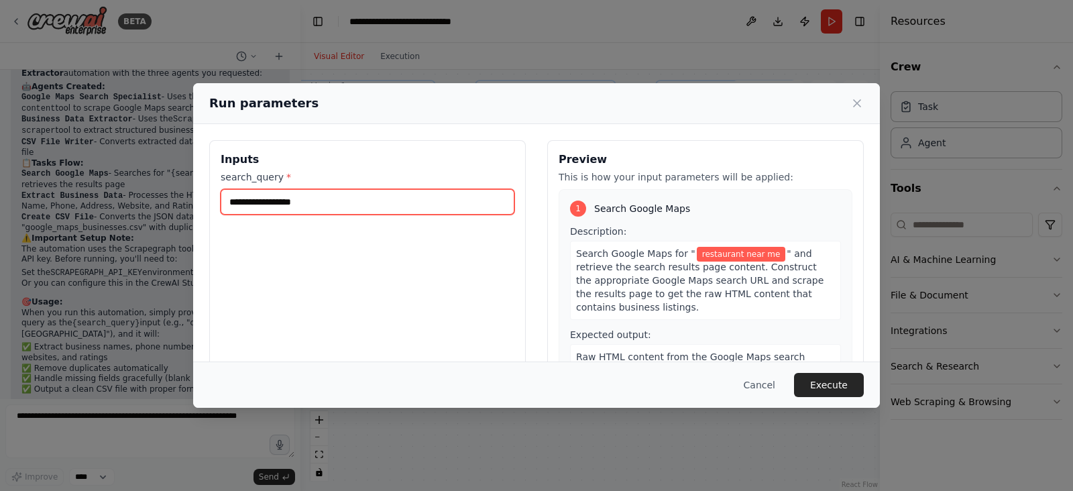
click at [354, 205] on input "**********" at bounding box center [368, 201] width 294 height 25
click at [350, 204] on input "**********" at bounding box center [368, 201] width 294 height 25
paste input "**"
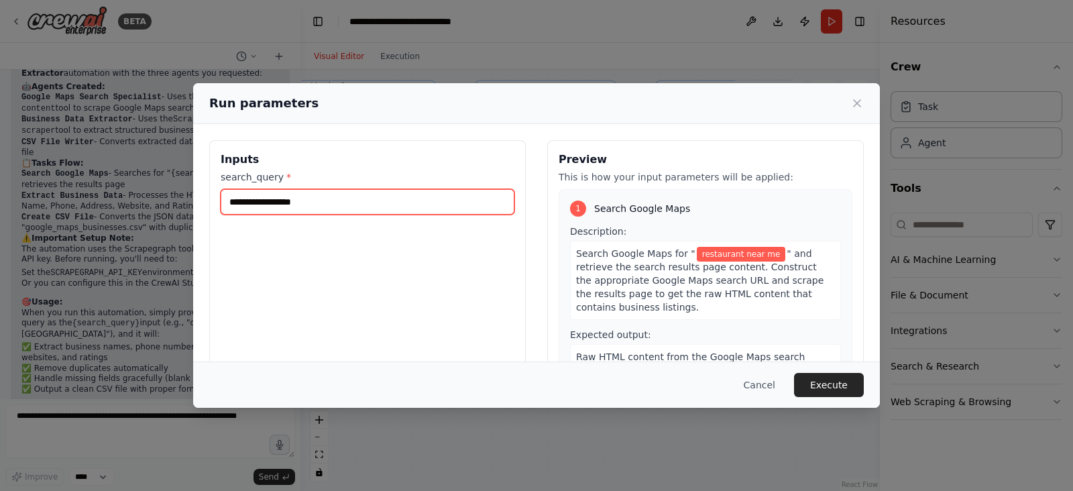
type input "**********"
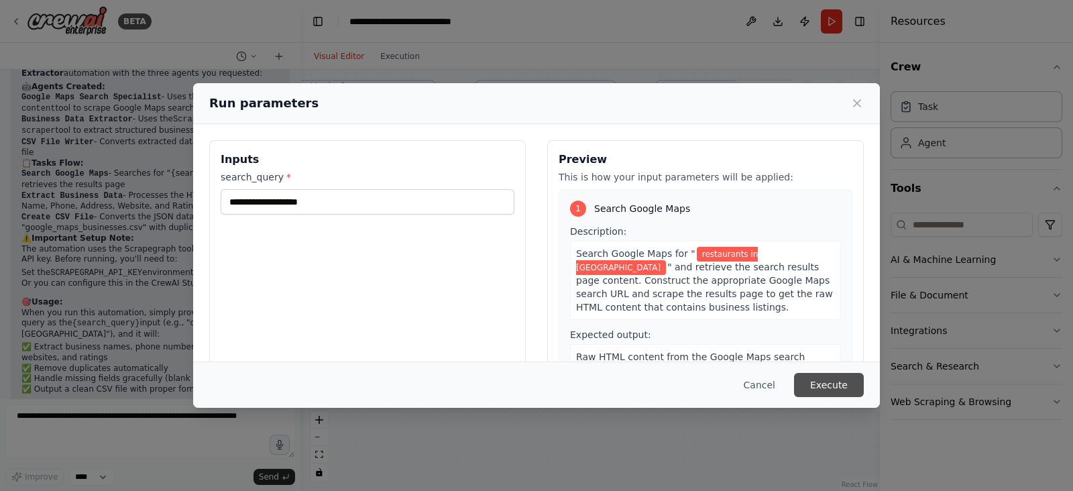
click at [855, 386] on button "Execute" at bounding box center [829, 385] width 70 height 24
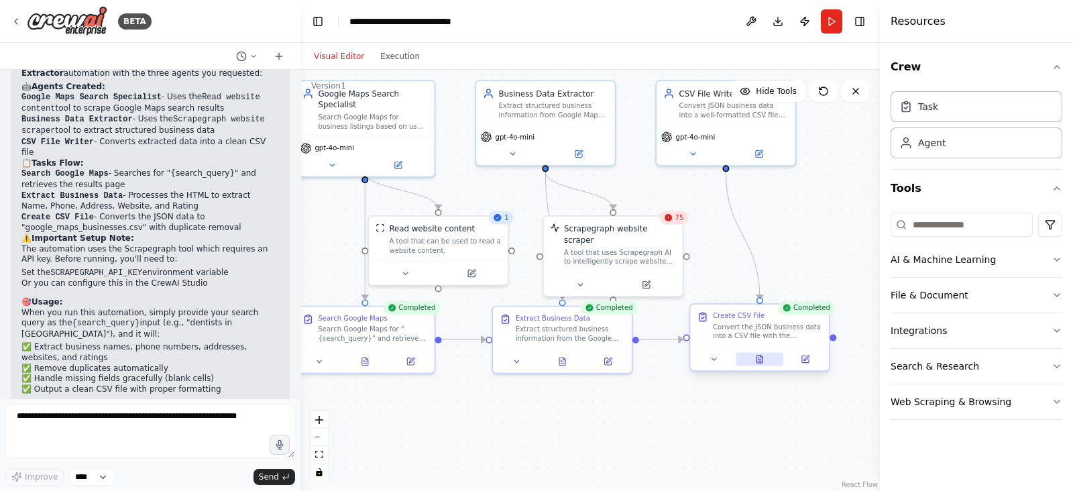
click at [766, 362] on button at bounding box center [760, 358] width 48 height 13
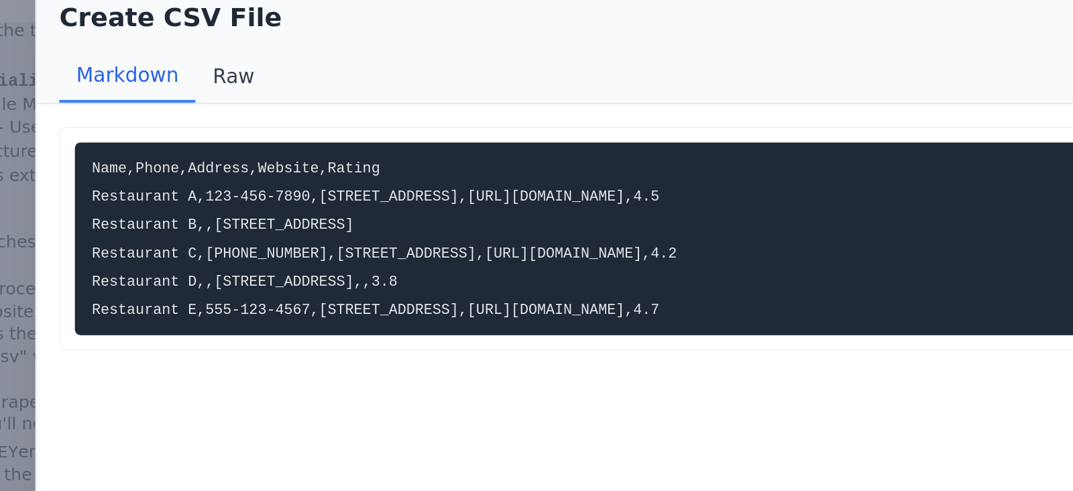
click at [243, 94] on button "Raw" at bounding box center [244, 94] width 36 height 25
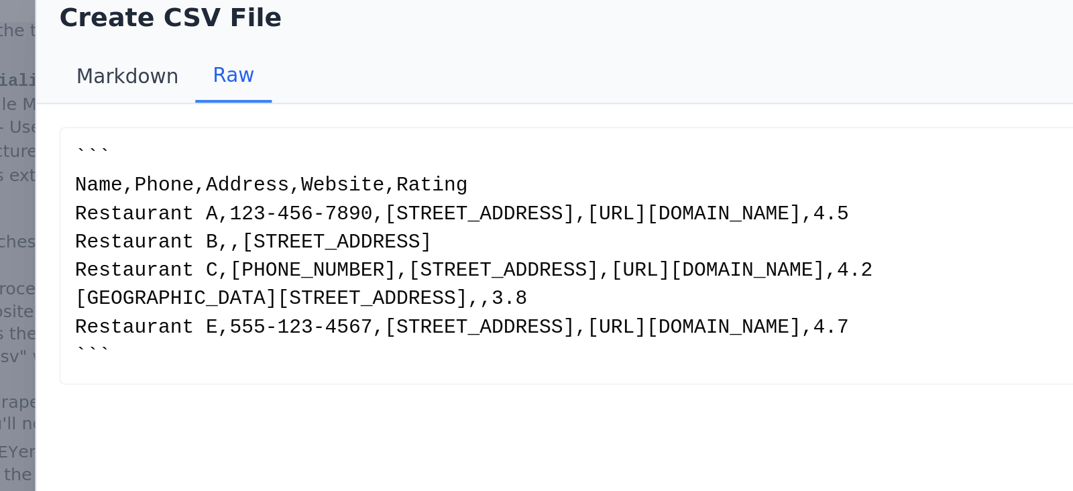
click at [184, 98] on button "Markdown" at bounding box center [194, 94] width 64 height 25
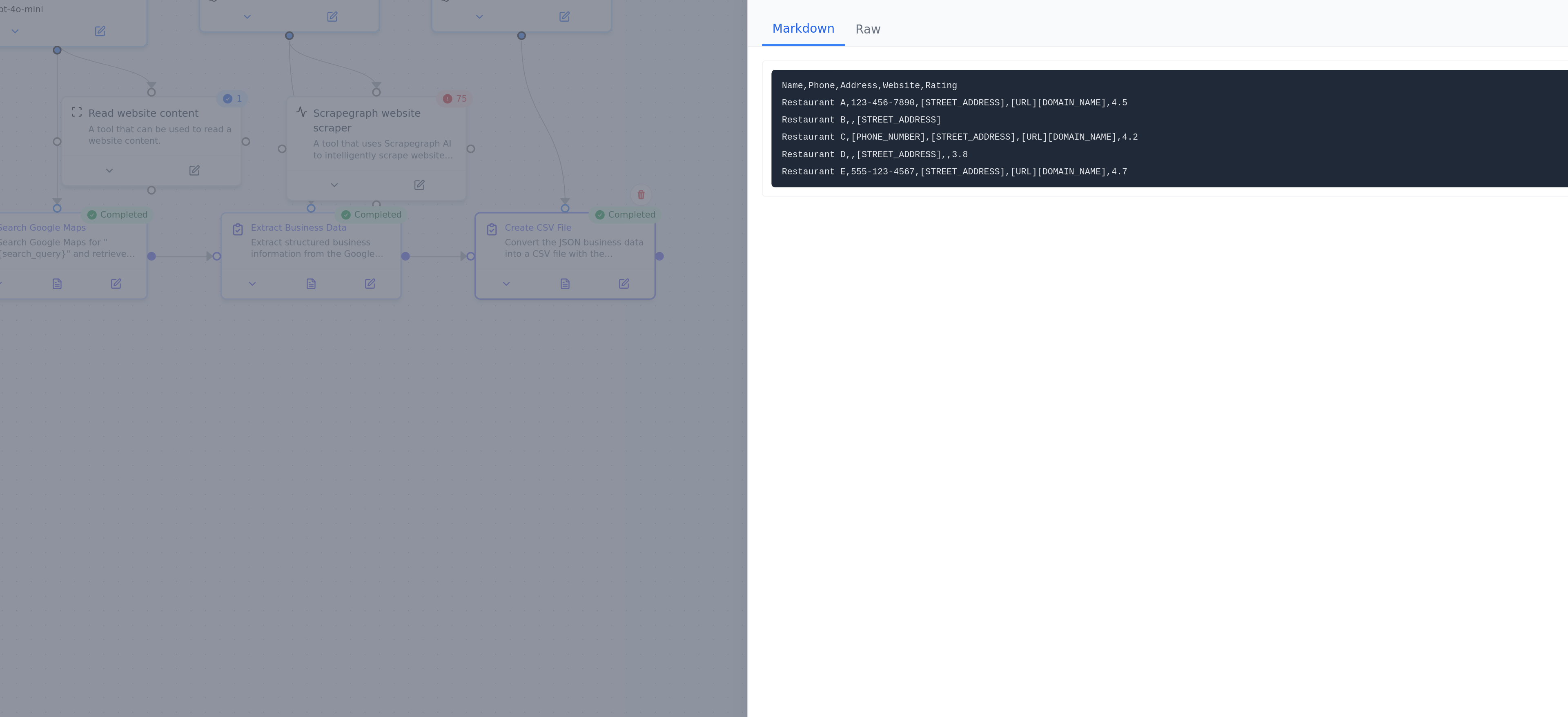
scroll to position [365, 0]
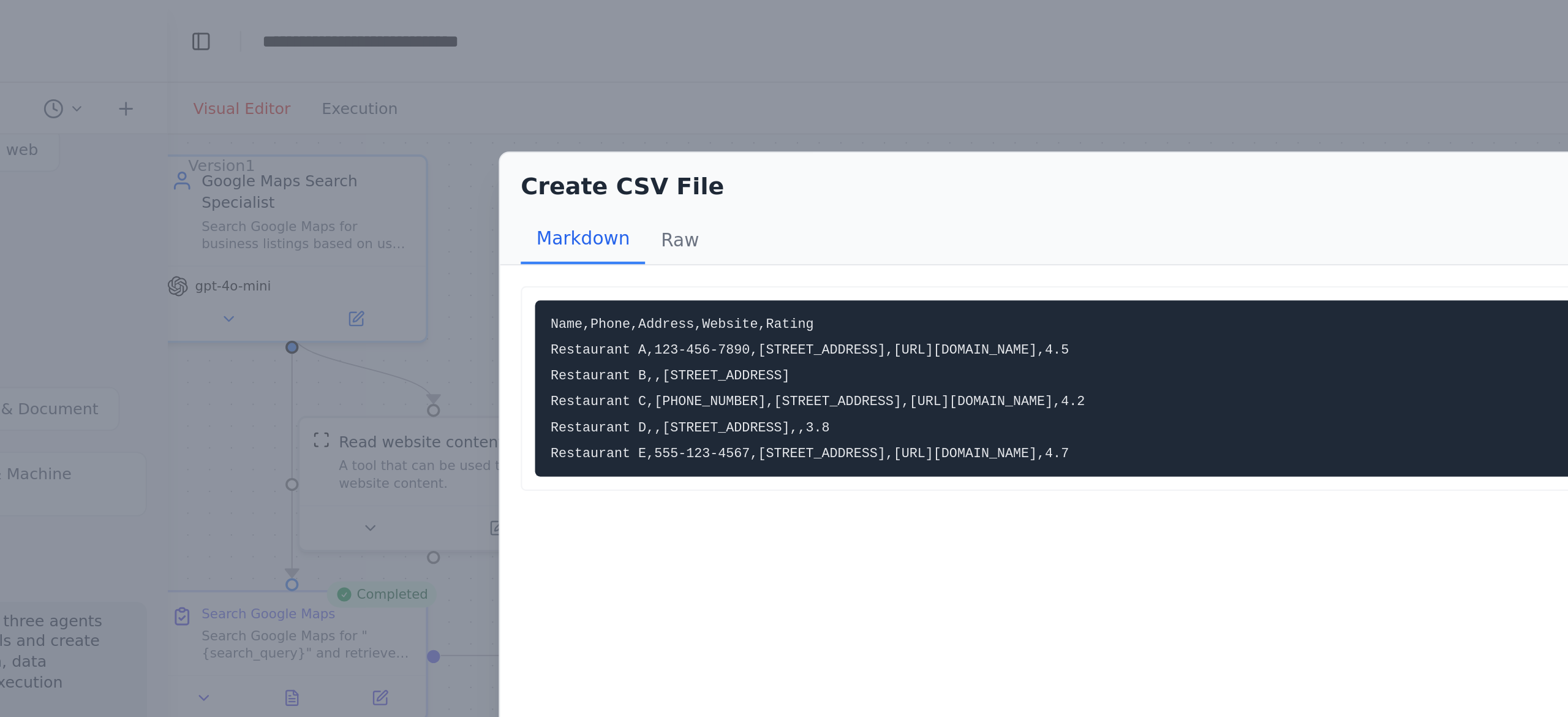
click at [409, 161] on div "Create CSV File Markdown Raw Name,Phone,Address,Website,Rating Restaurant A,123…" at bounding box center [784, 358] width 1568 height 717
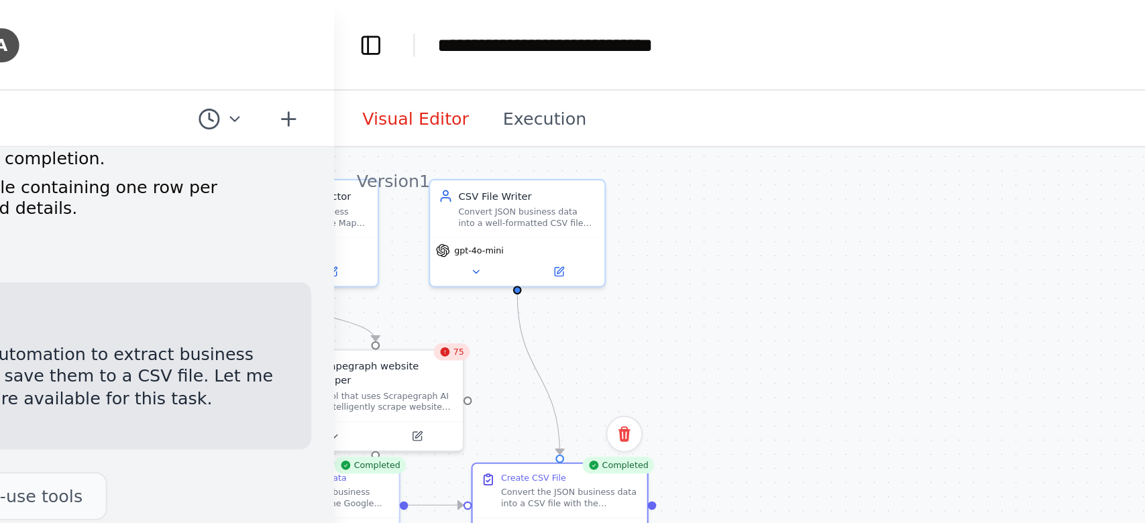
scroll to position [346, 0]
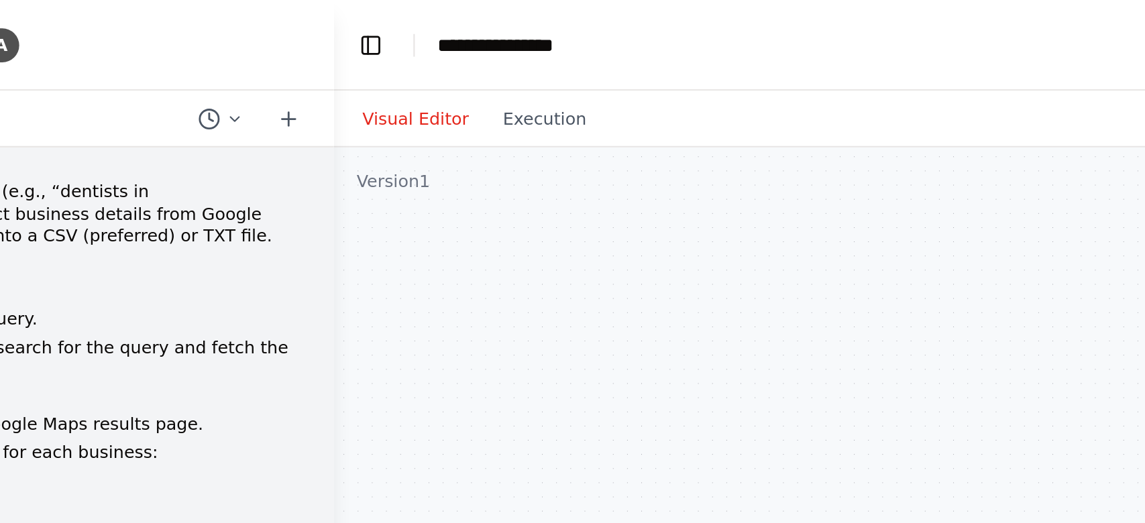
scroll to position [1532, 0]
